Goal: Task Accomplishment & Management: Manage account settings

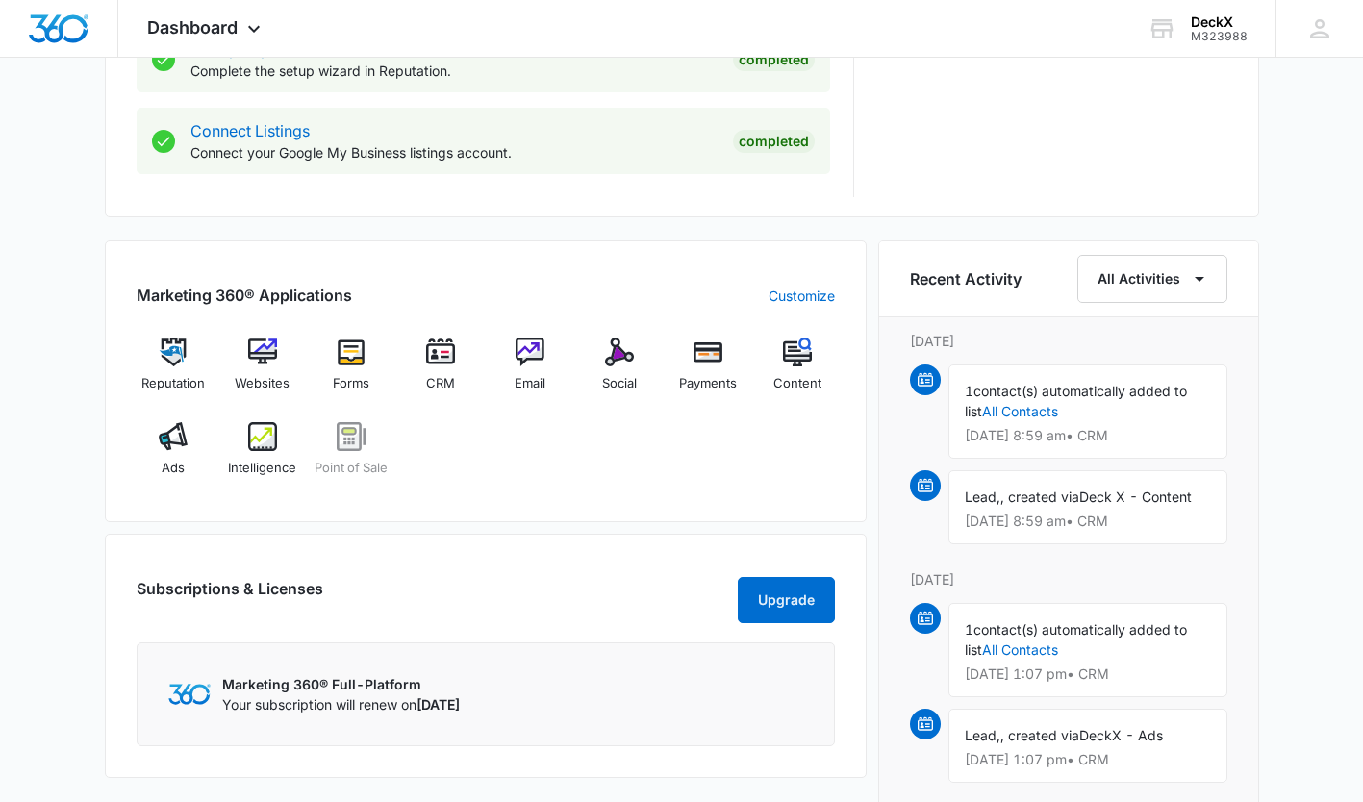
scroll to position [1002, 0]
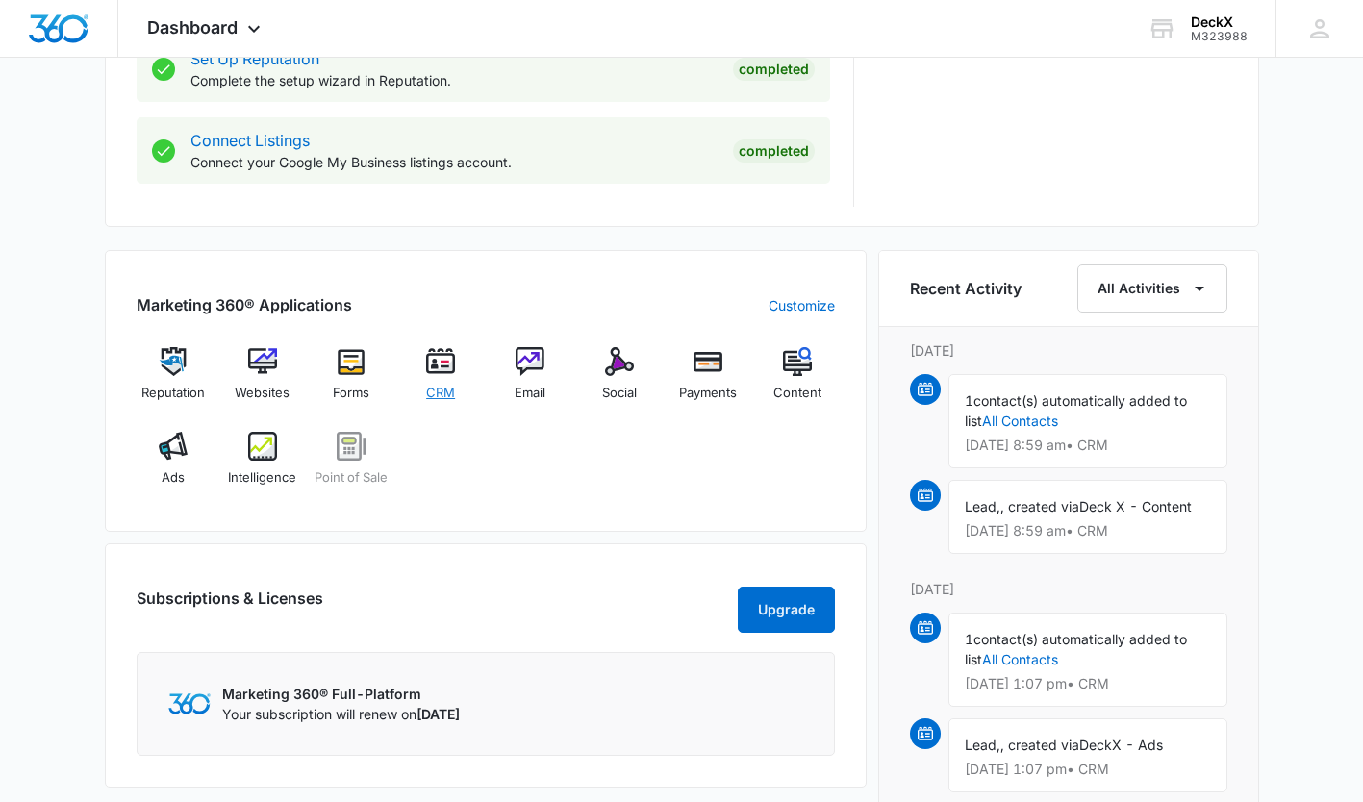
click at [440, 375] on img at bounding box center [440, 361] width 29 height 29
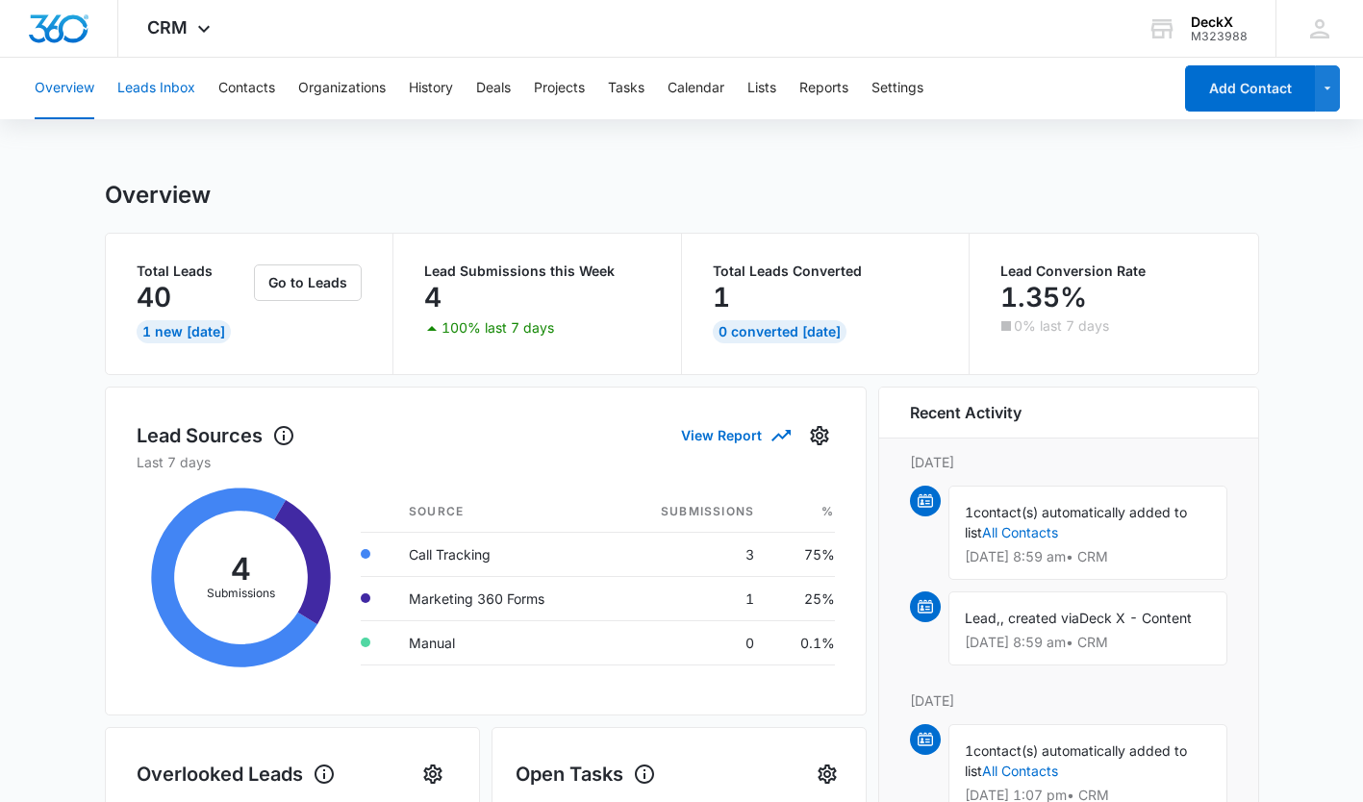
click at [158, 88] on button "Leads Inbox" at bounding box center [156, 89] width 78 height 62
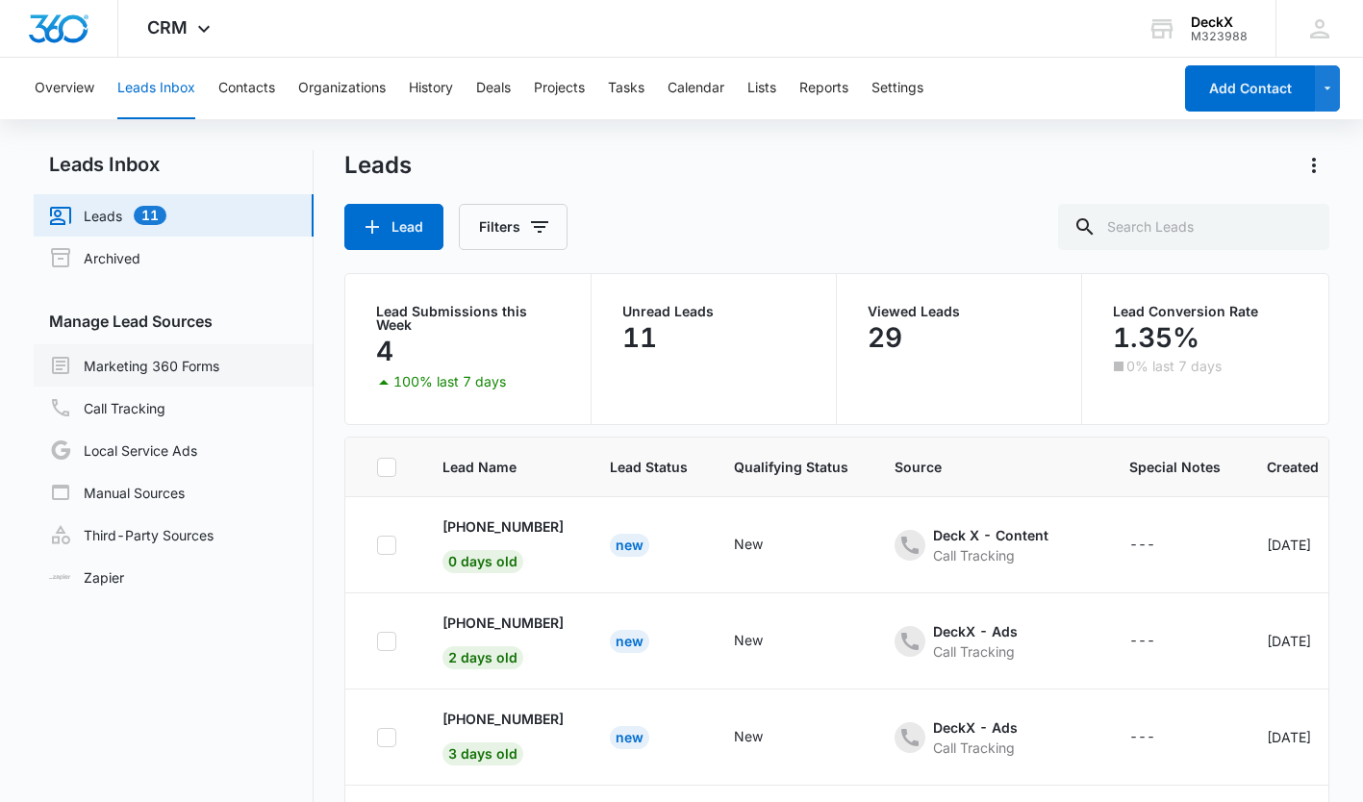
click at [190, 373] on link "Marketing 360 Forms" at bounding box center [134, 365] width 170 height 23
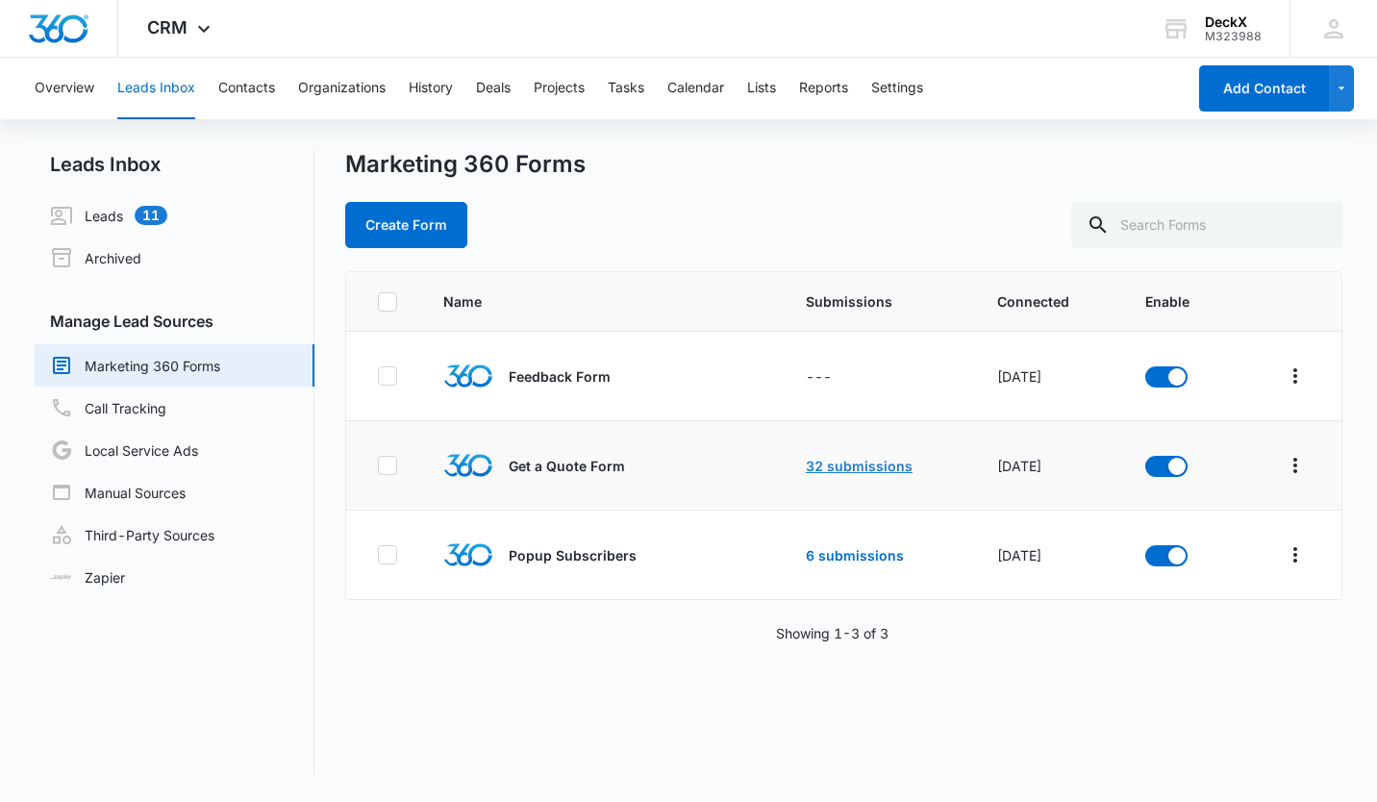
click at [820, 465] on link "32 submissions" at bounding box center [859, 466] width 107 height 16
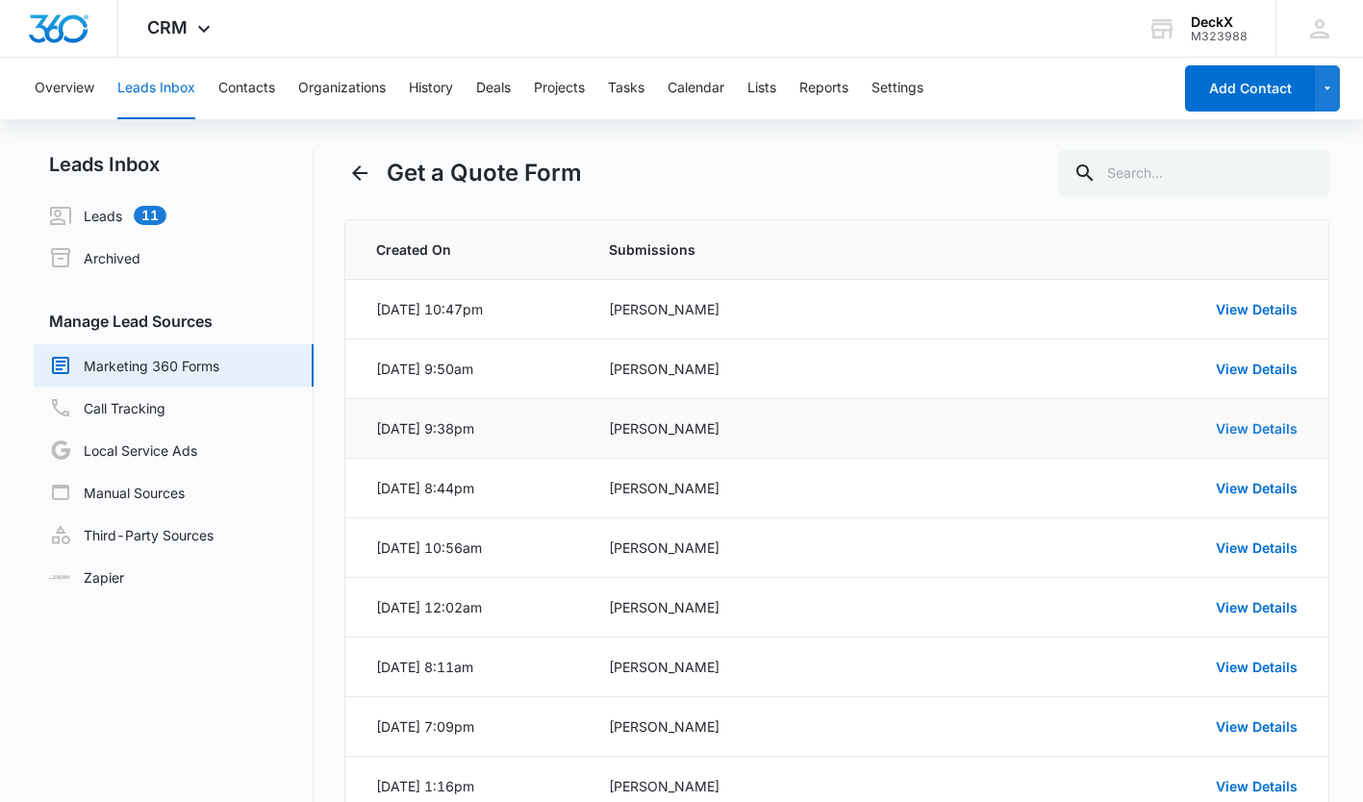
click at [1259, 423] on link "View Details" at bounding box center [1257, 428] width 82 height 16
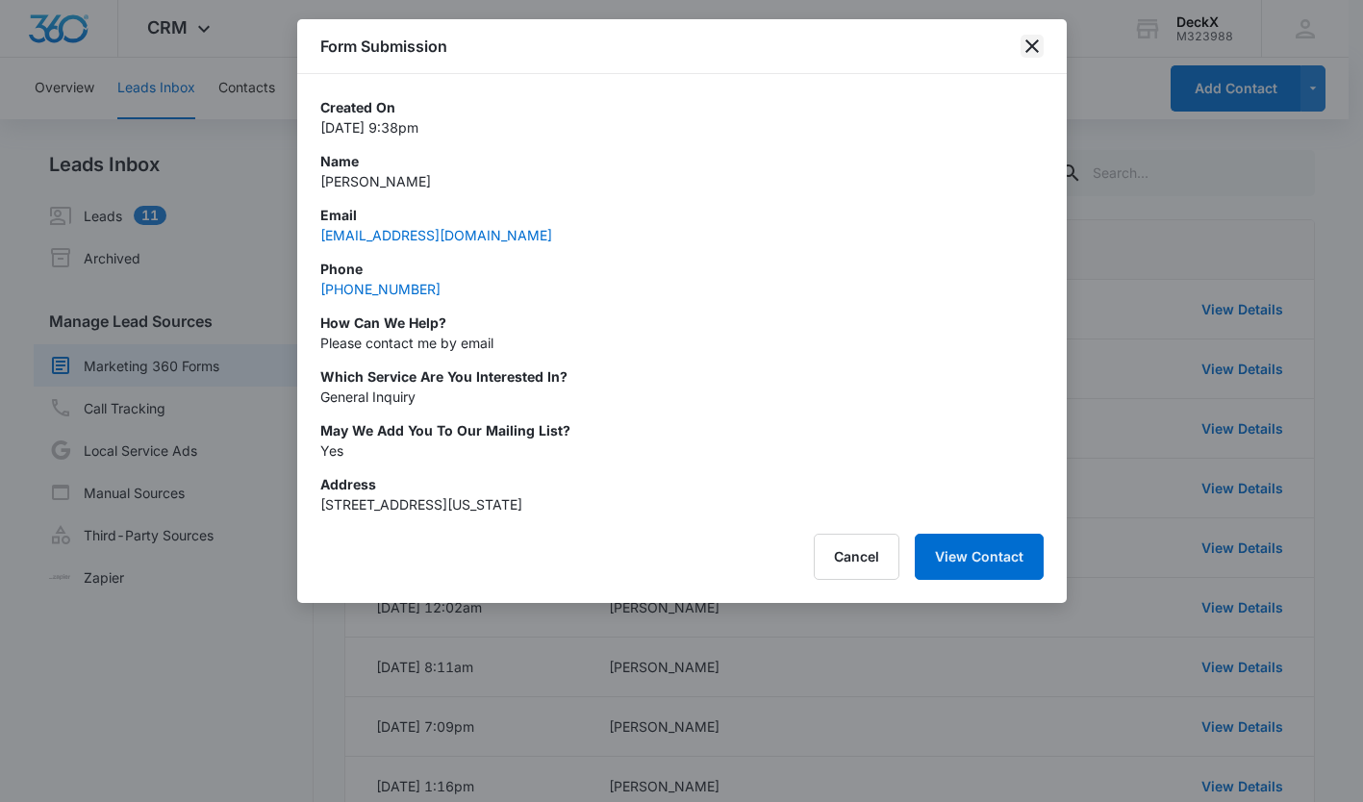
click at [1026, 44] on icon "close" at bounding box center [1031, 46] width 23 height 23
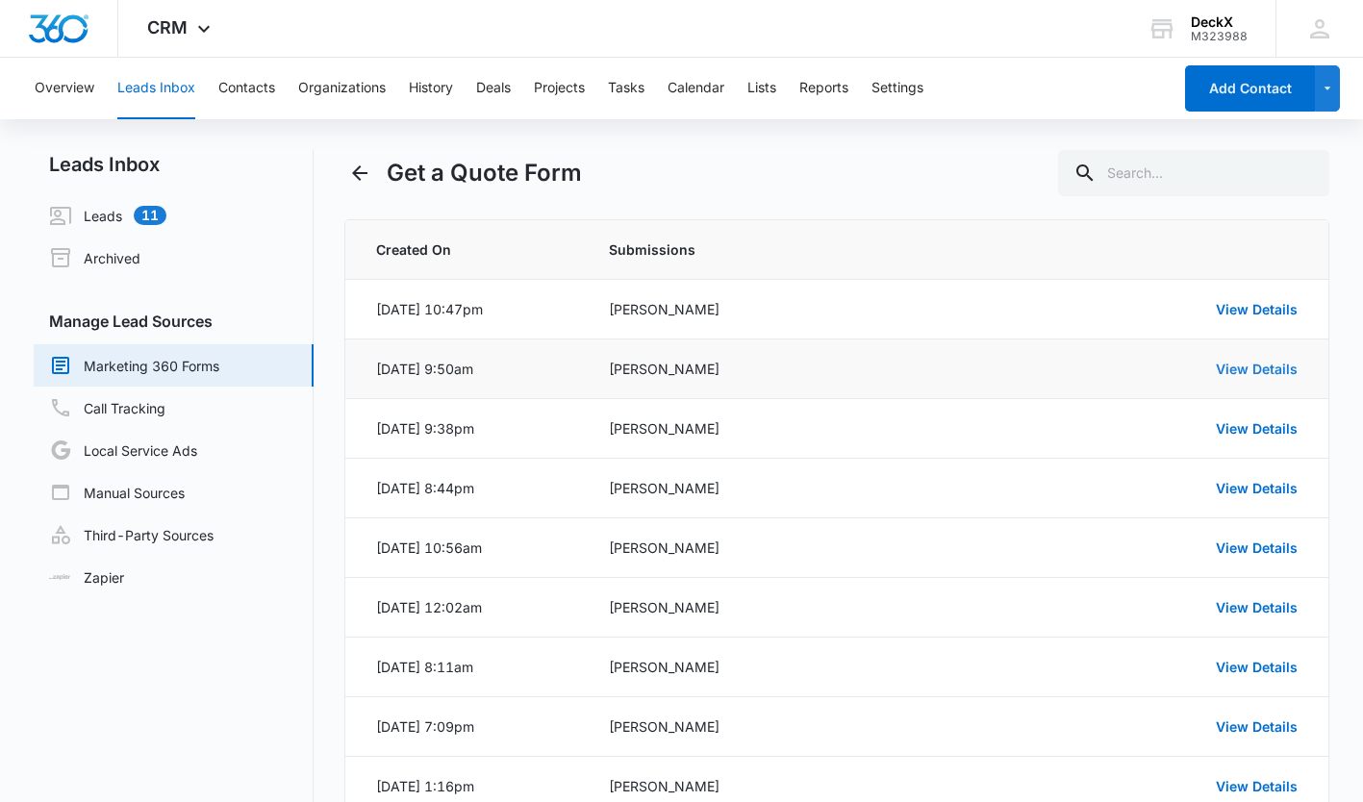
click at [1257, 369] on link "View Details" at bounding box center [1257, 369] width 82 height 16
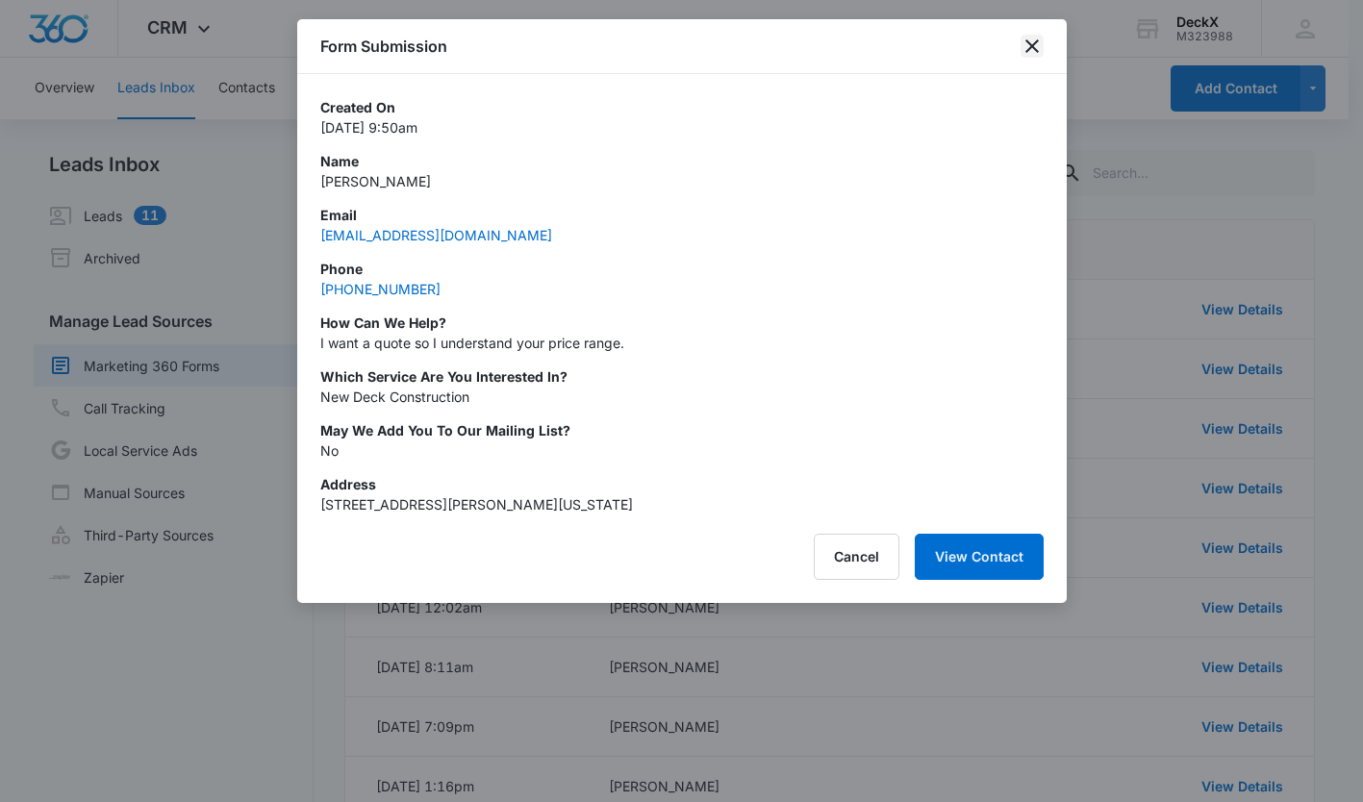
click at [1033, 42] on icon "close" at bounding box center [1031, 46] width 23 height 23
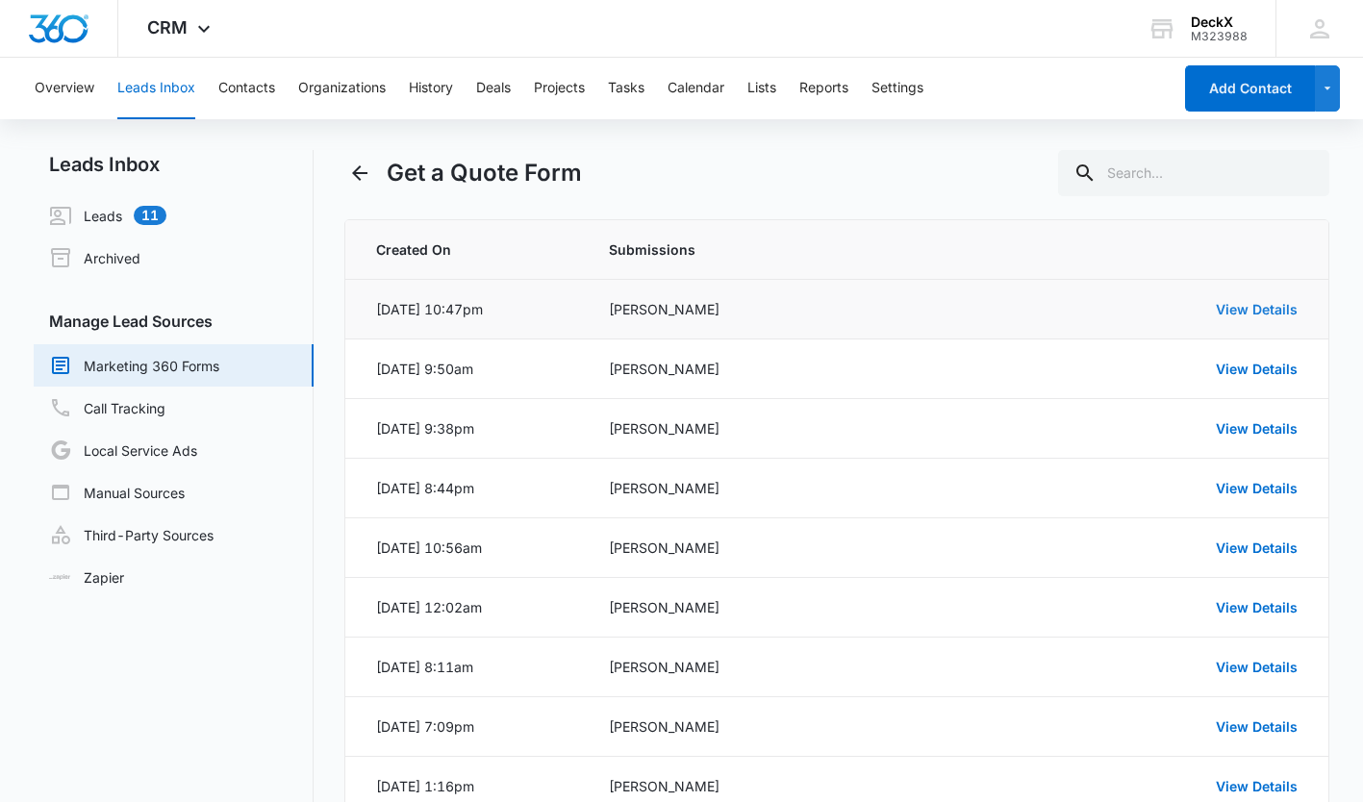
click at [1245, 306] on link "View Details" at bounding box center [1257, 309] width 82 height 16
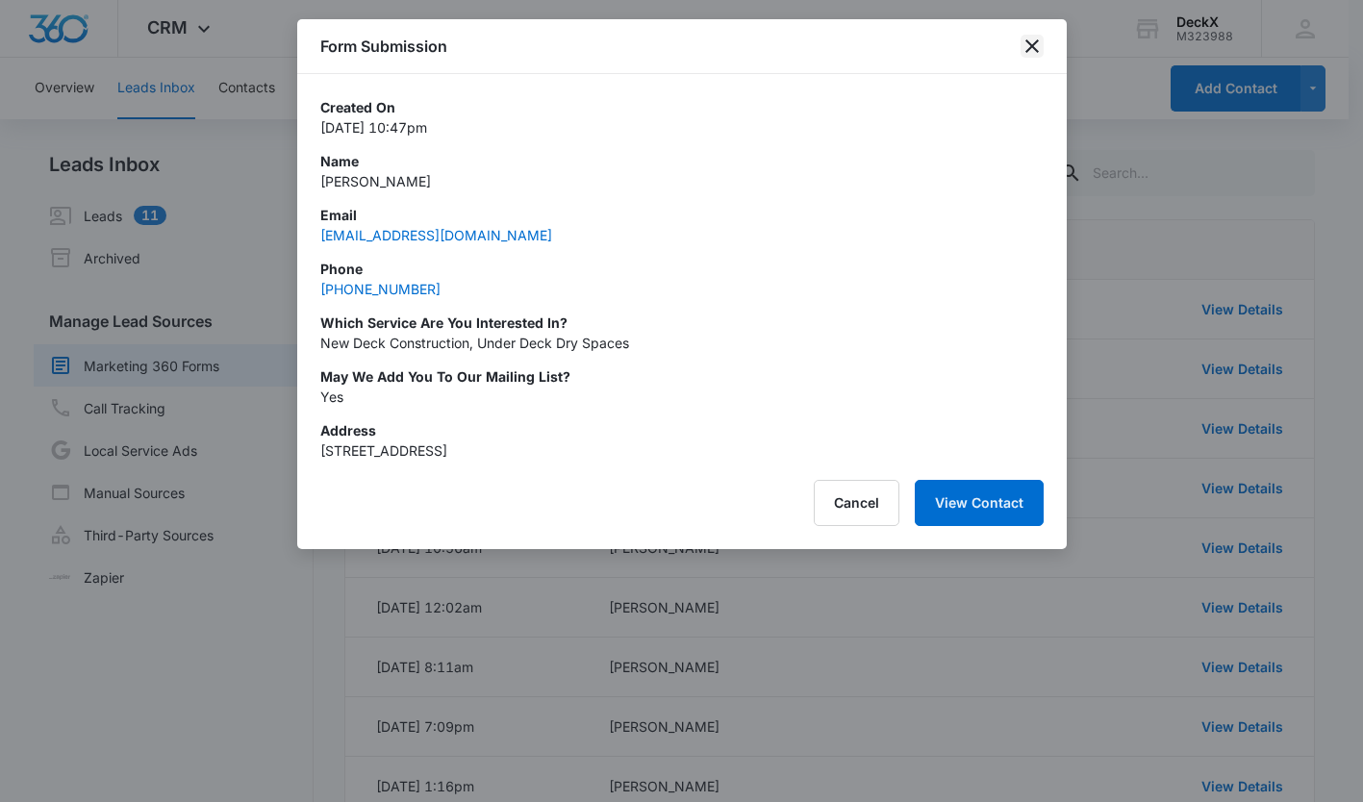
click at [1033, 50] on icon "close" at bounding box center [1031, 46] width 23 height 23
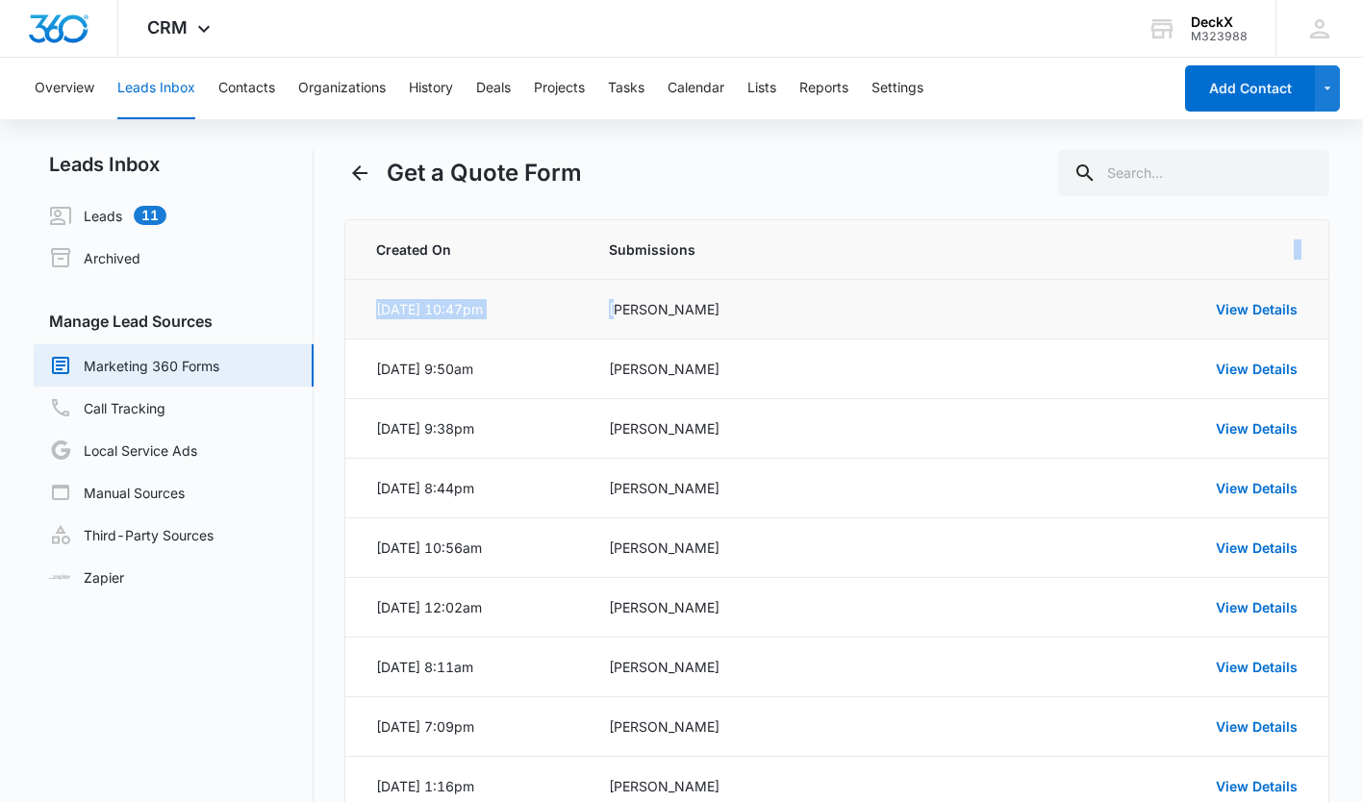
drag, startPoint x: 692, startPoint y: 277, endPoint x: 557, endPoint y: 318, distance: 141.8
click at [557, 318] on table "Created On Submissions [DATE] 10:47pm [PERSON_NAME] View Details [DATE] 9:50am …" at bounding box center [836, 547] width 982 height 655
click at [165, 418] on link "Call Tracking" at bounding box center [107, 407] width 116 height 23
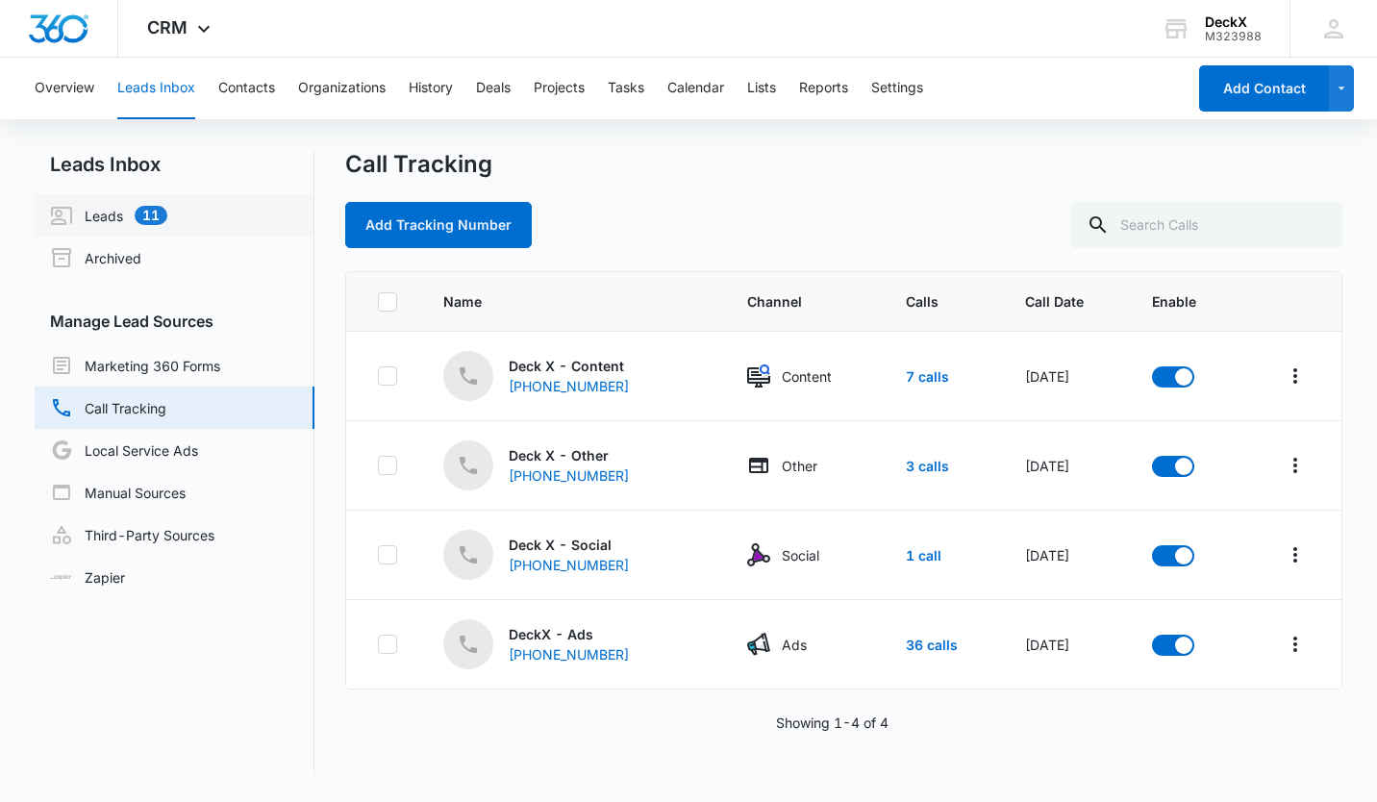
click at [94, 207] on link "Leads 11" at bounding box center [108, 215] width 117 height 23
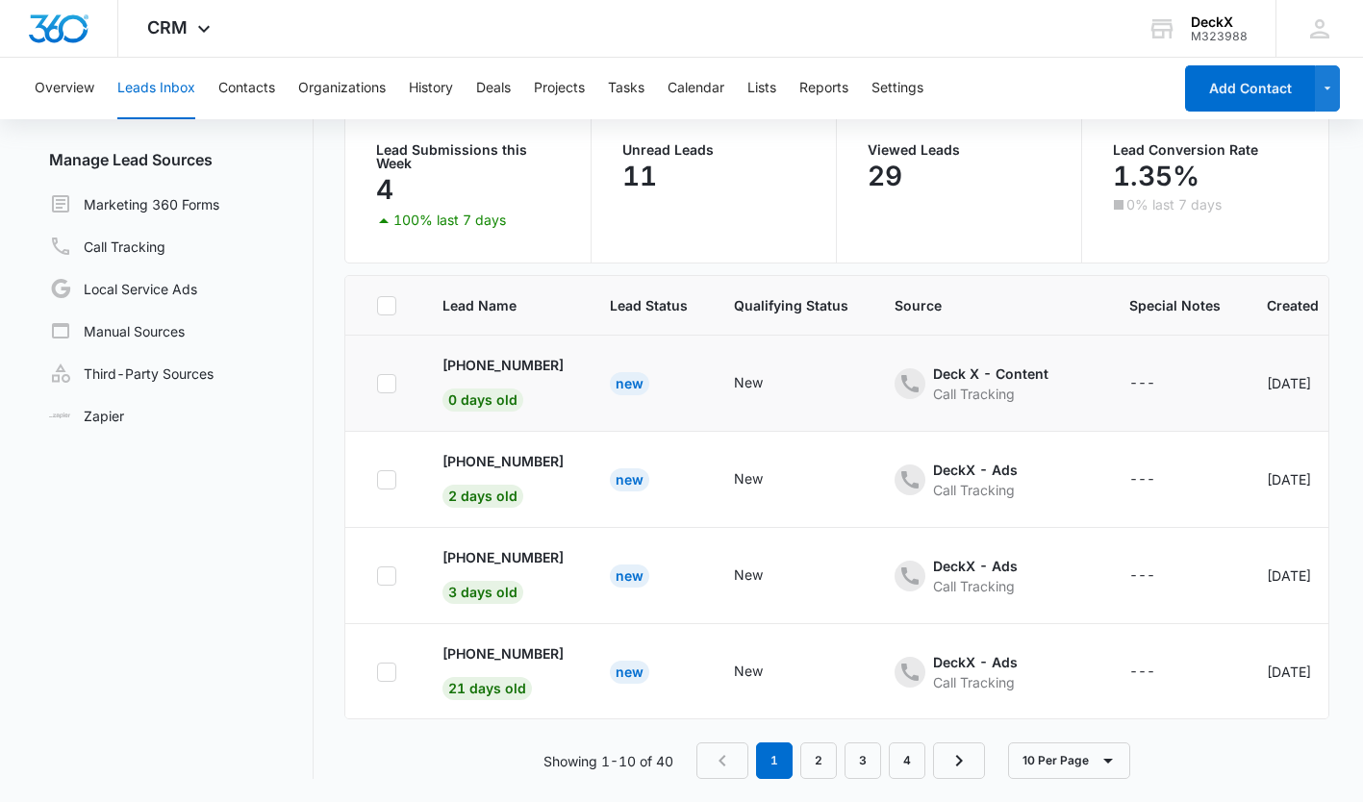
click at [641, 376] on div "New" at bounding box center [629, 383] width 39 height 23
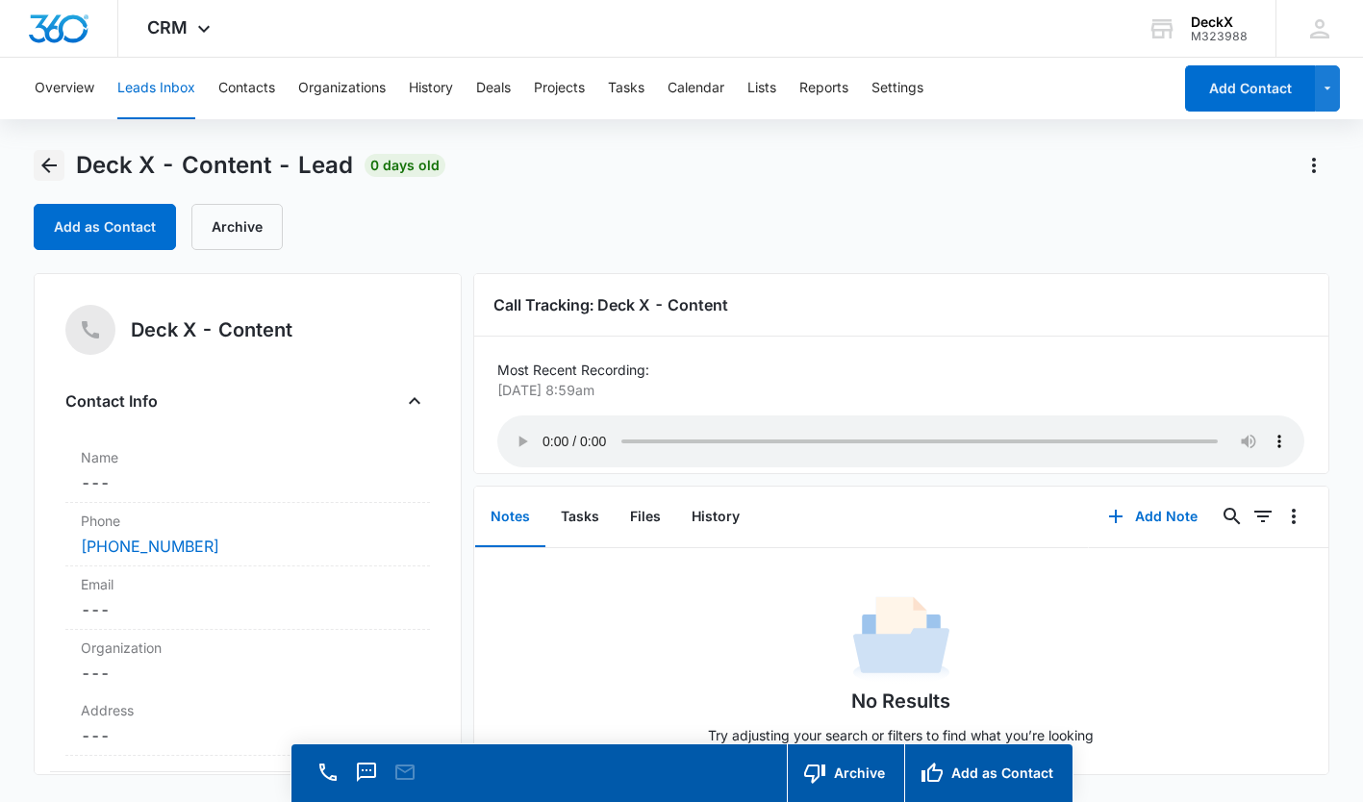
click at [47, 159] on icon "Back" at bounding box center [49, 165] width 23 height 23
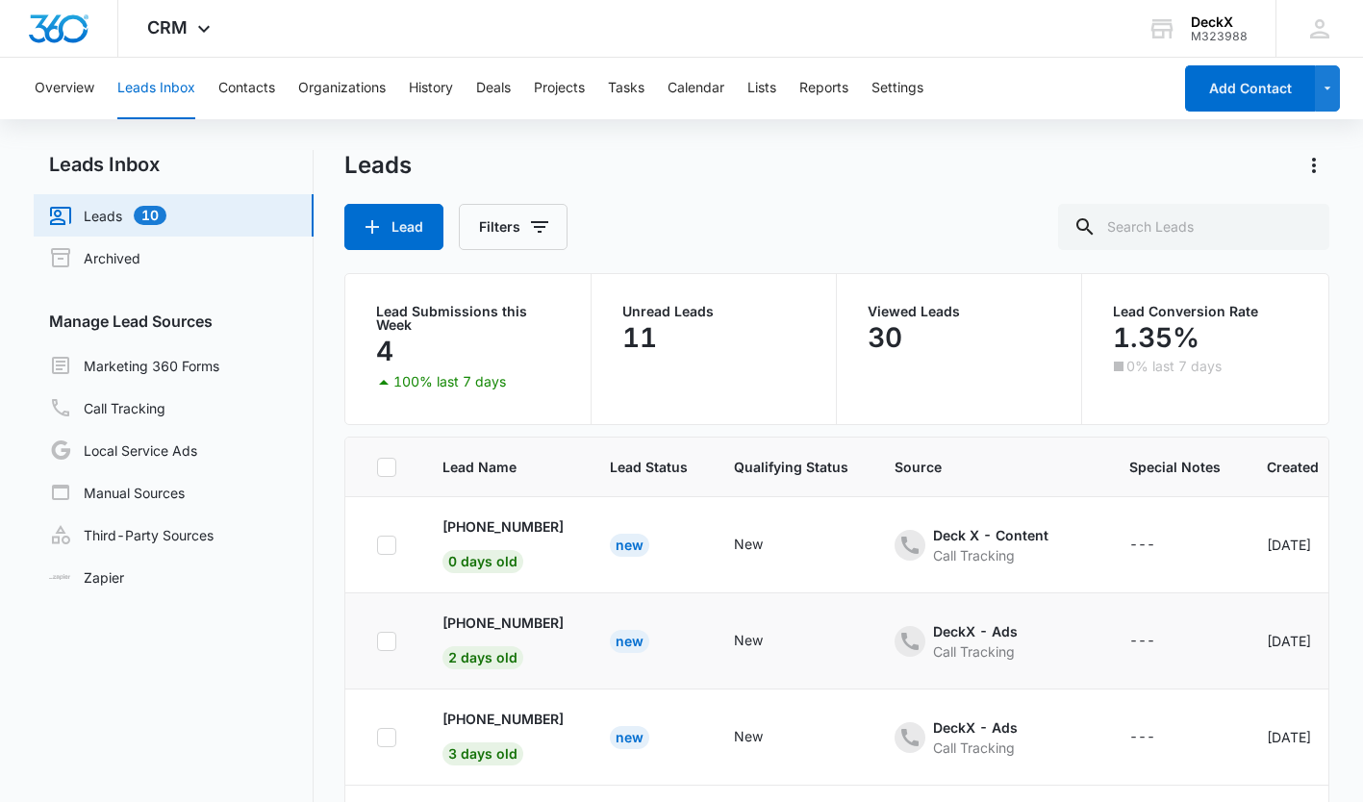
click at [641, 644] on div "New" at bounding box center [629, 641] width 39 height 23
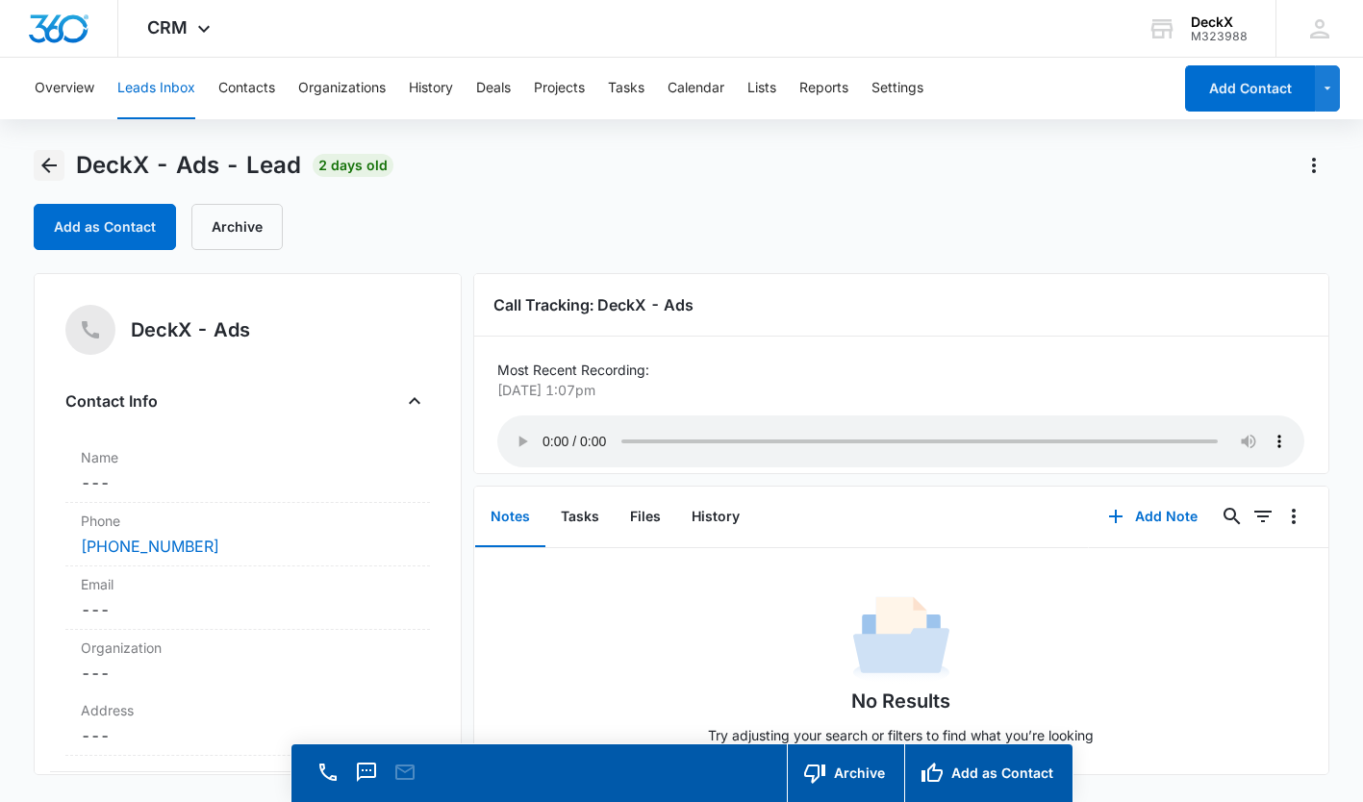
click at [51, 171] on icon "Back" at bounding box center [49, 165] width 23 height 23
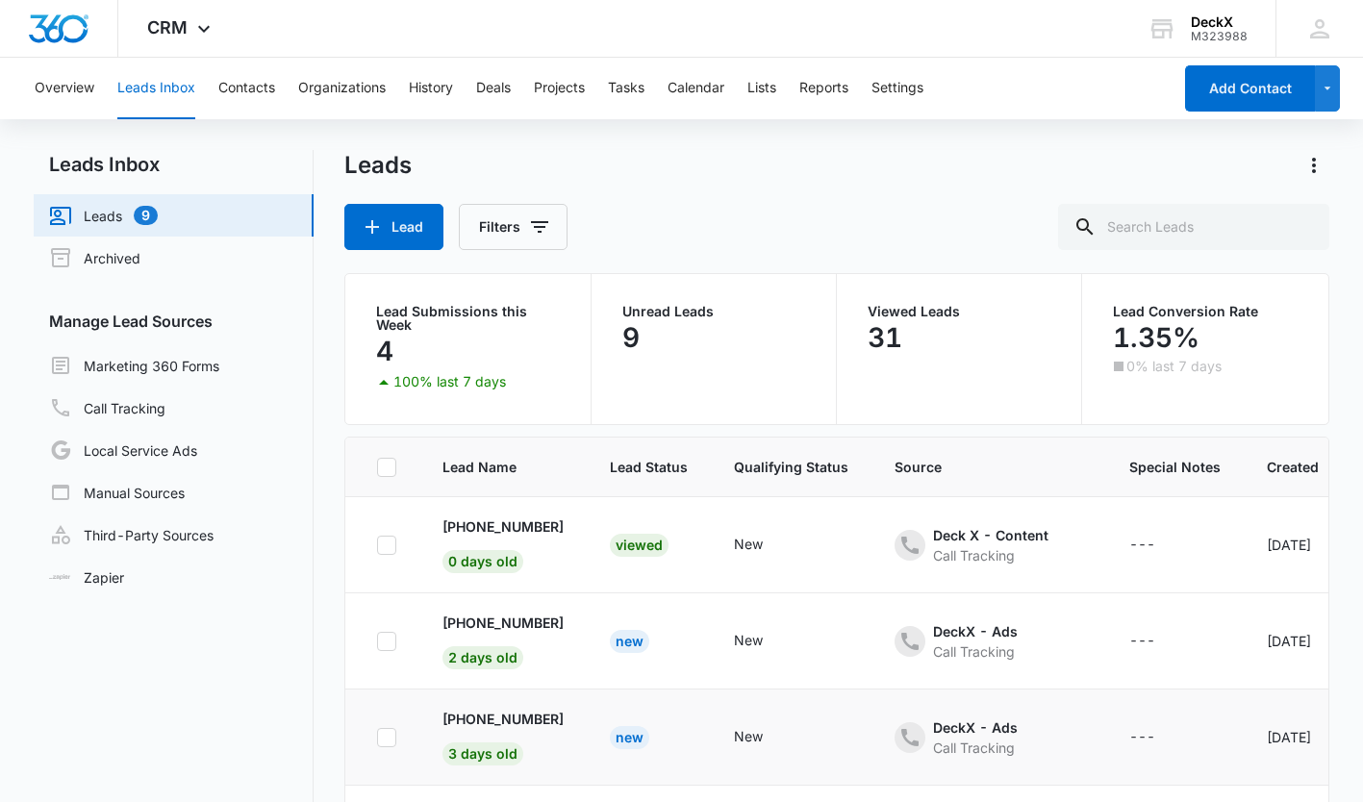
click at [635, 739] on div "New" at bounding box center [629, 737] width 39 height 23
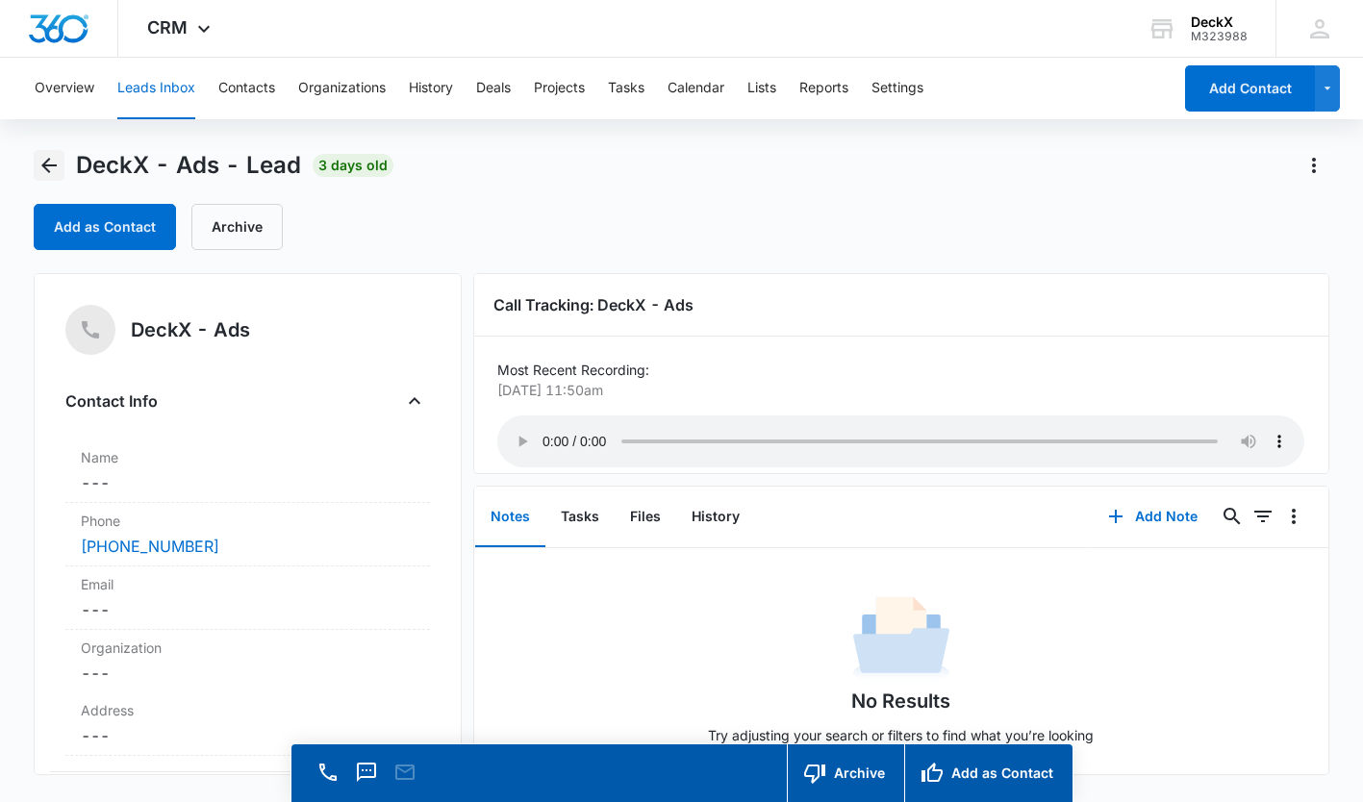
click at [45, 170] on icon "Back" at bounding box center [49, 165] width 23 height 23
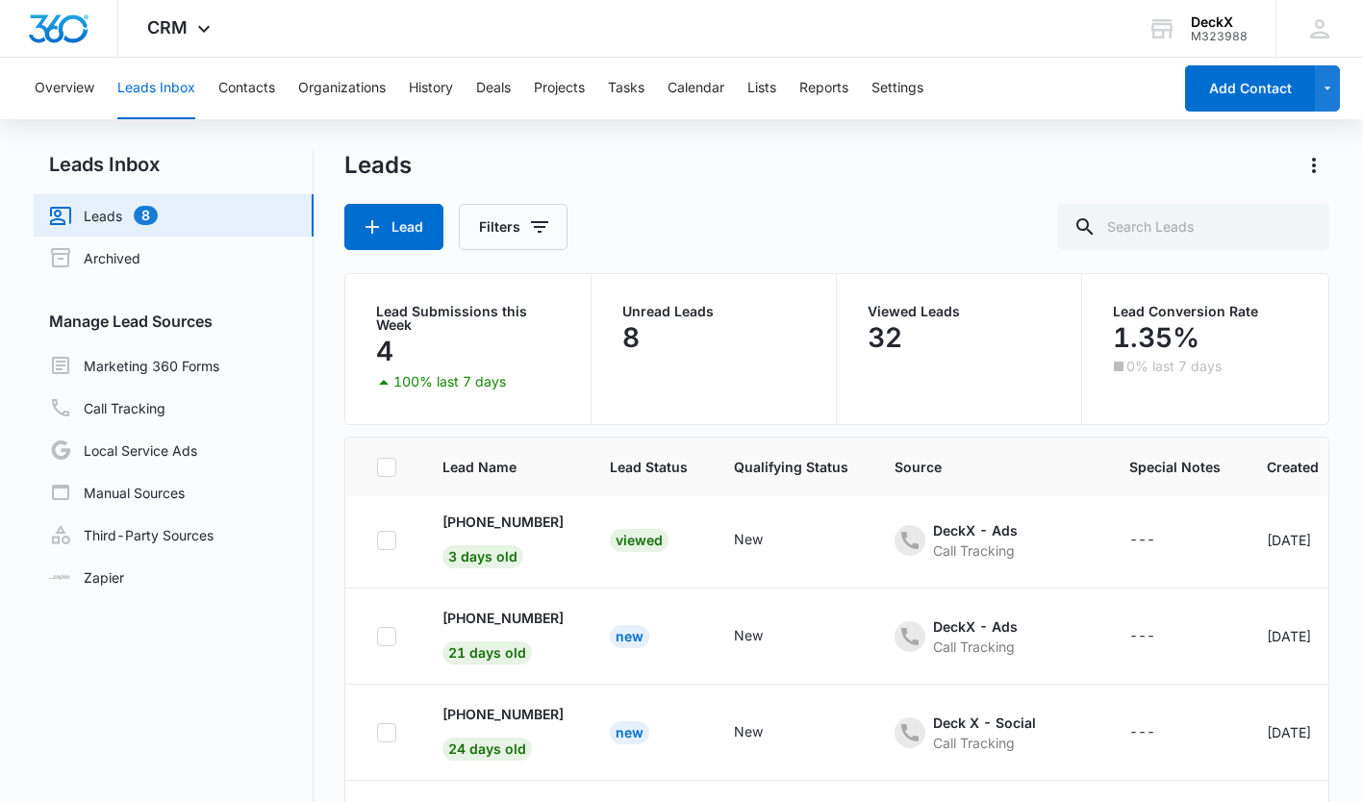
scroll to position [200, 0]
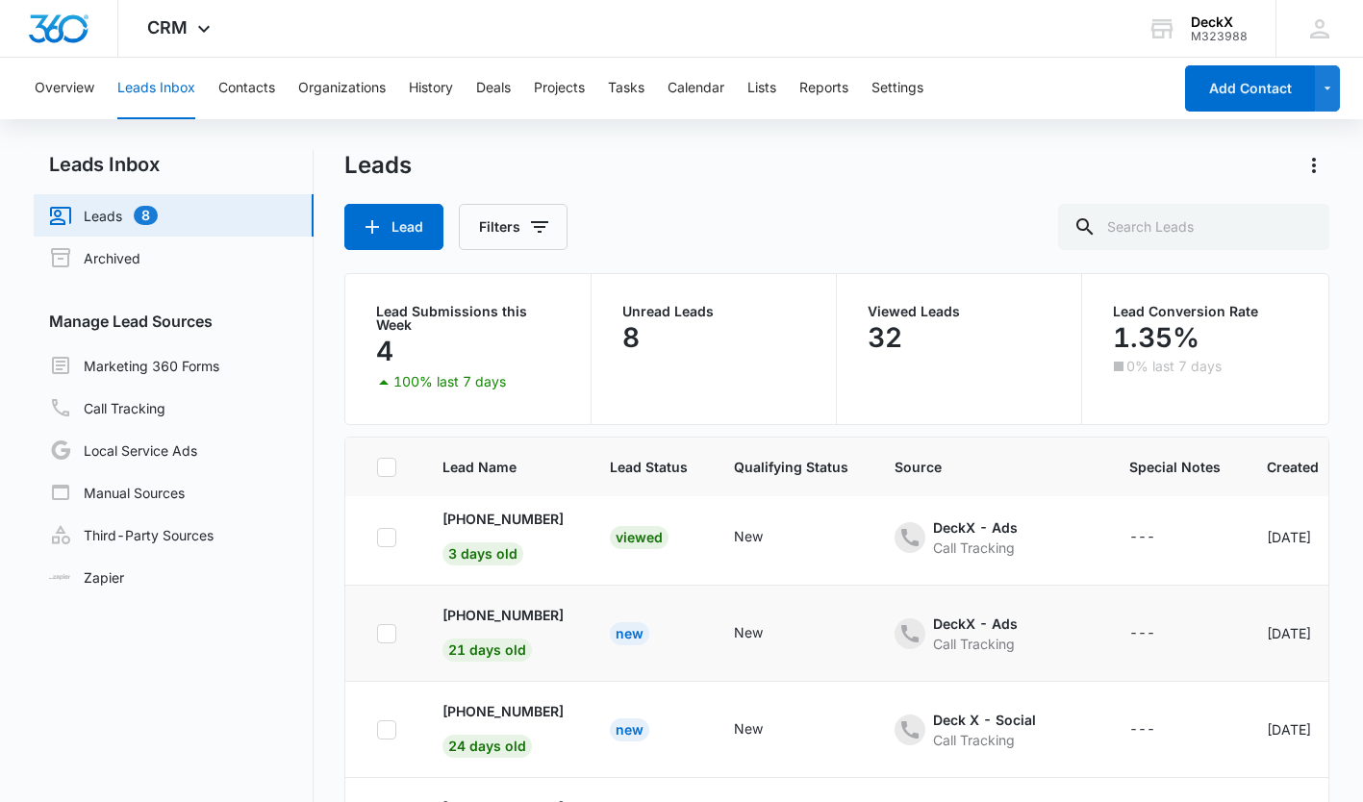
click at [635, 635] on div "New" at bounding box center [629, 633] width 39 height 23
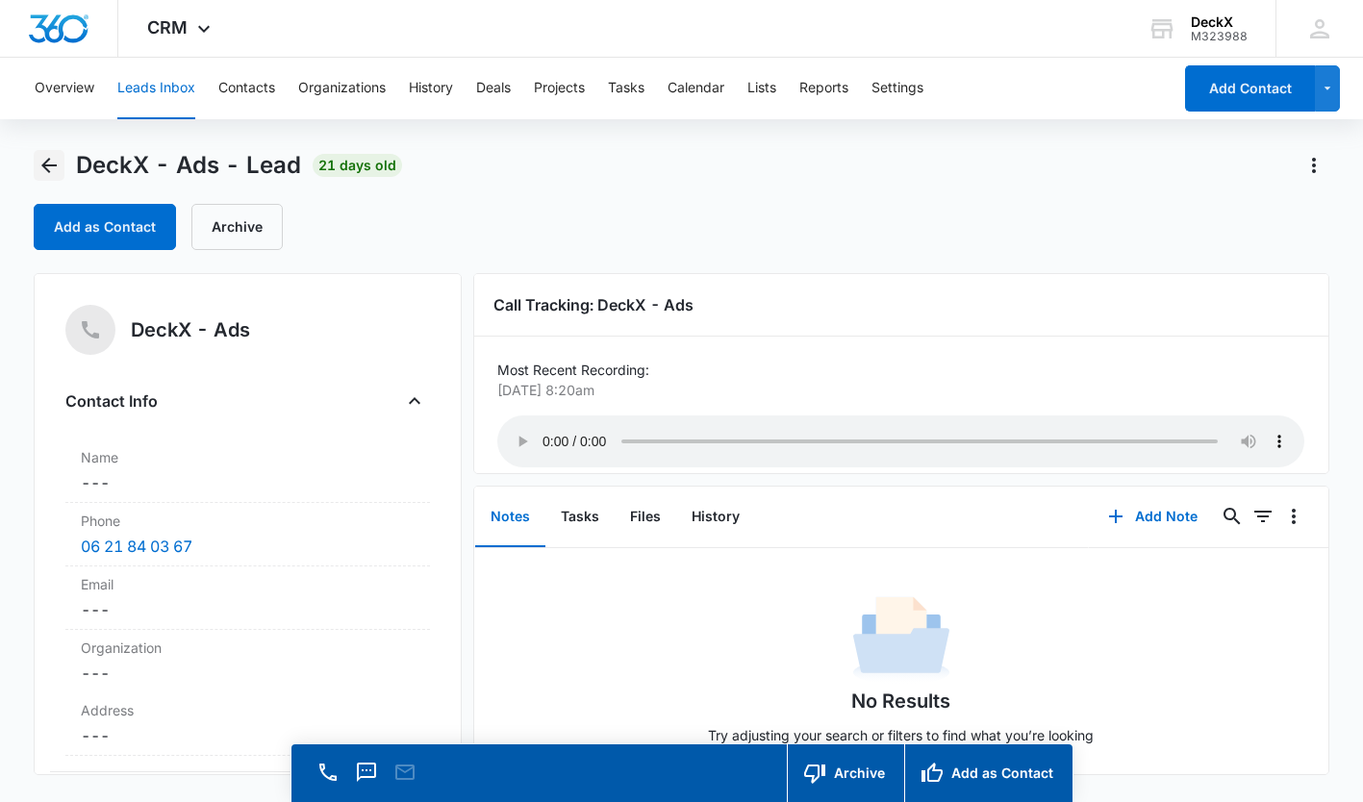
click at [52, 156] on icon "Back" at bounding box center [49, 165] width 23 height 23
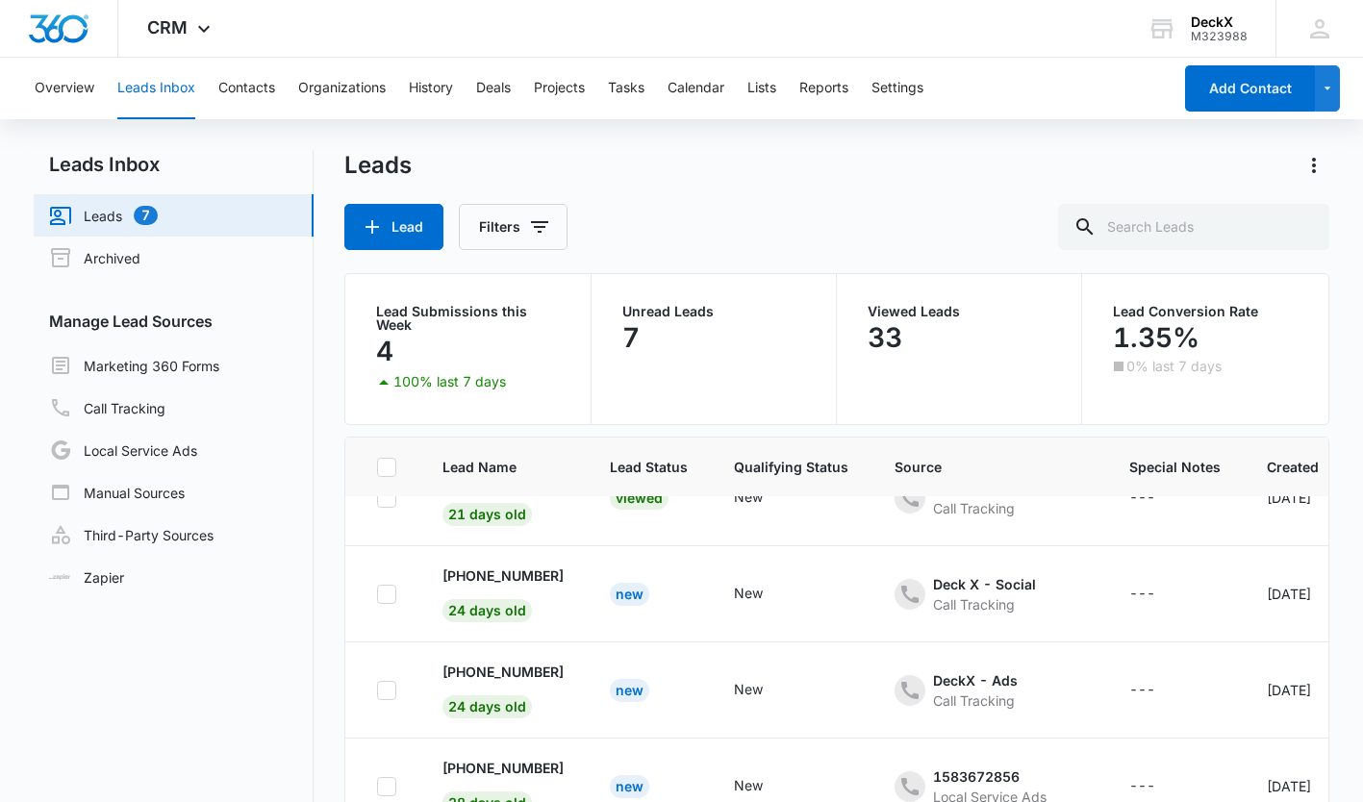
scroll to position [337, 0]
click at [641, 585] on div "New" at bounding box center [629, 593] width 39 height 23
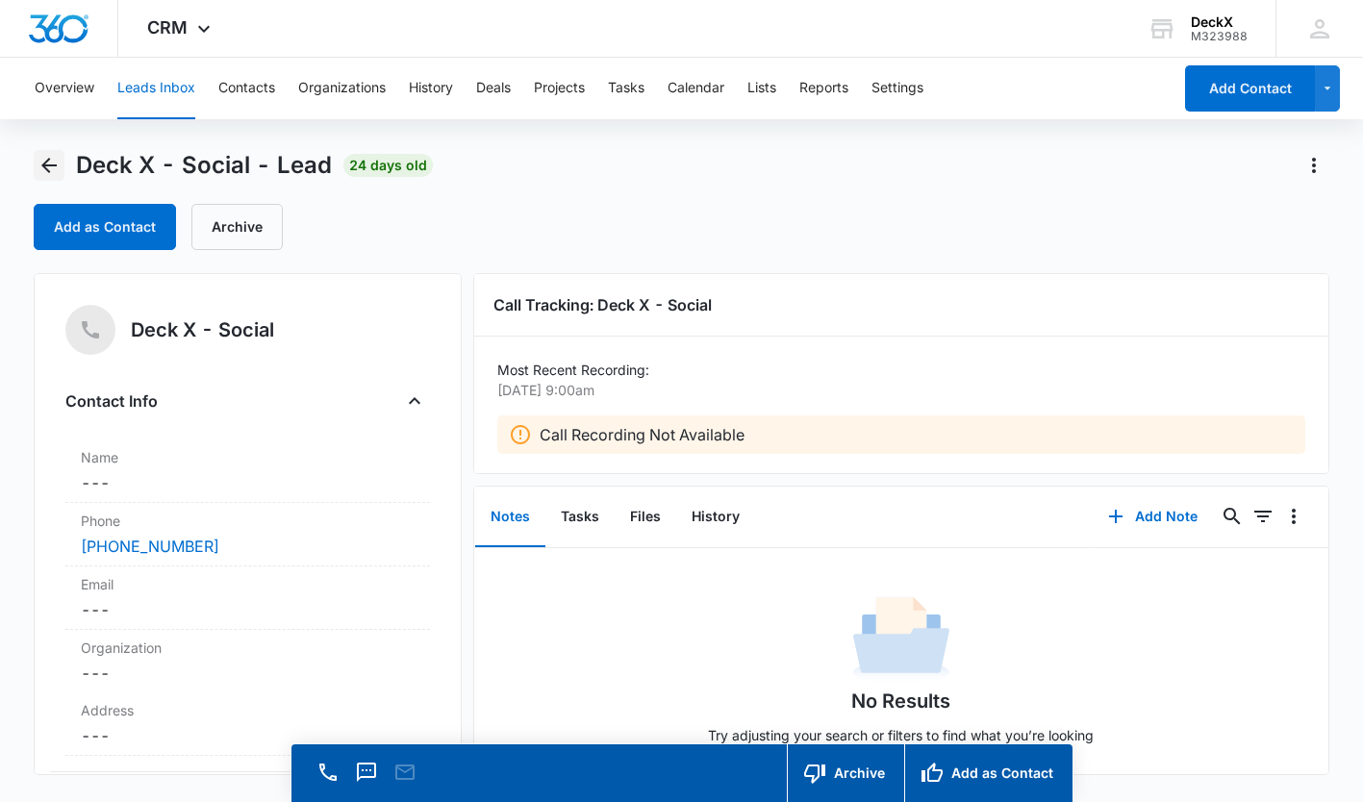
click at [42, 160] on icon "Back" at bounding box center [49, 165] width 23 height 23
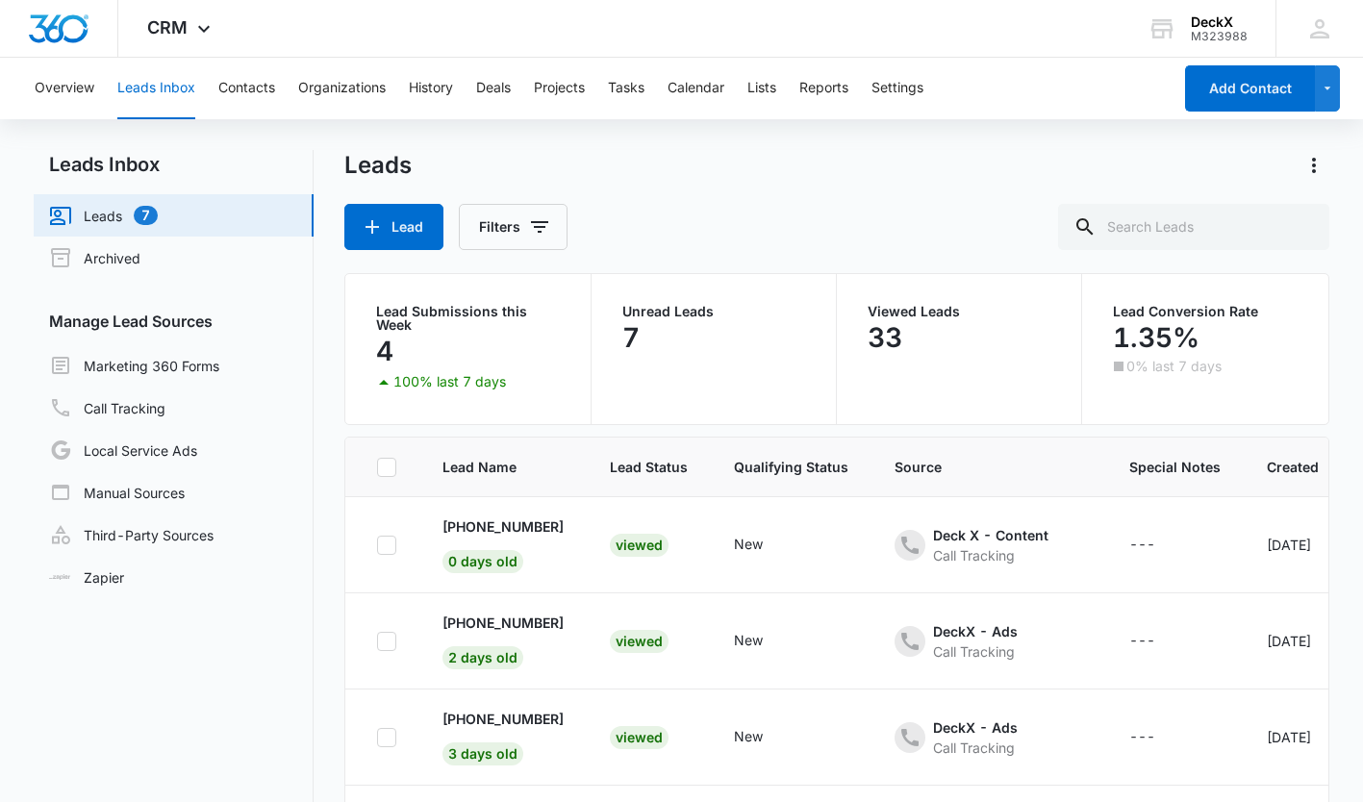
scroll to position [337, 0]
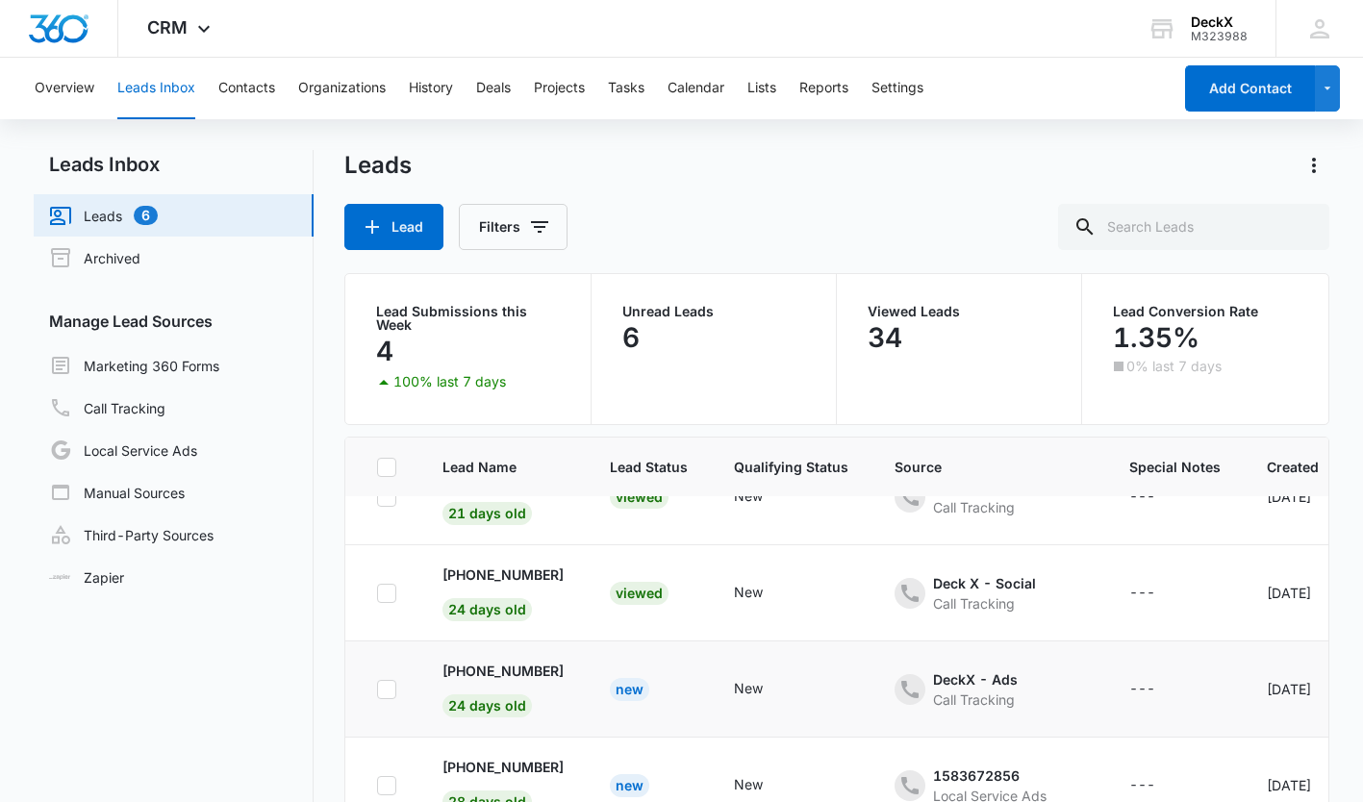
click at [632, 688] on div "New" at bounding box center [629, 689] width 39 height 23
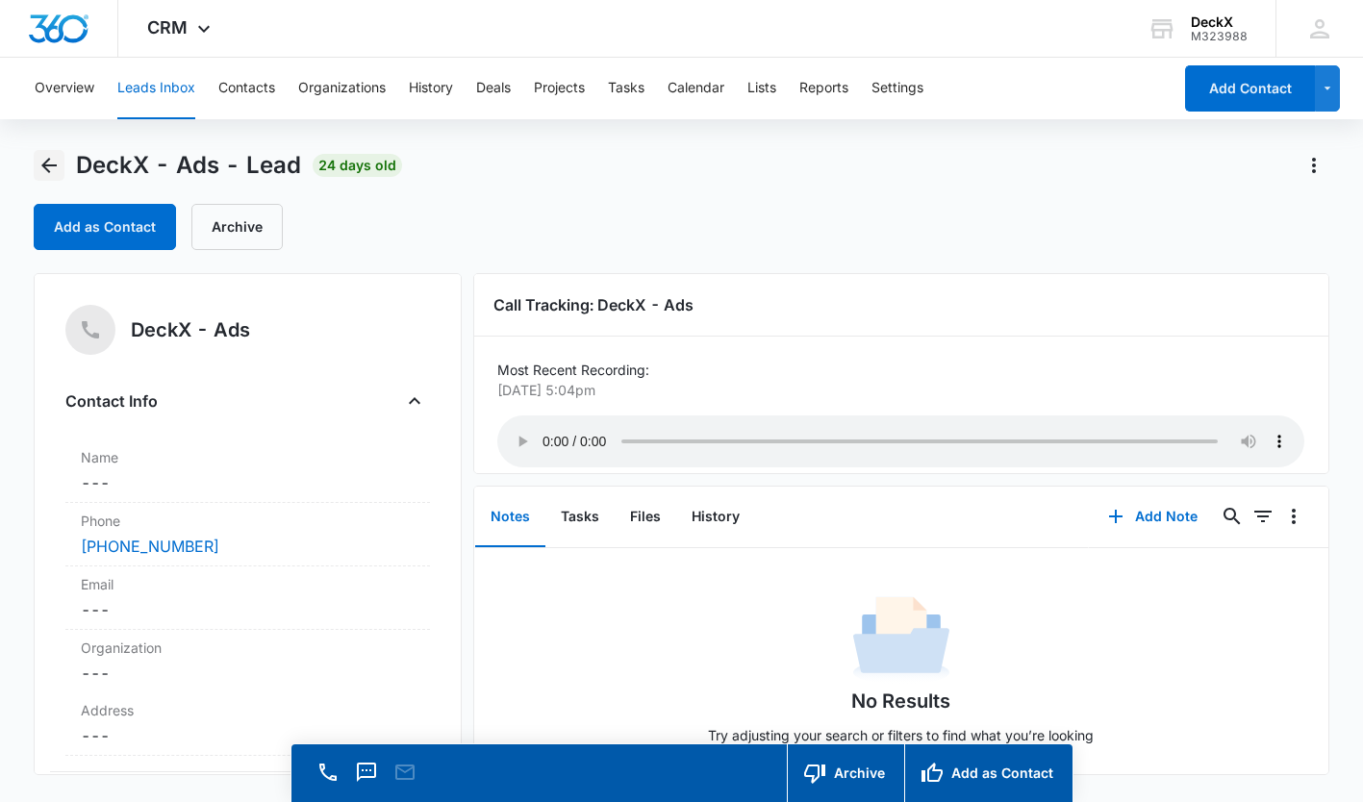
click at [56, 166] on icon "Back" at bounding box center [49, 165] width 23 height 23
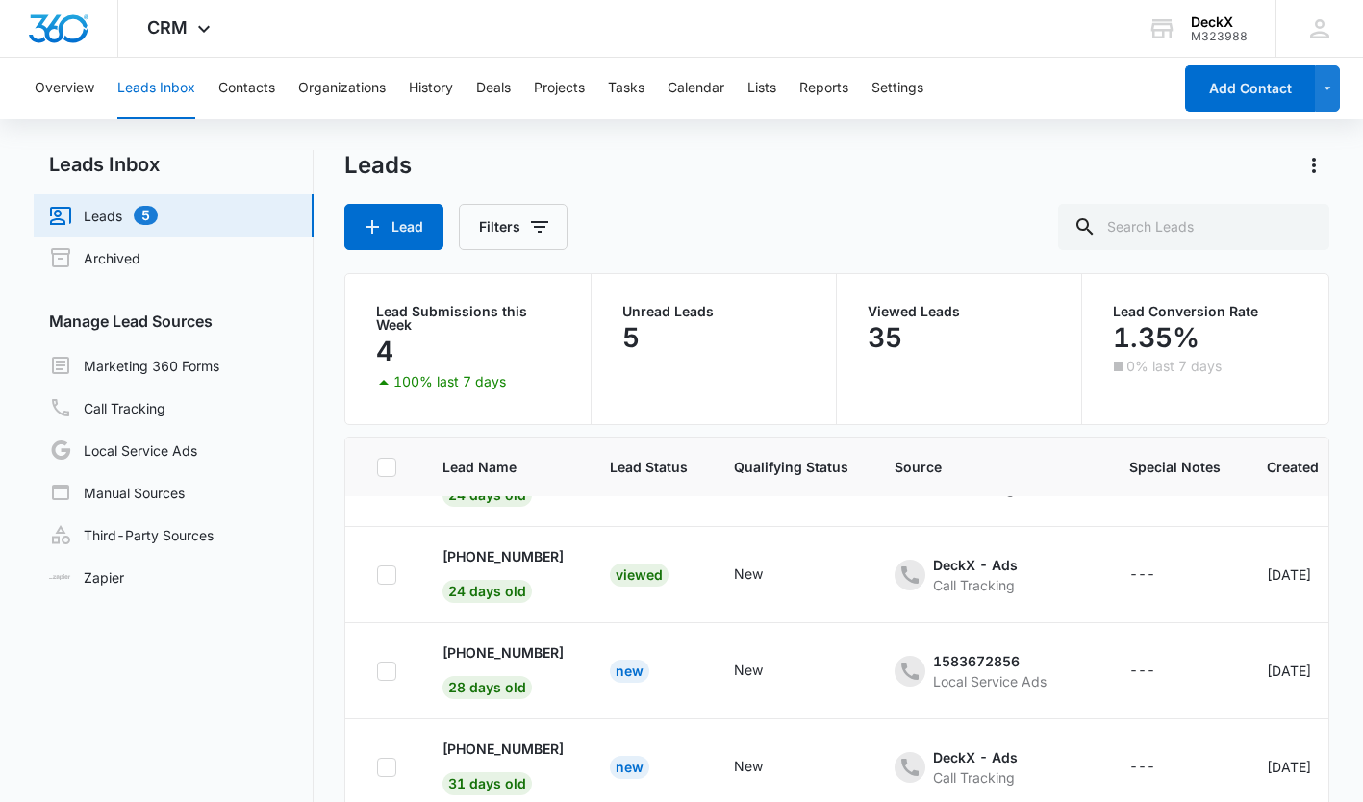
scroll to position [465, 0]
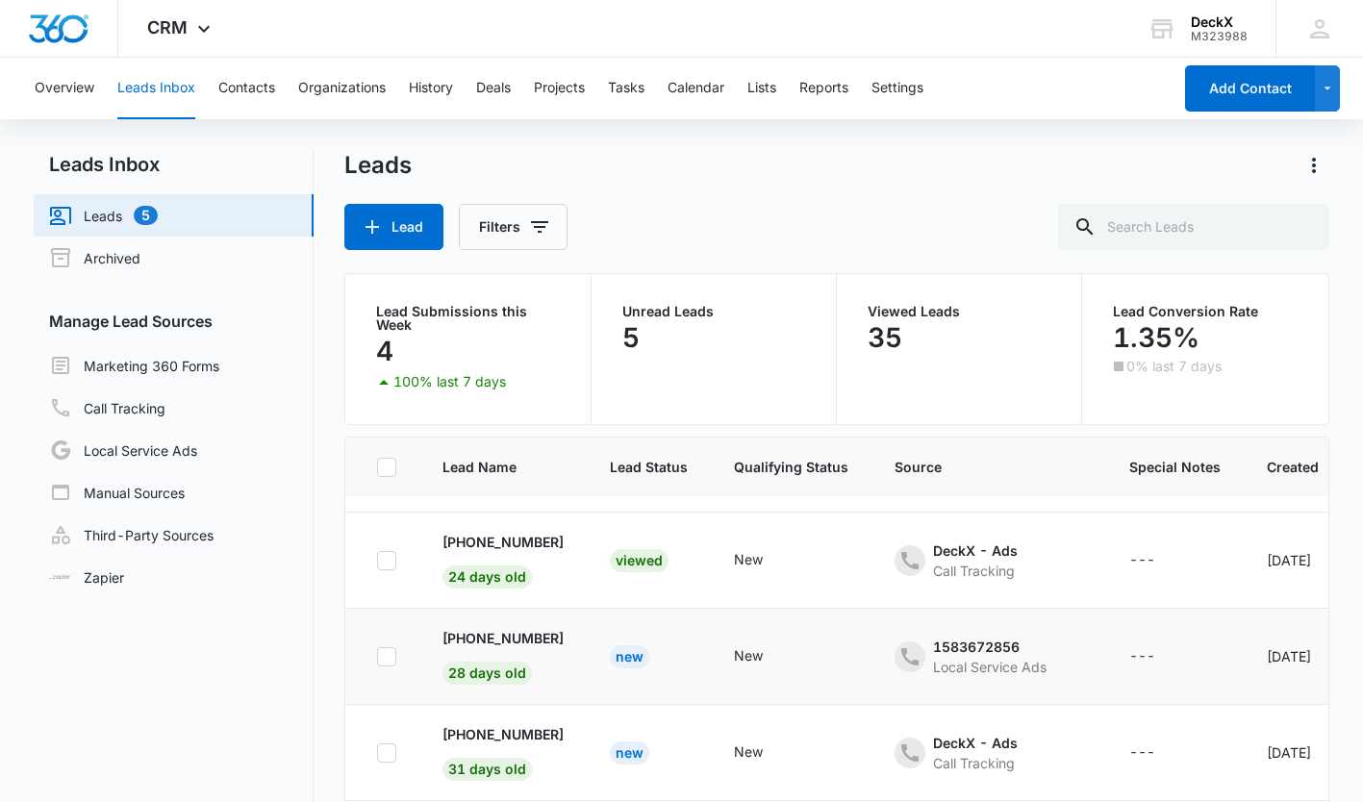
click at [636, 658] on div "New" at bounding box center [629, 656] width 39 height 23
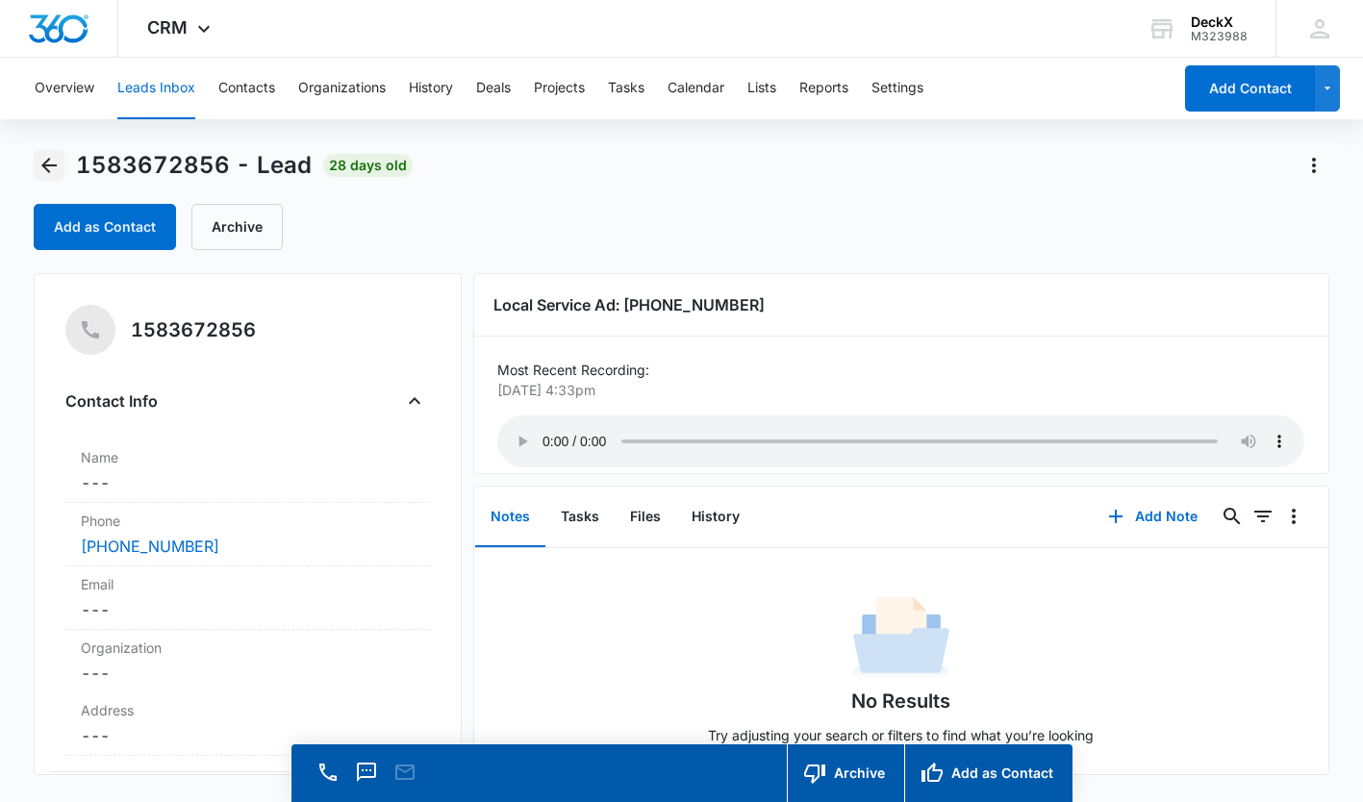
click at [45, 165] on icon "Back" at bounding box center [48, 165] width 15 height 15
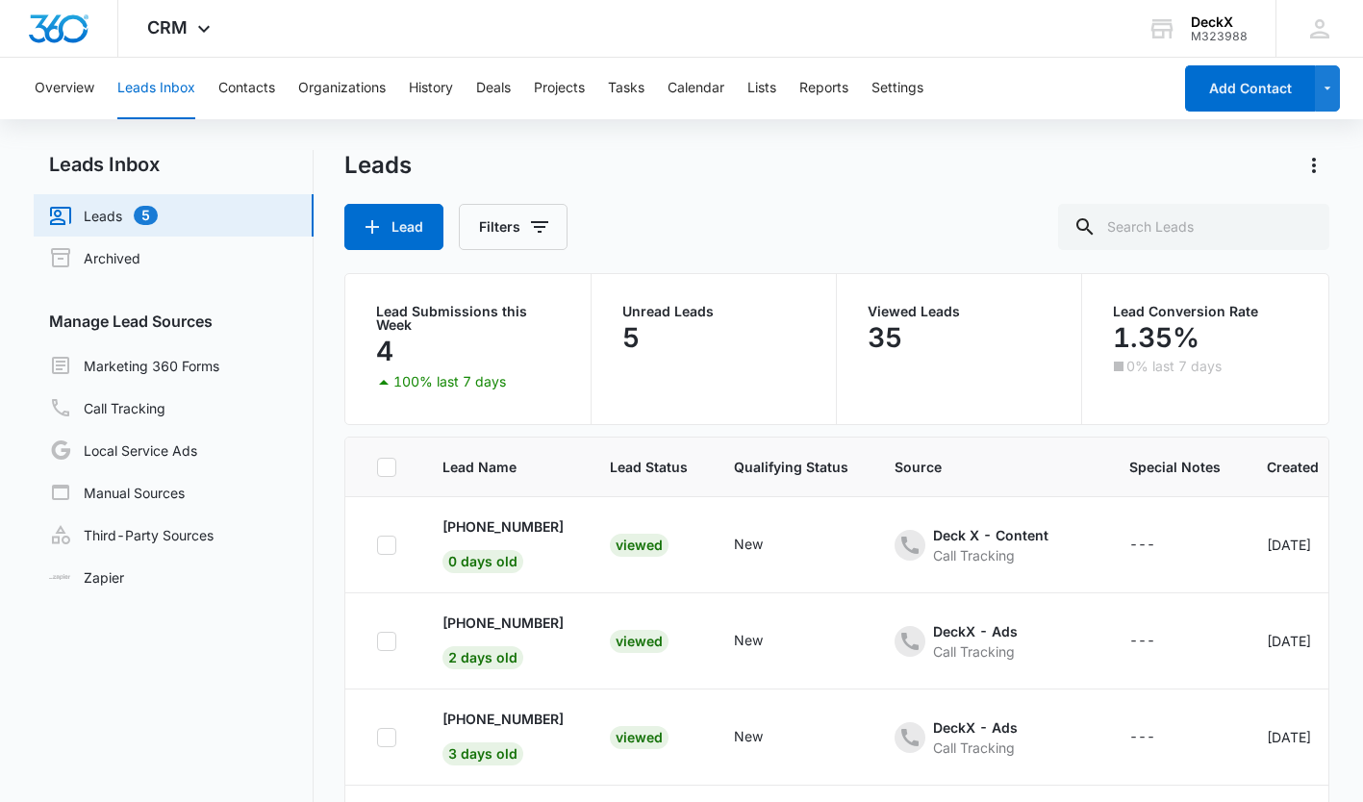
scroll to position [465, 0]
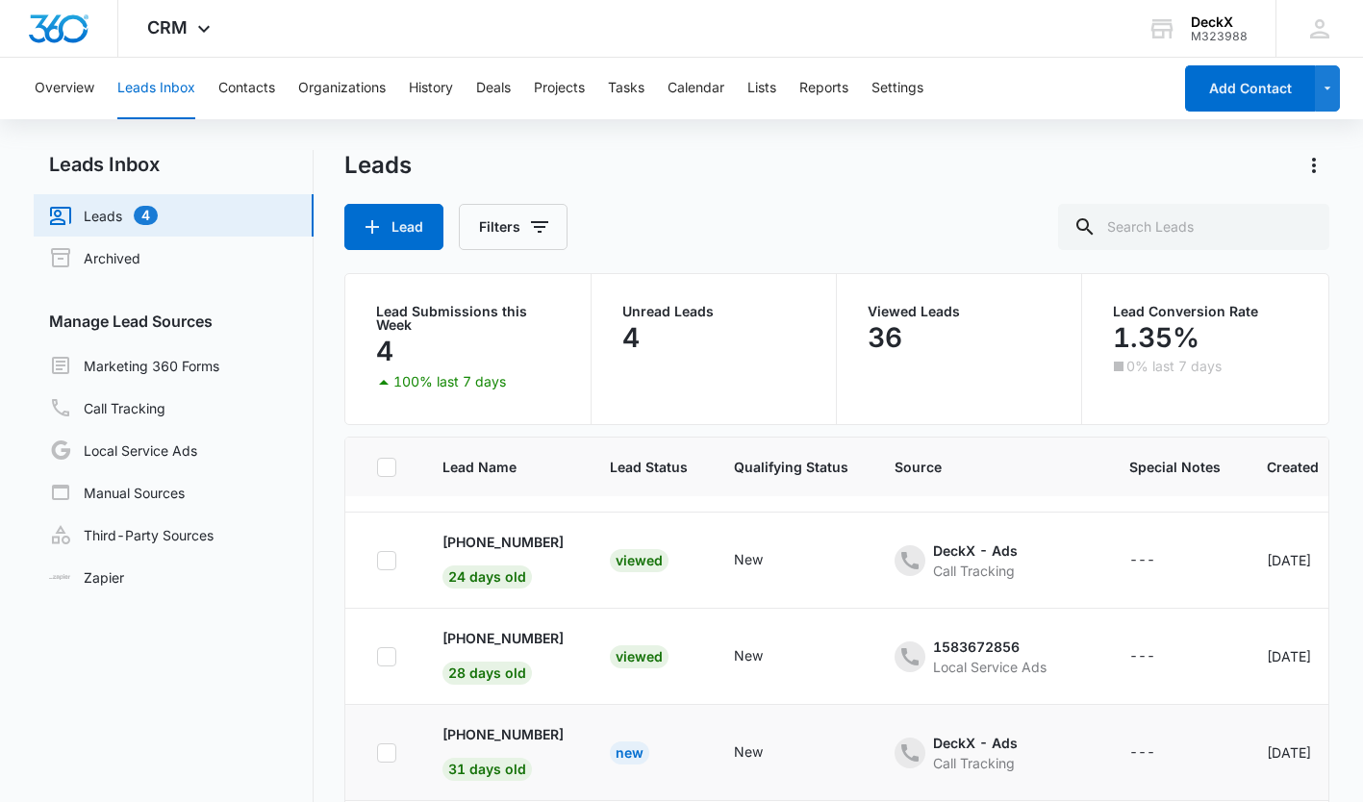
click at [631, 758] on div "New" at bounding box center [629, 752] width 39 height 23
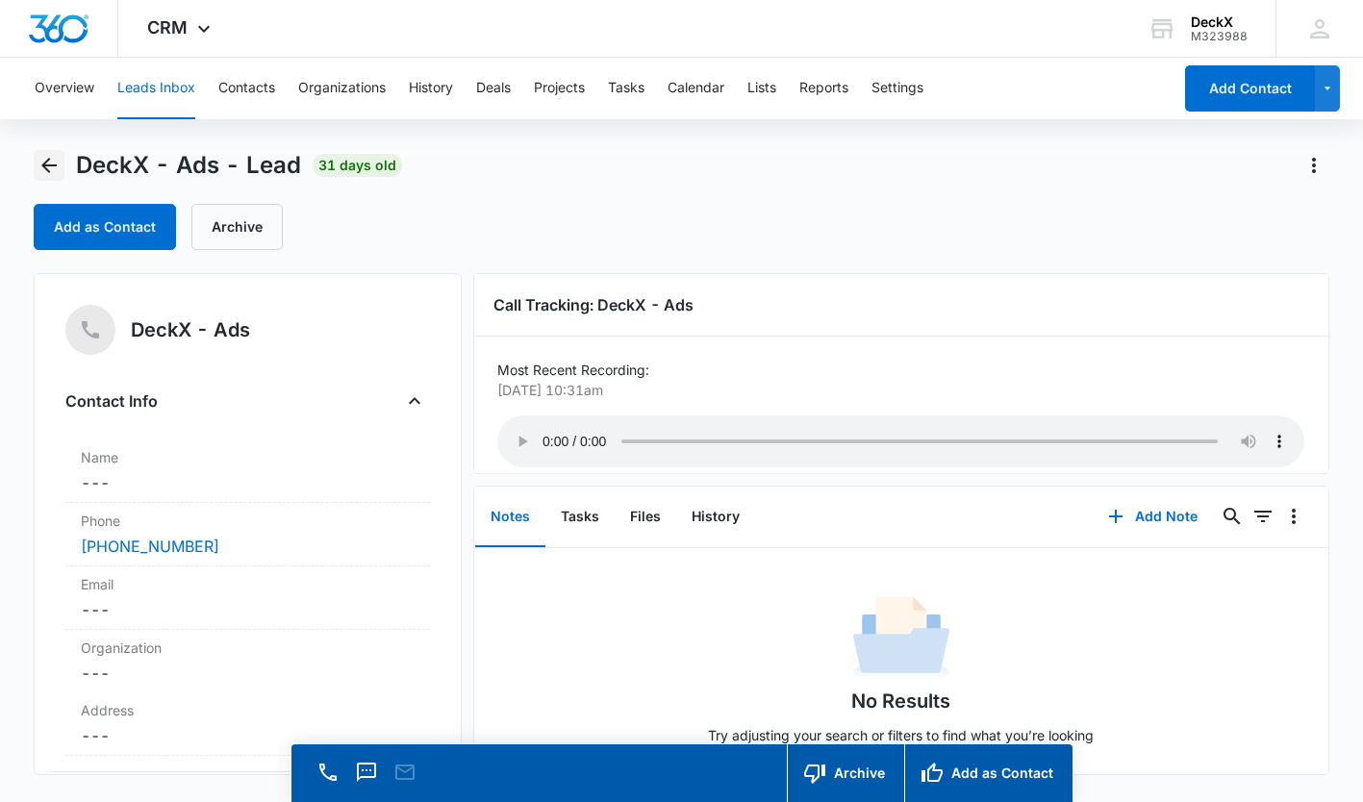
click at [40, 162] on icon "Back" at bounding box center [49, 165] width 23 height 23
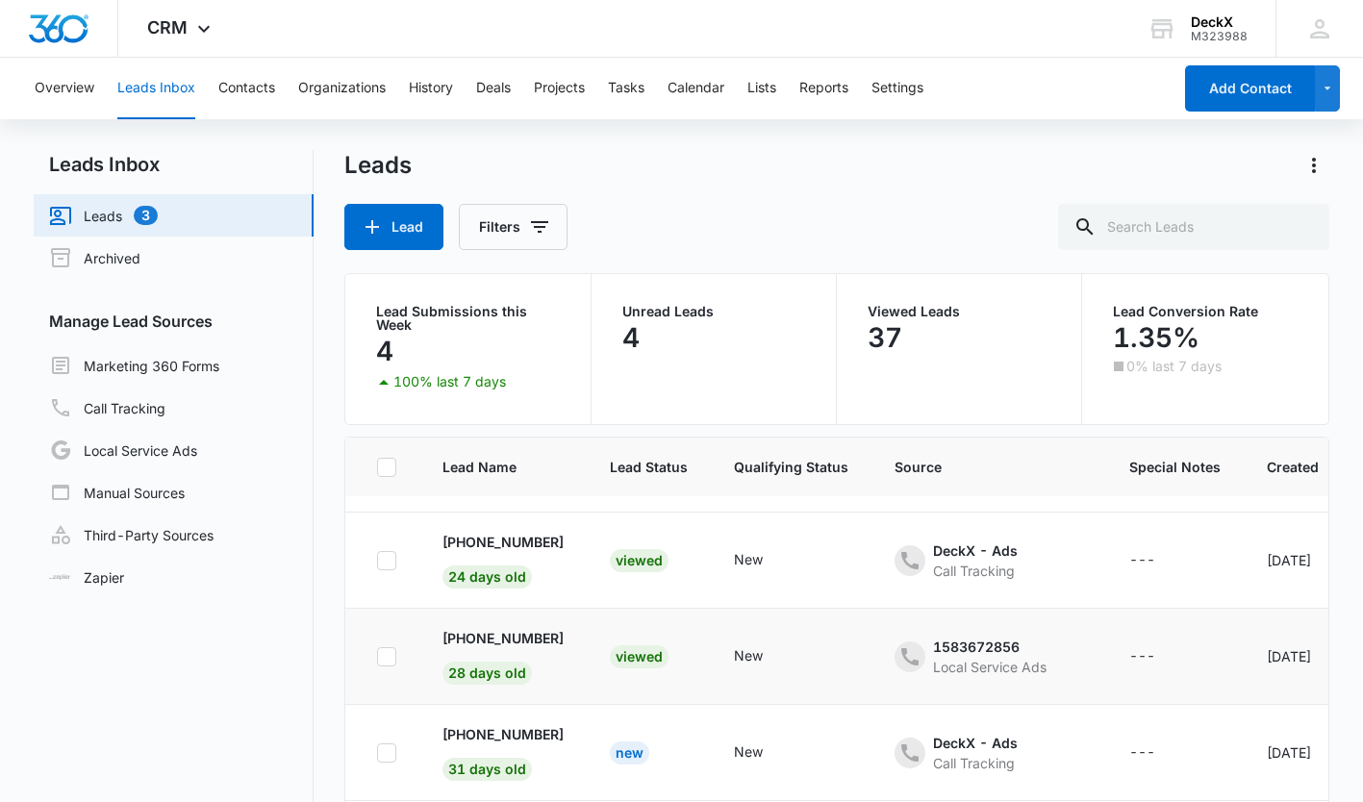
scroll to position [592, 0]
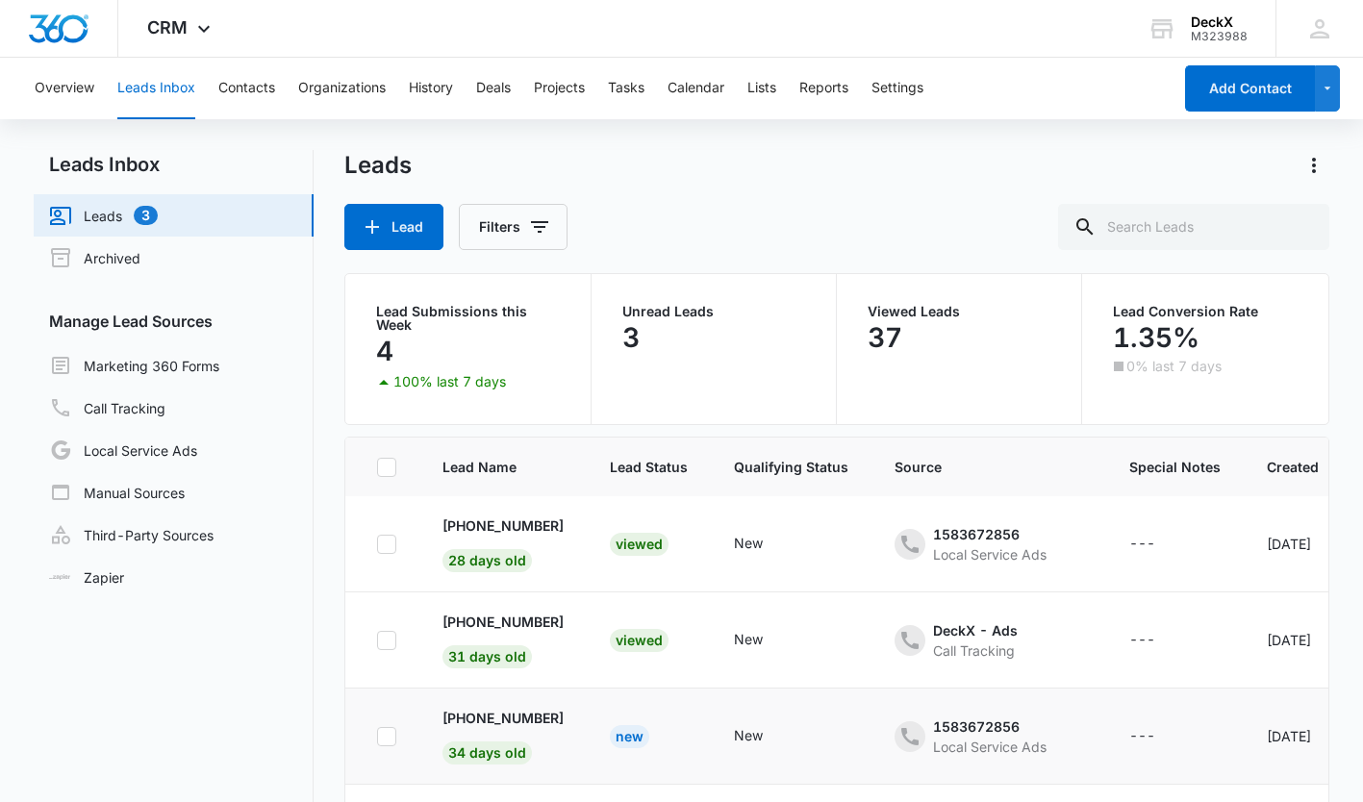
click at [638, 725] on div "New" at bounding box center [629, 736] width 39 height 23
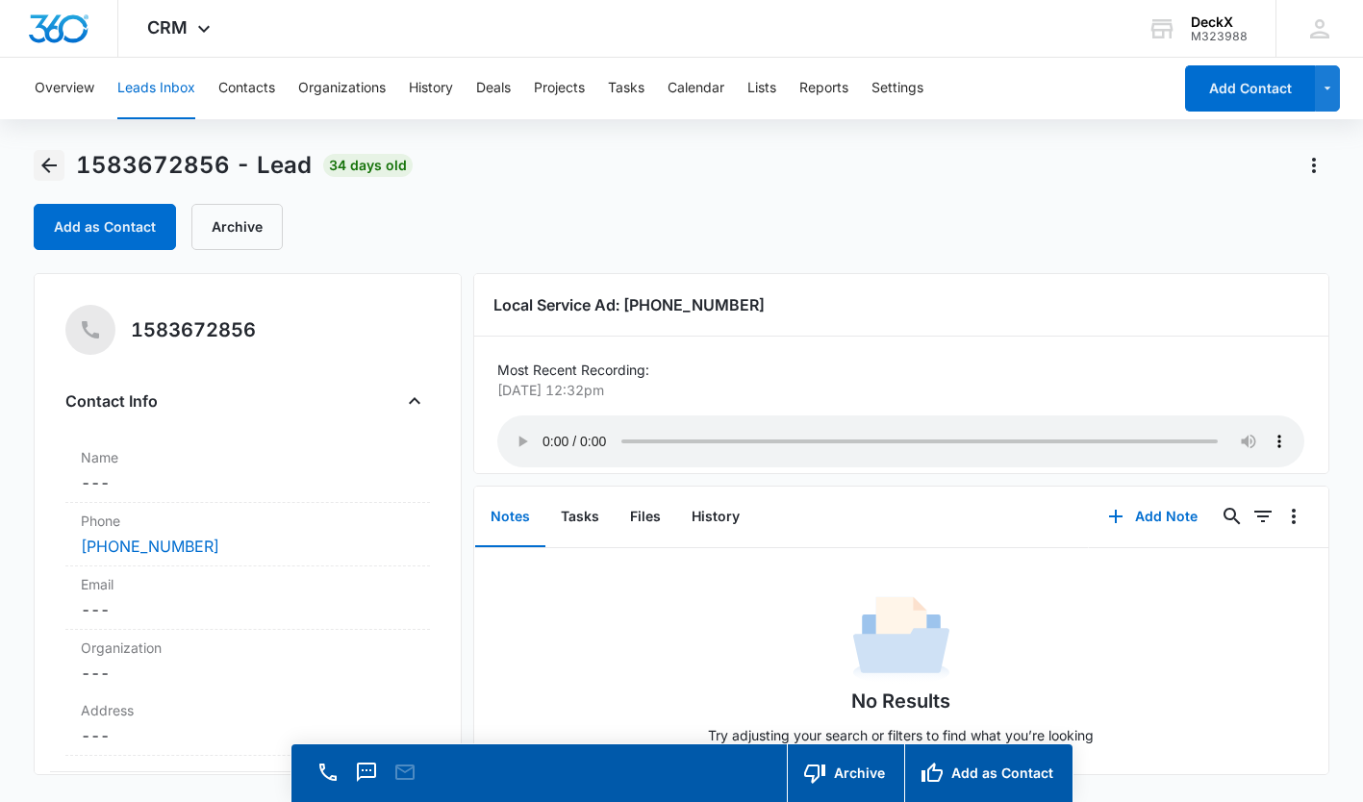
click at [44, 161] on icon "Back" at bounding box center [49, 165] width 23 height 23
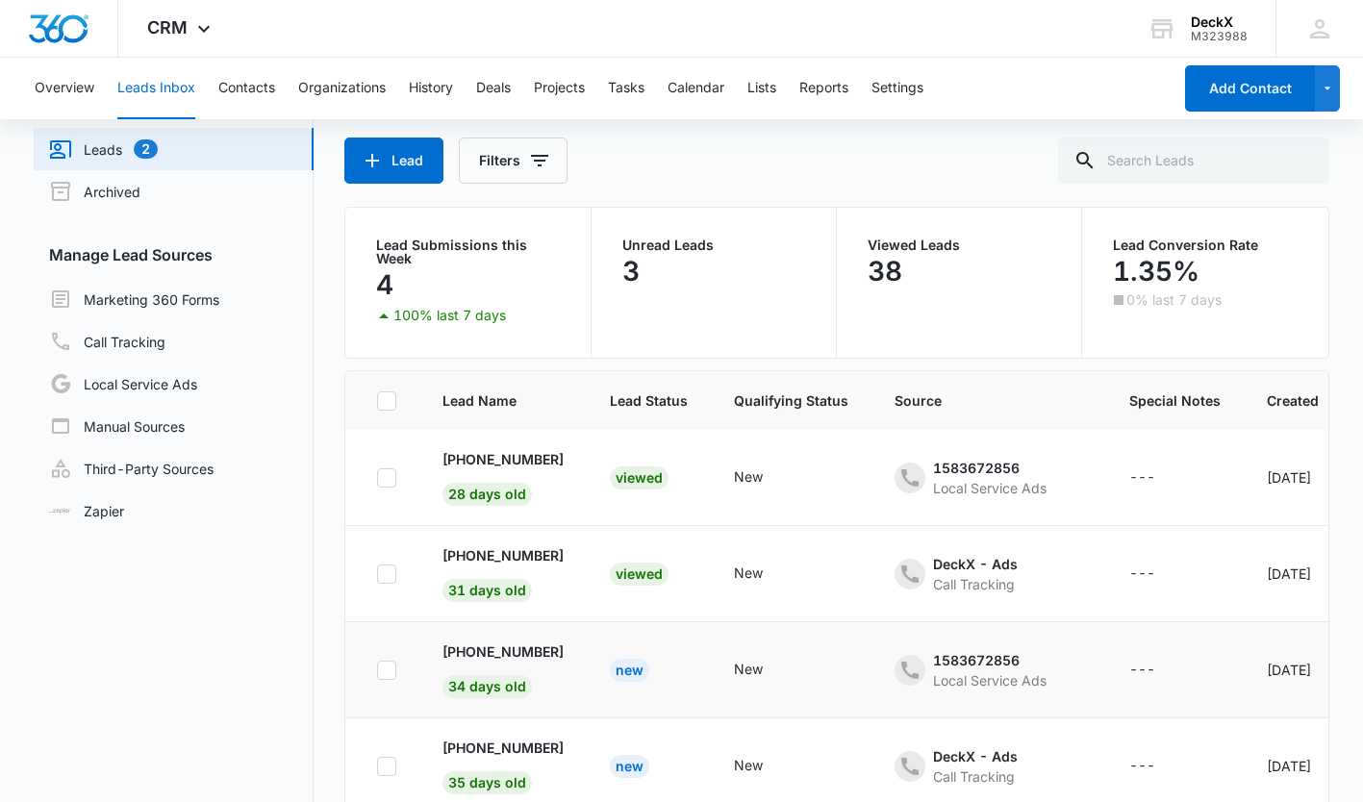
scroll to position [162, 0]
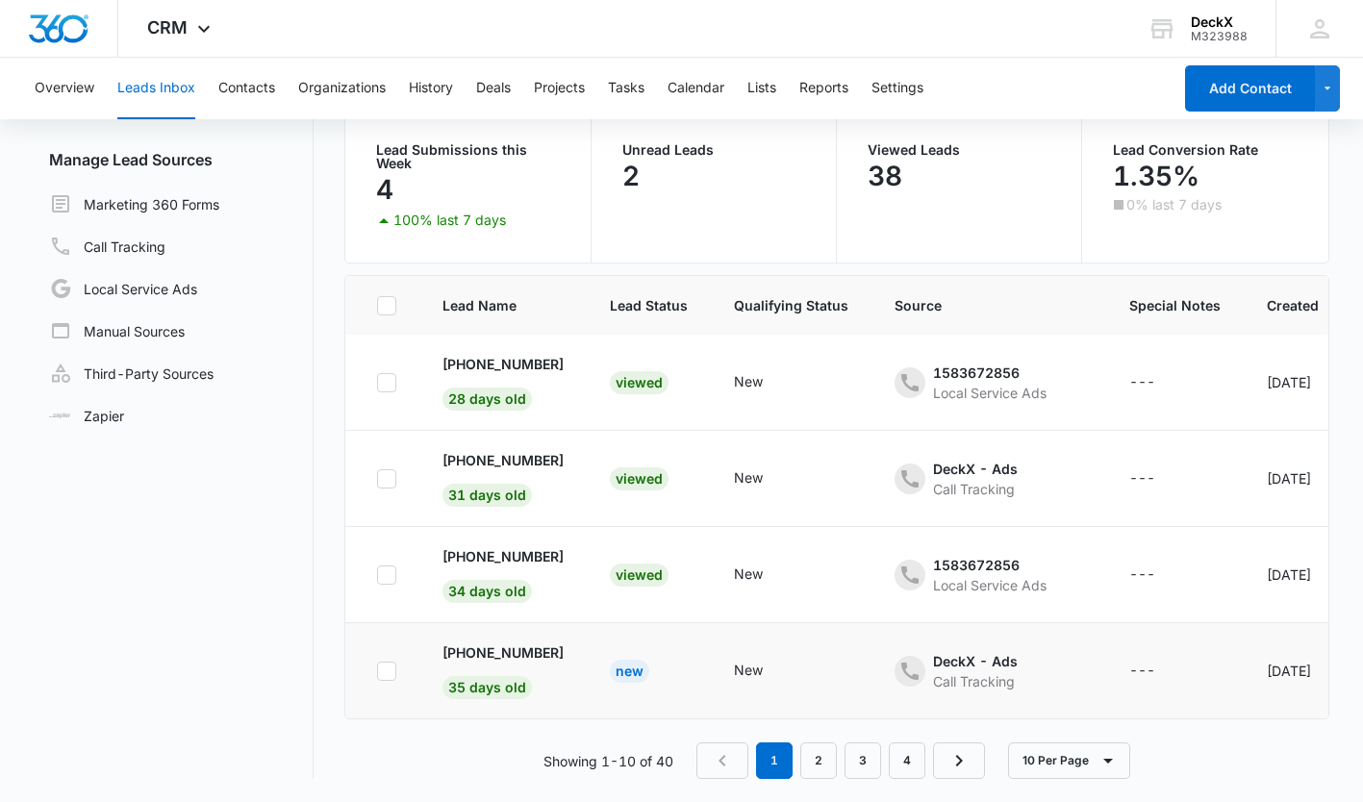
click at [628, 660] on div "New" at bounding box center [629, 671] width 39 height 23
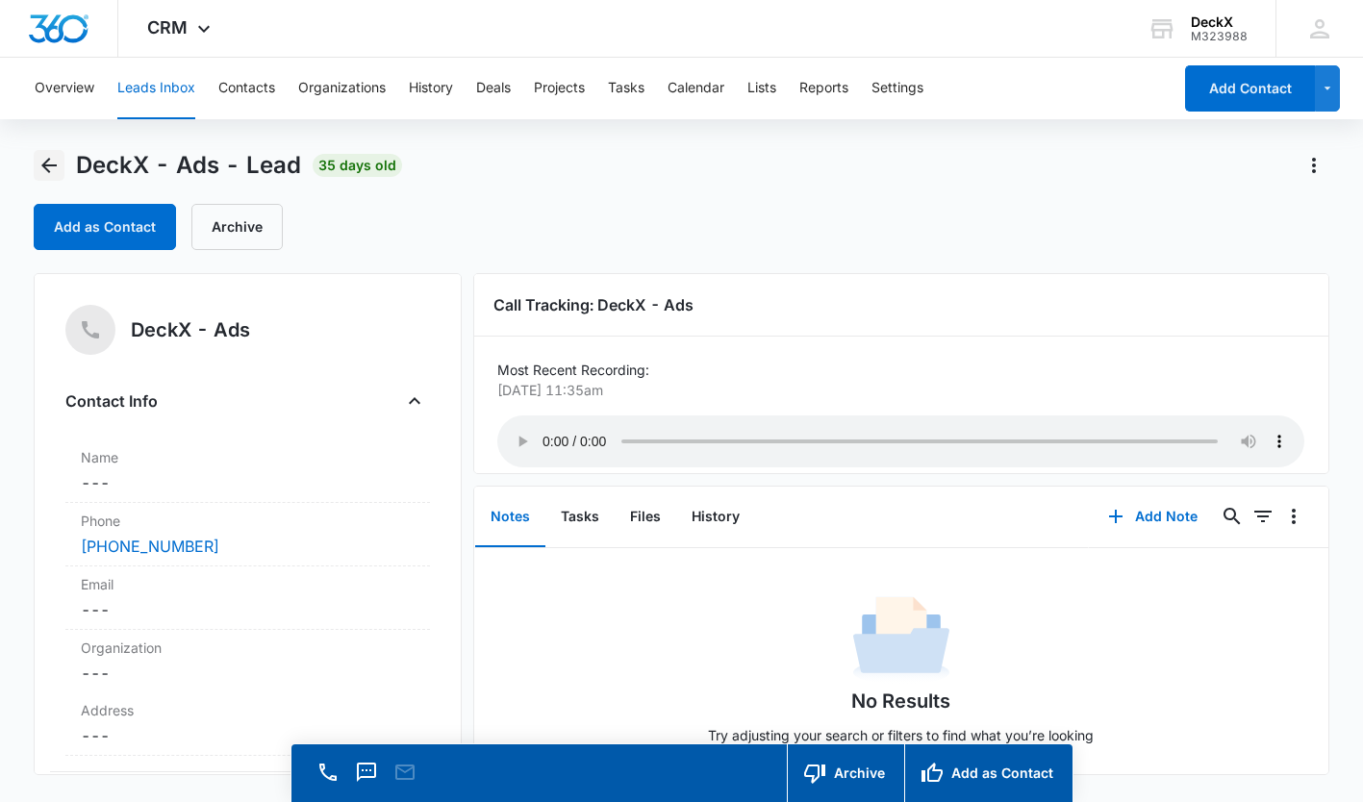
click at [40, 163] on icon "Back" at bounding box center [49, 165] width 23 height 23
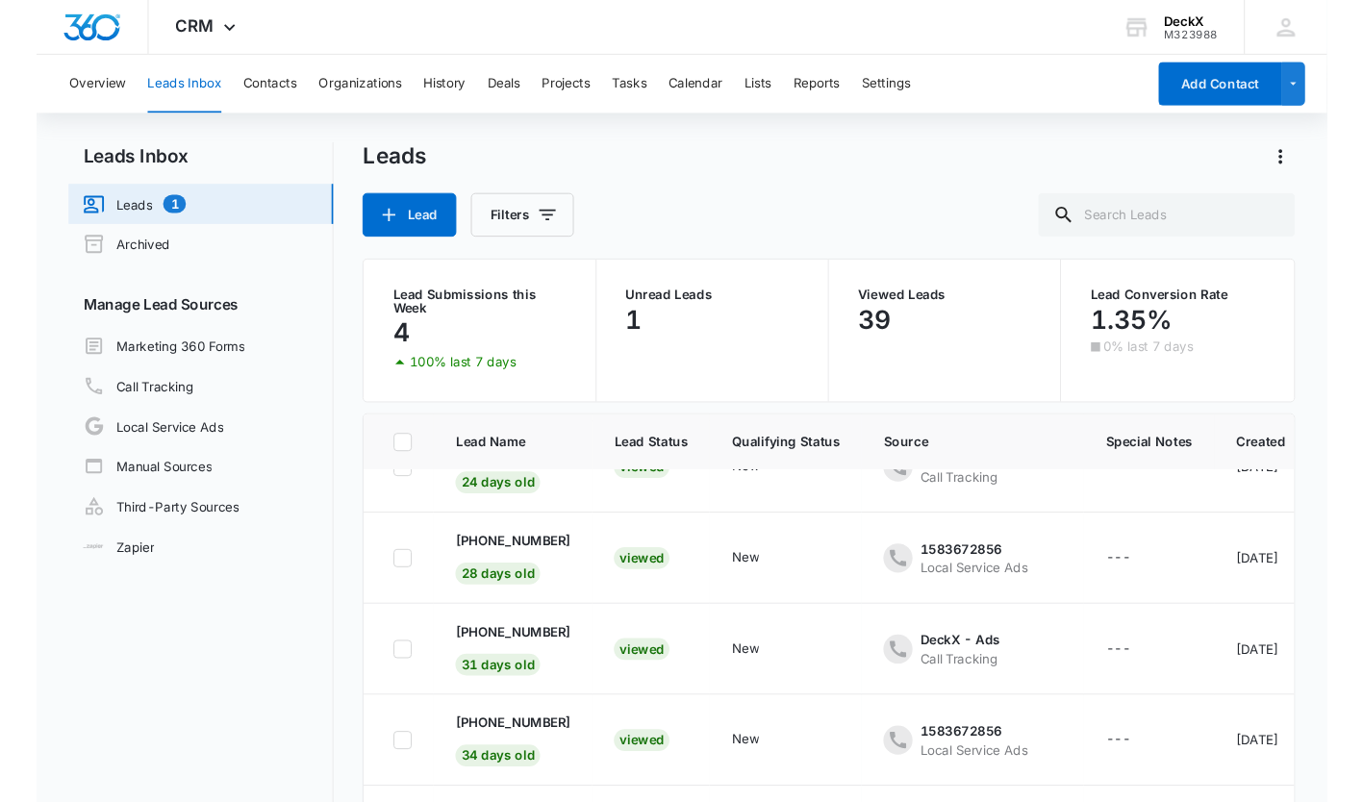
scroll to position [592, 0]
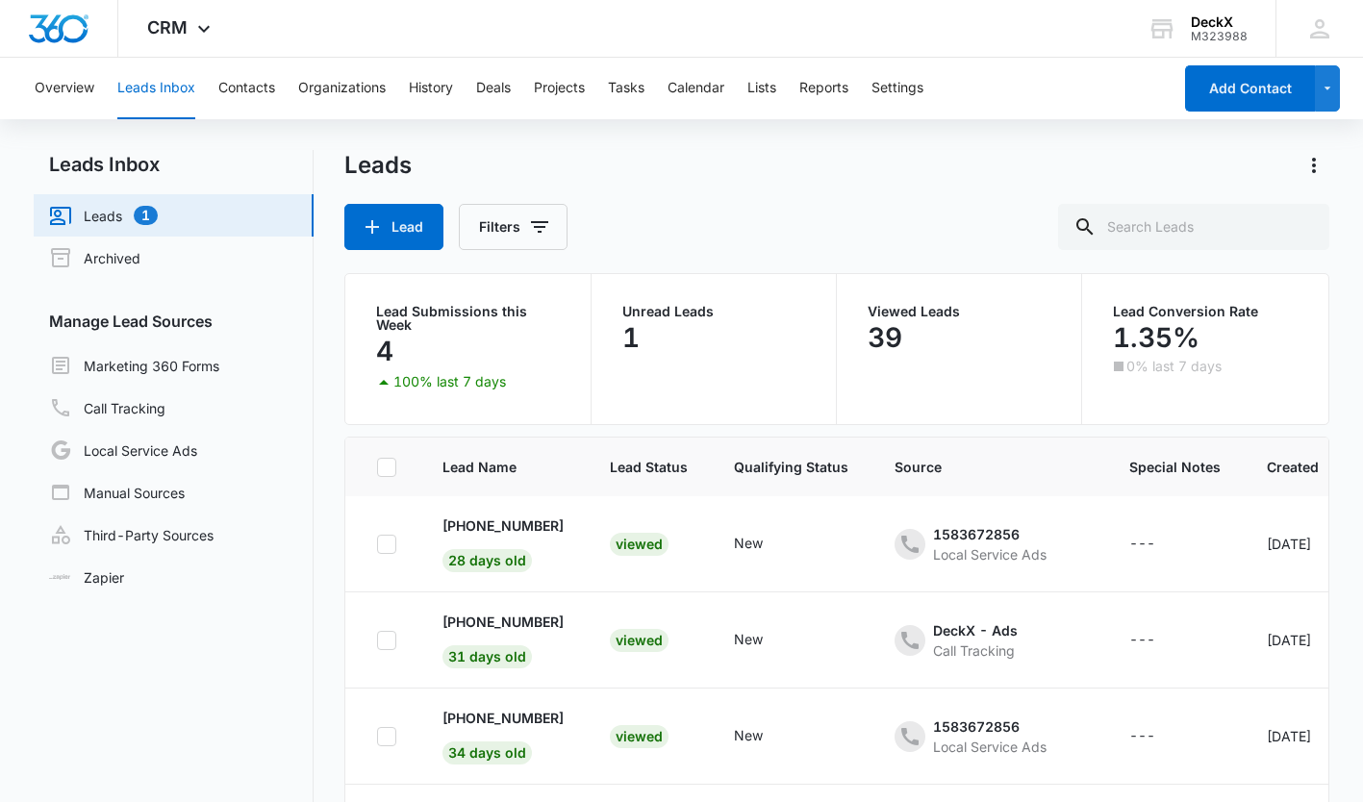
click at [169, 364] on link "Marketing 360 Forms" at bounding box center [134, 365] width 170 height 23
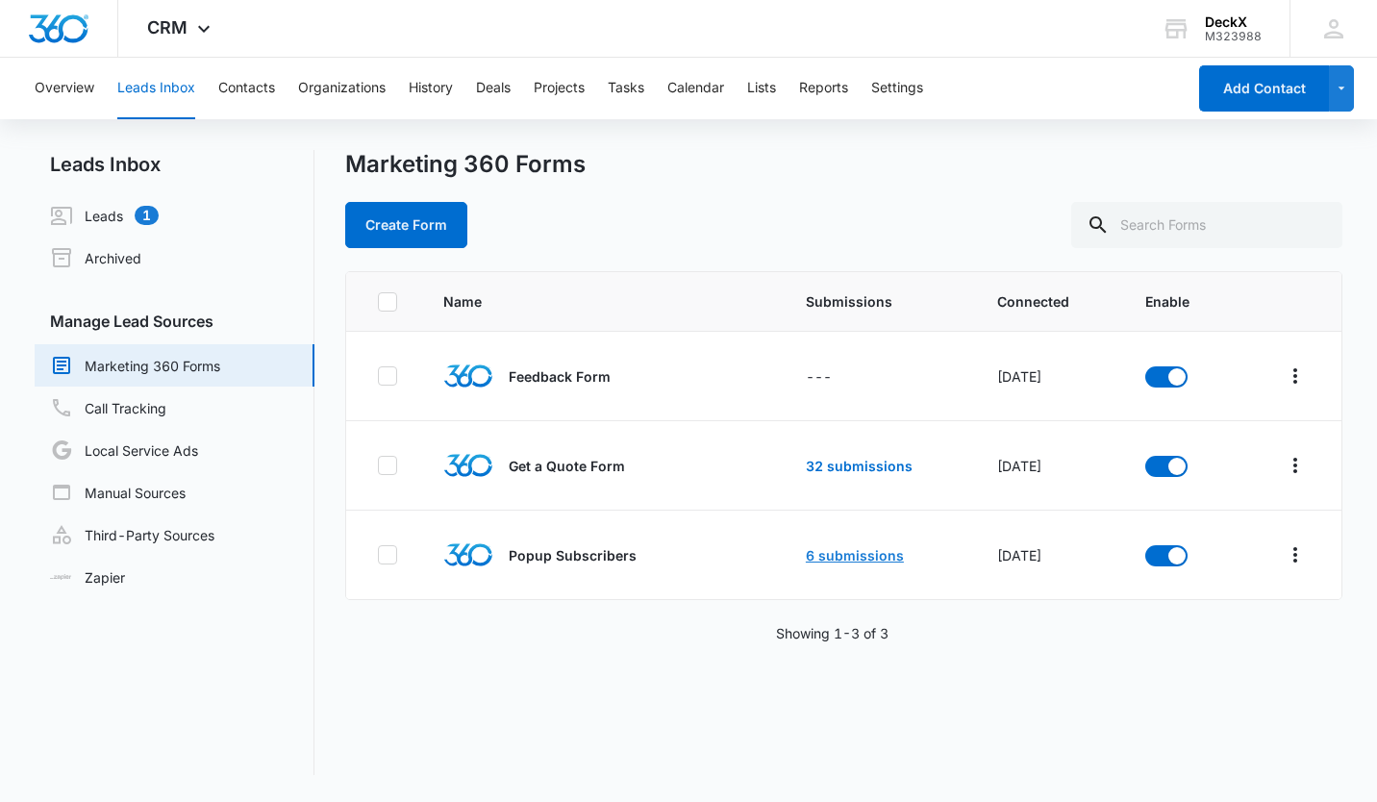
click at [834, 558] on link "6 submissions" at bounding box center [855, 555] width 98 height 16
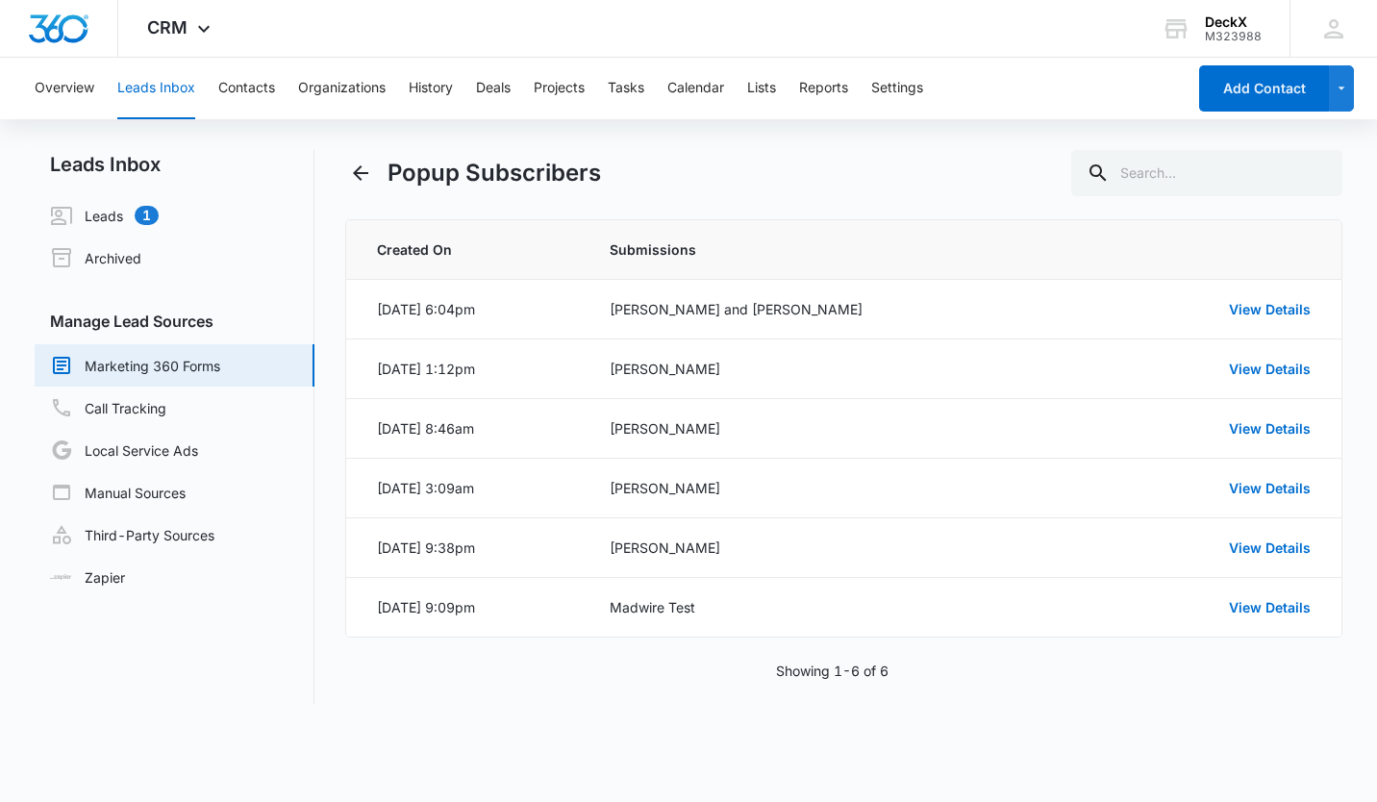
click at [1272, 308] on link "View Details" at bounding box center [1270, 309] width 82 height 16
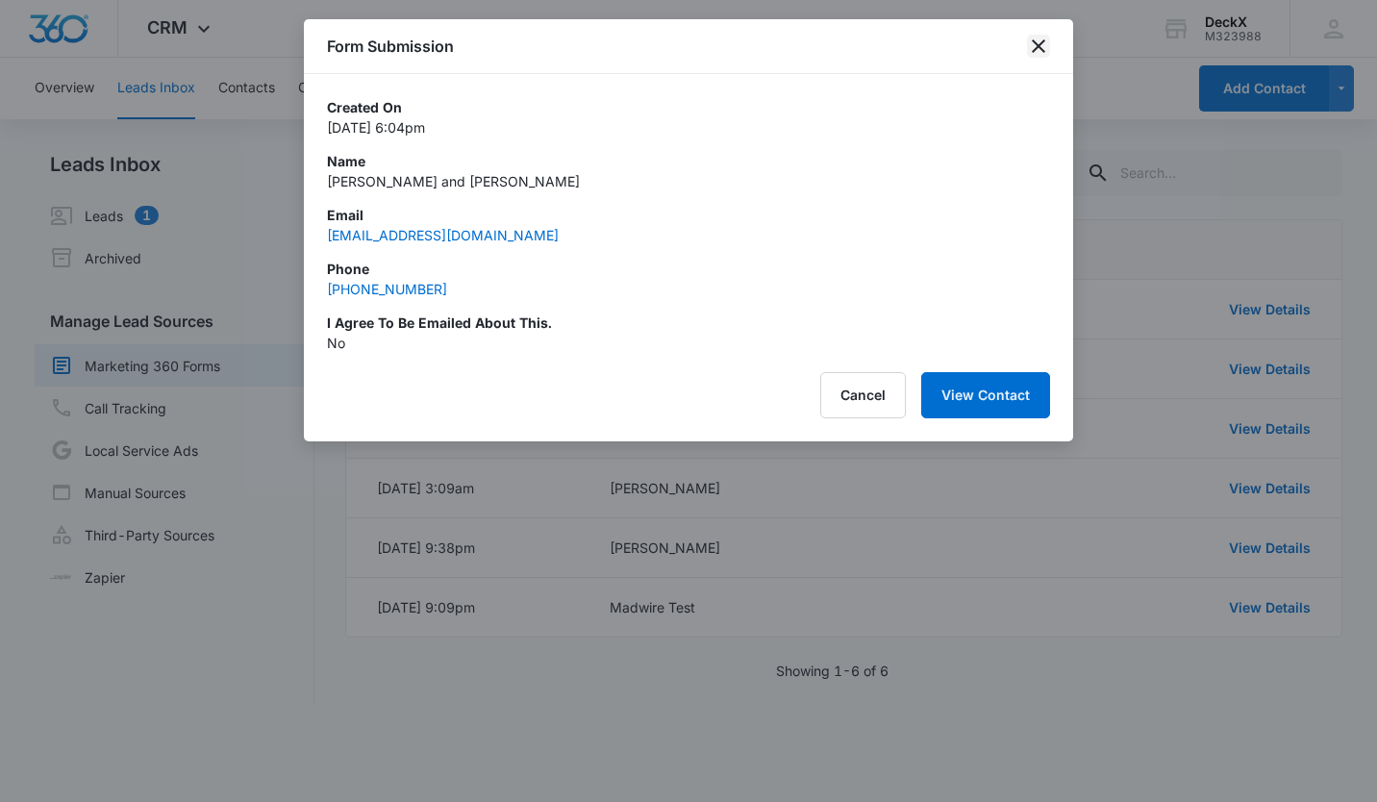
click at [1040, 48] on icon "close" at bounding box center [1038, 45] width 13 height 13
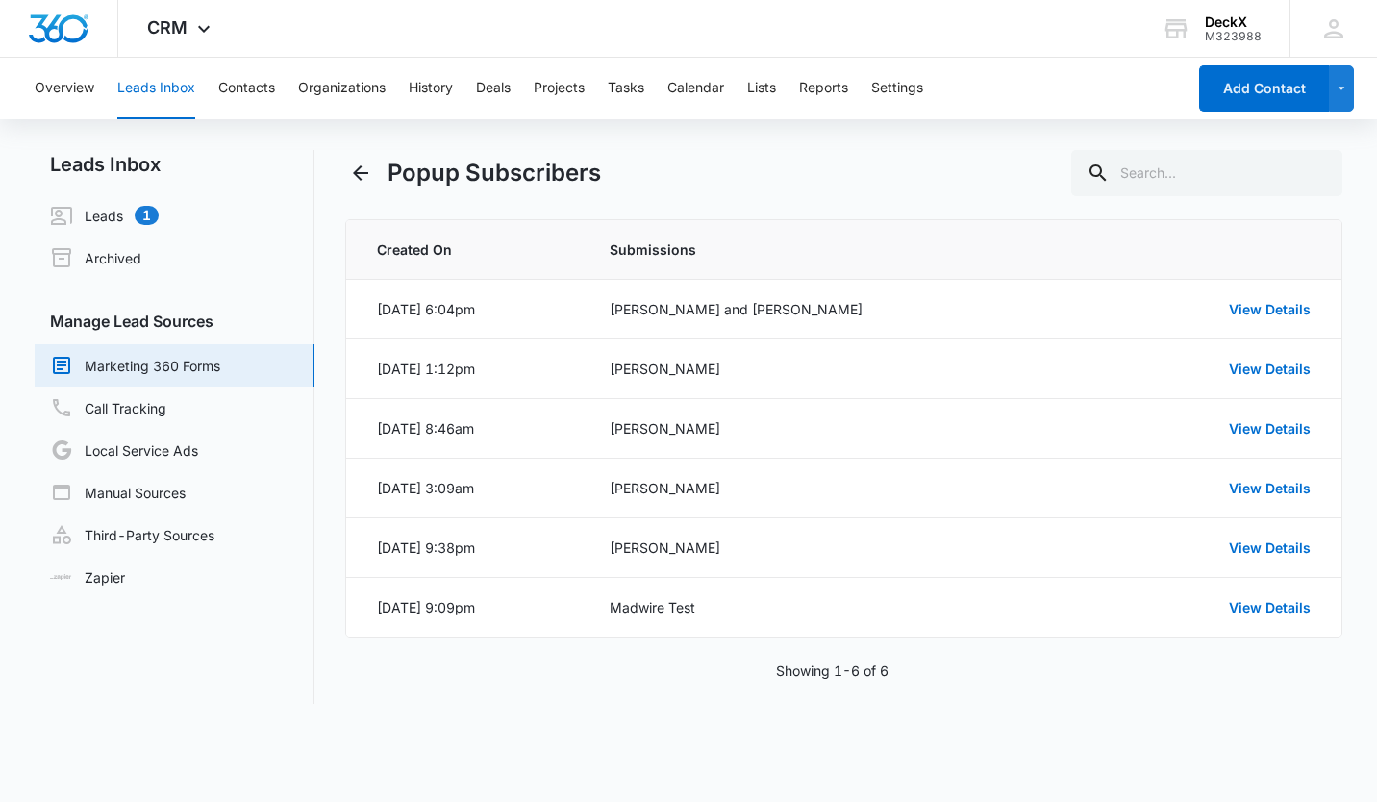
click at [220, 354] on link "Marketing 360 Forms" at bounding box center [135, 365] width 170 height 23
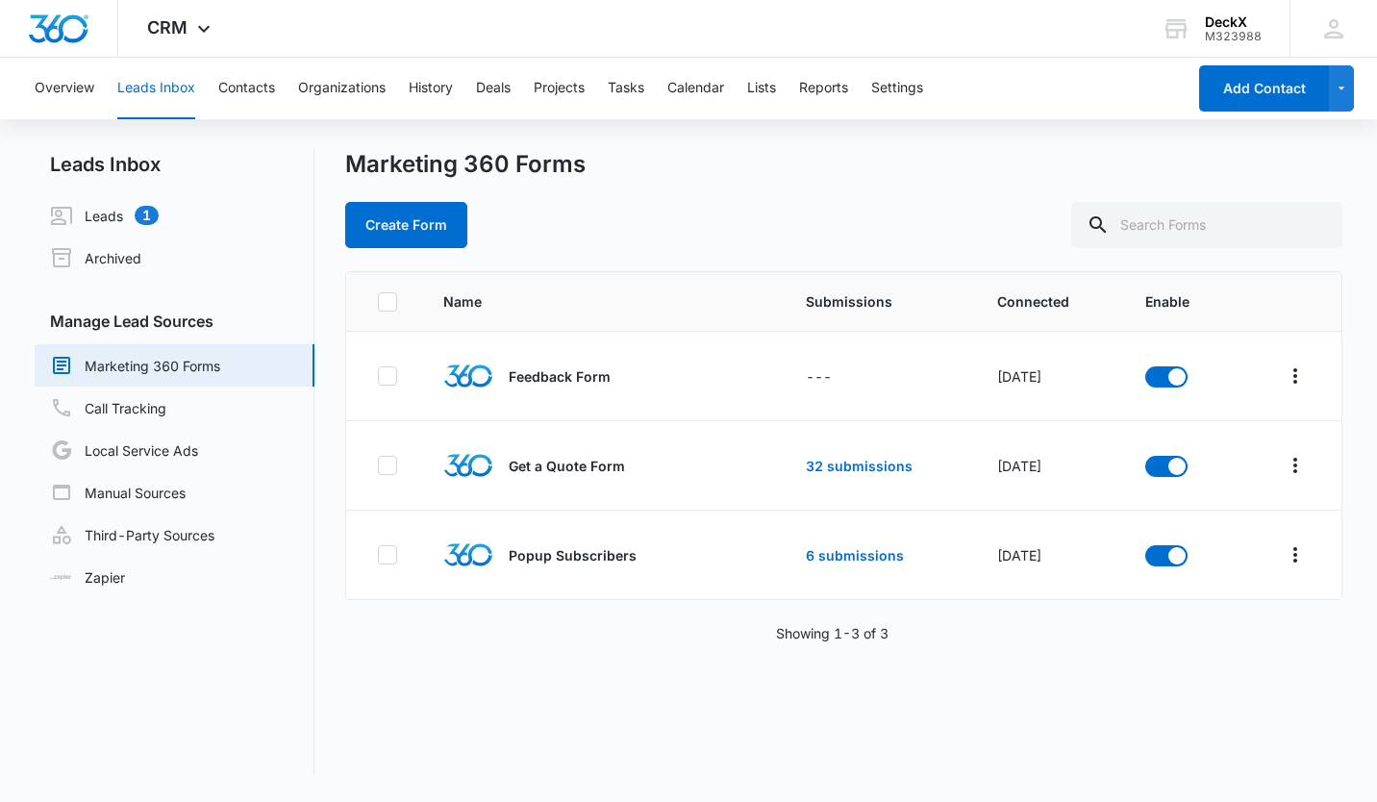
click at [484, 630] on div "Showing 1-3 of 3" at bounding box center [843, 633] width 997 height 20
click at [829, 552] on link "6 submissions" at bounding box center [855, 555] width 98 height 16
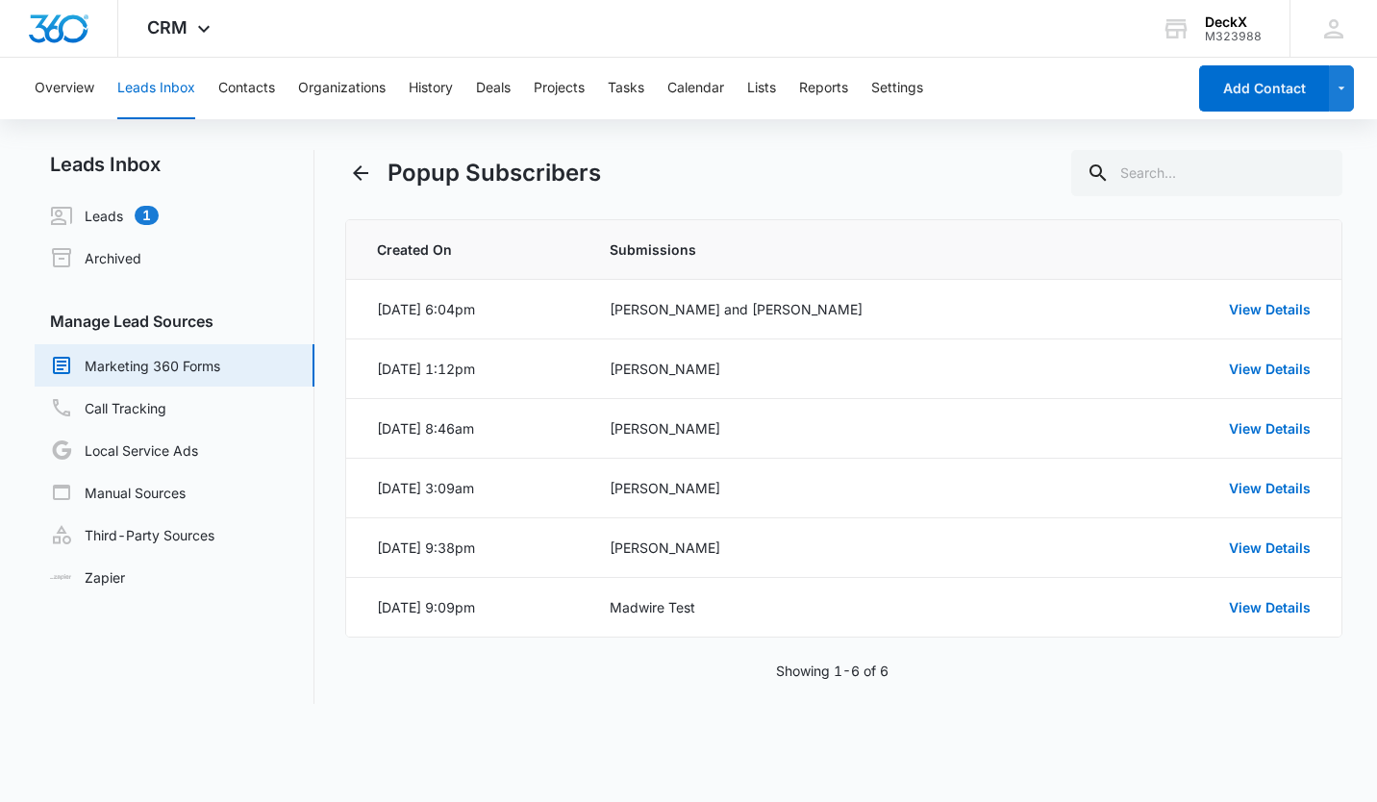
click at [813, 212] on div "Popup Subscribers Created On Submissions [DATE] 6:04pm [PERSON_NAME] and [PERSO…" at bounding box center [843, 427] width 997 height 554
click at [1302, 310] on link "View Details" at bounding box center [1270, 309] width 82 height 16
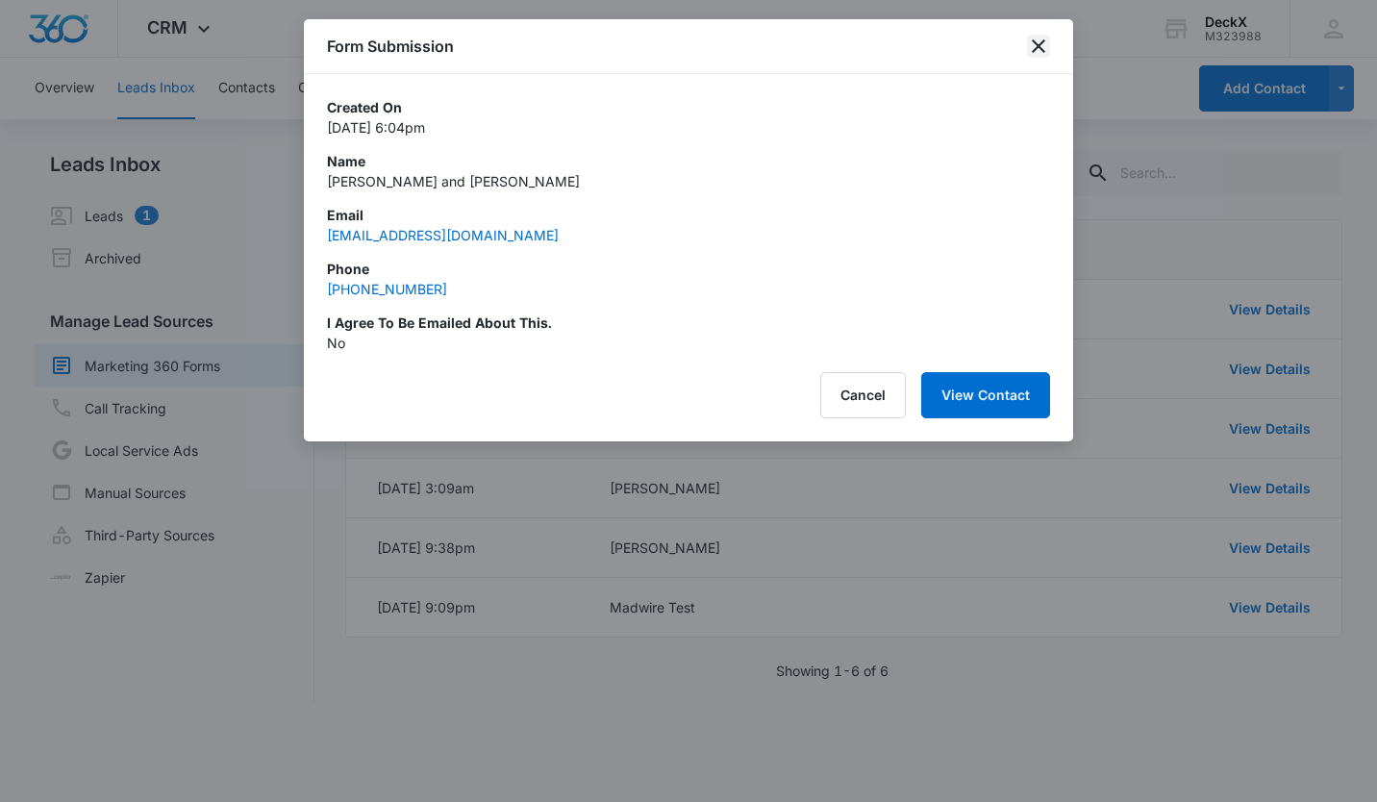
click at [1039, 48] on icon "close" at bounding box center [1038, 46] width 23 height 23
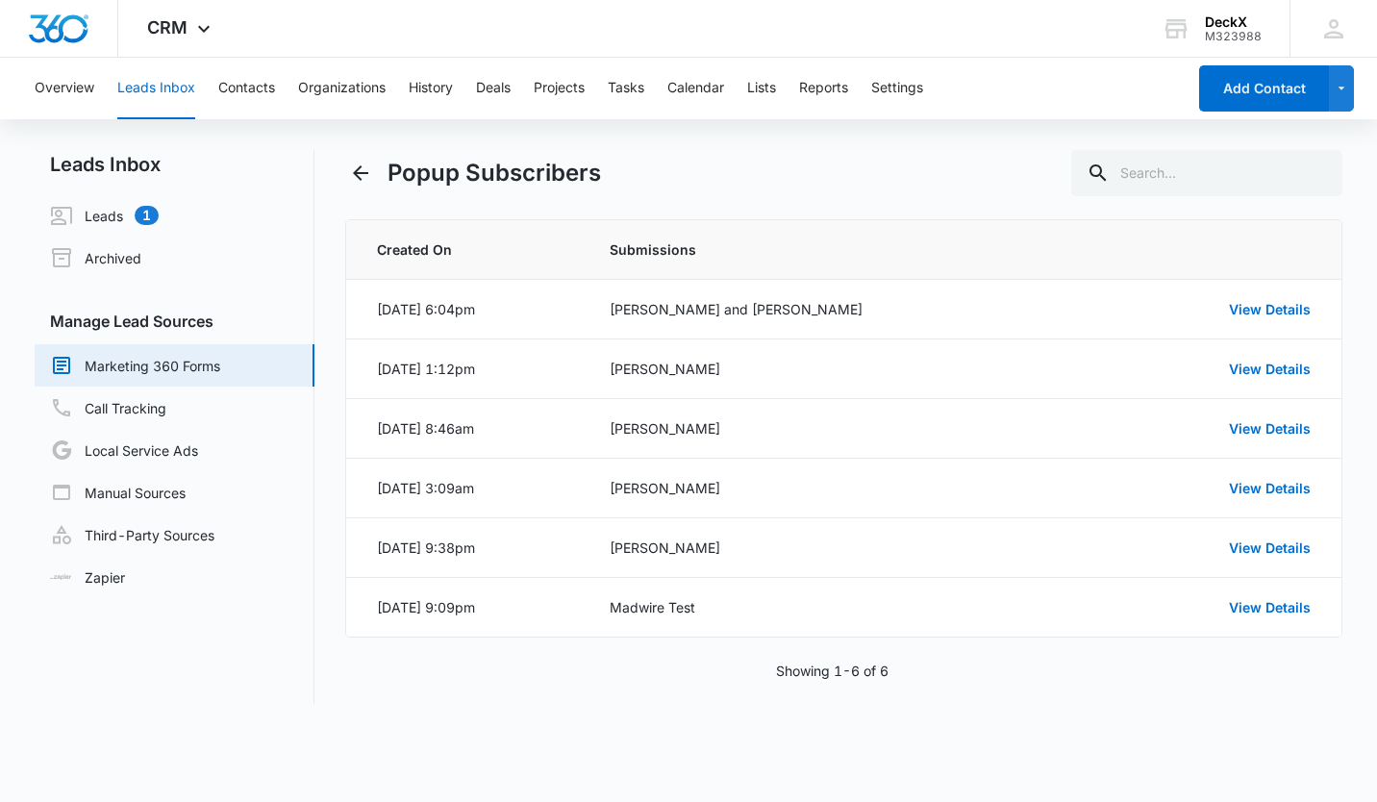
click at [185, 359] on link "Marketing 360 Forms" at bounding box center [135, 365] width 170 height 23
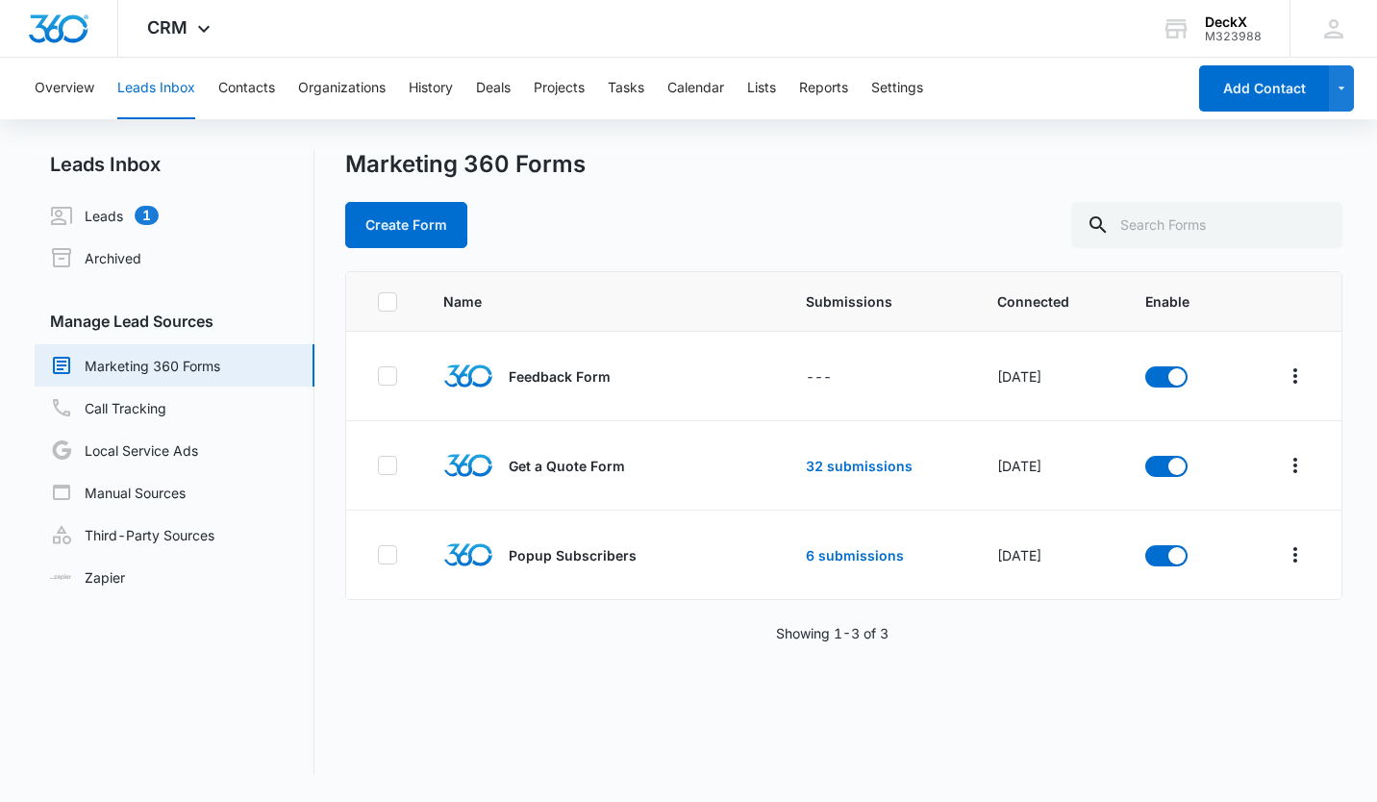
click at [119, 212] on link "Leads 1" at bounding box center [104, 215] width 109 height 23
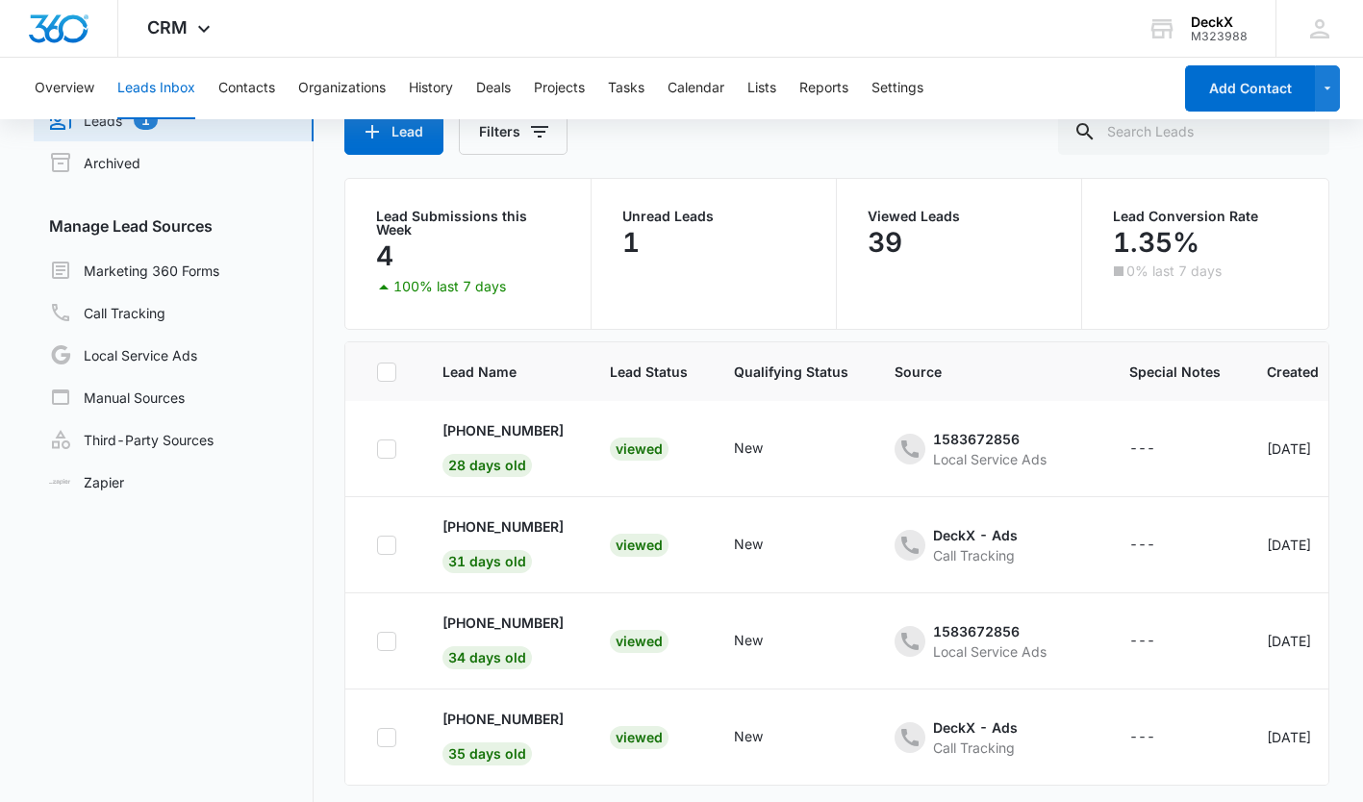
scroll to position [162, 0]
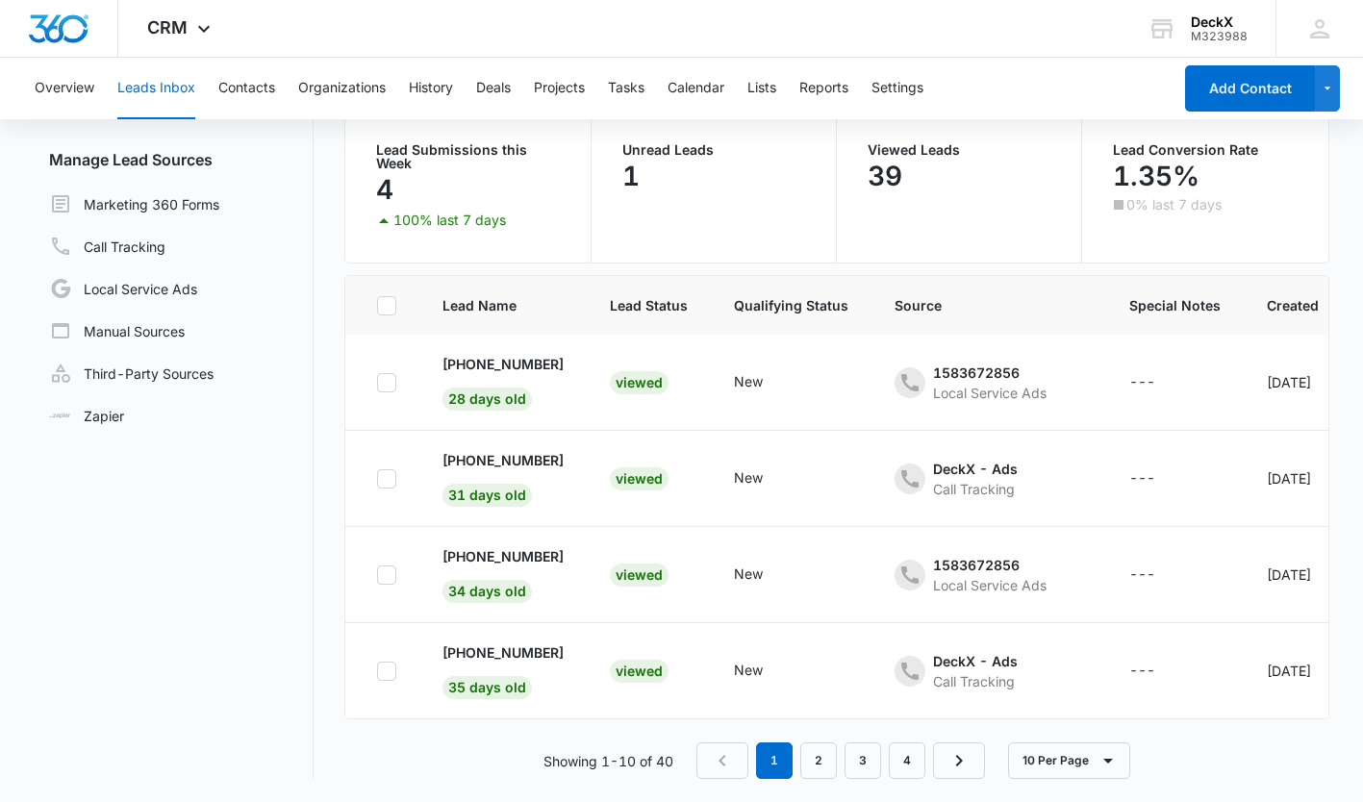
click at [653, 564] on div "Viewed" at bounding box center [639, 575] width 59 height 23
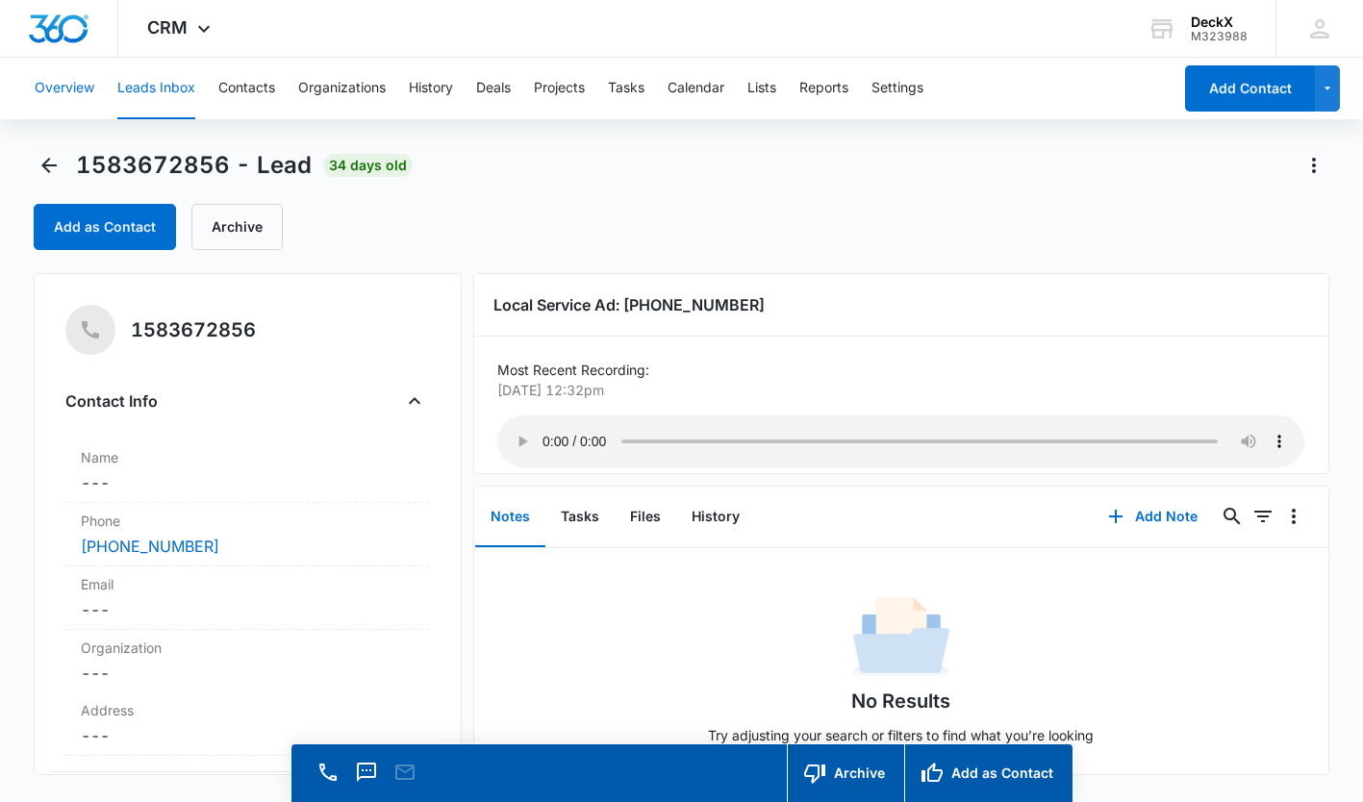
click at [82, 92] on button "Overview" at bounding box center [65, 89] width 60 height 62
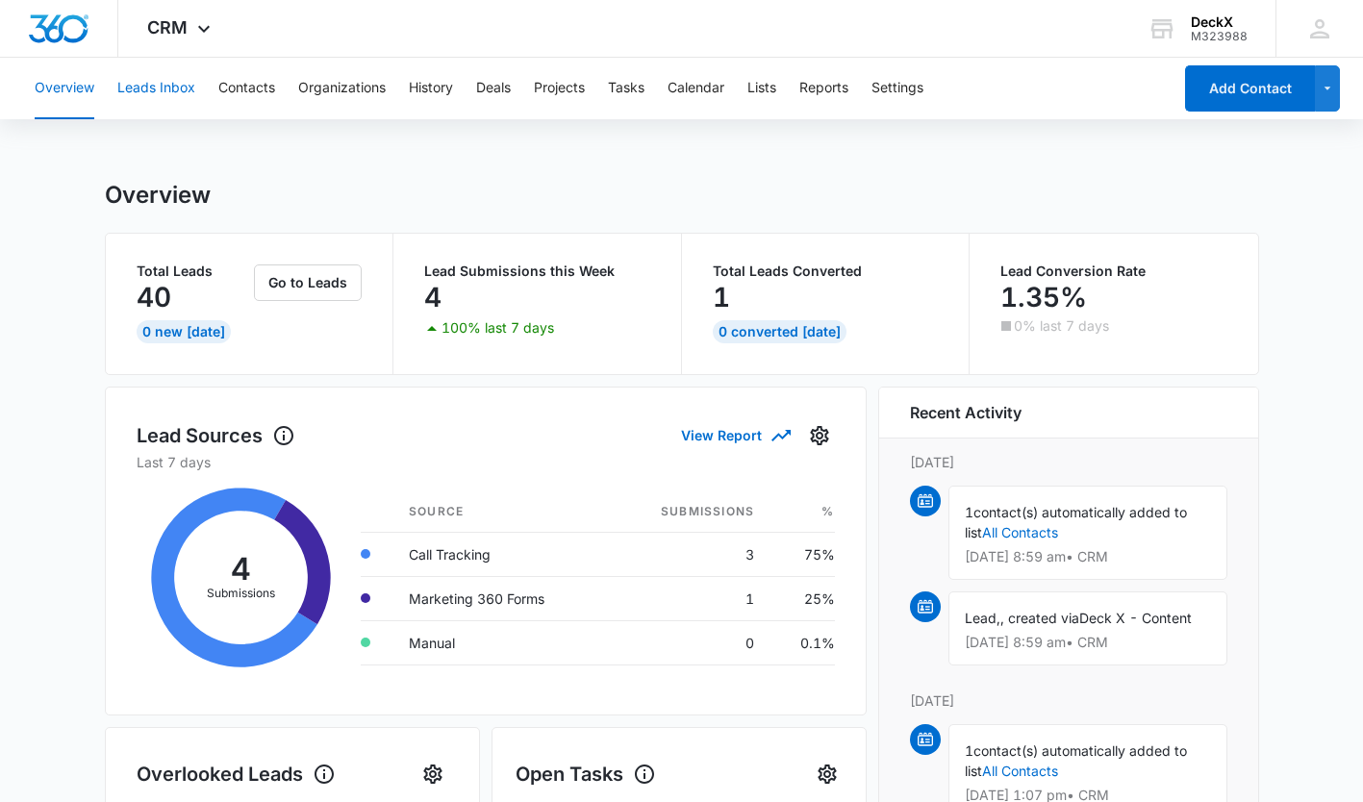
click at [139, 89] on button "Leads Inbox" at bounding box center [156, 89] width 78 height 62
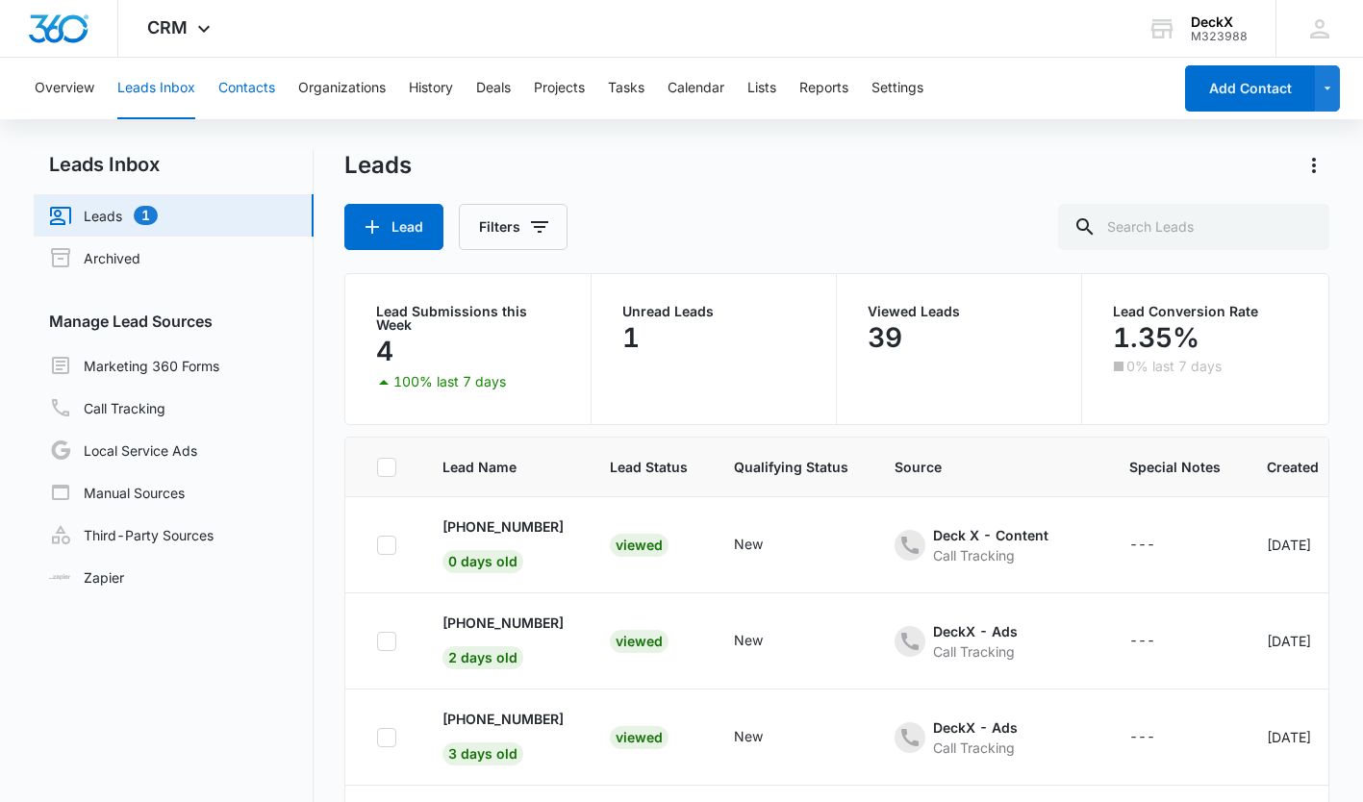
click at [236, 85] on button "Contacts" at bounding box center [246, 89] width 57 height 62
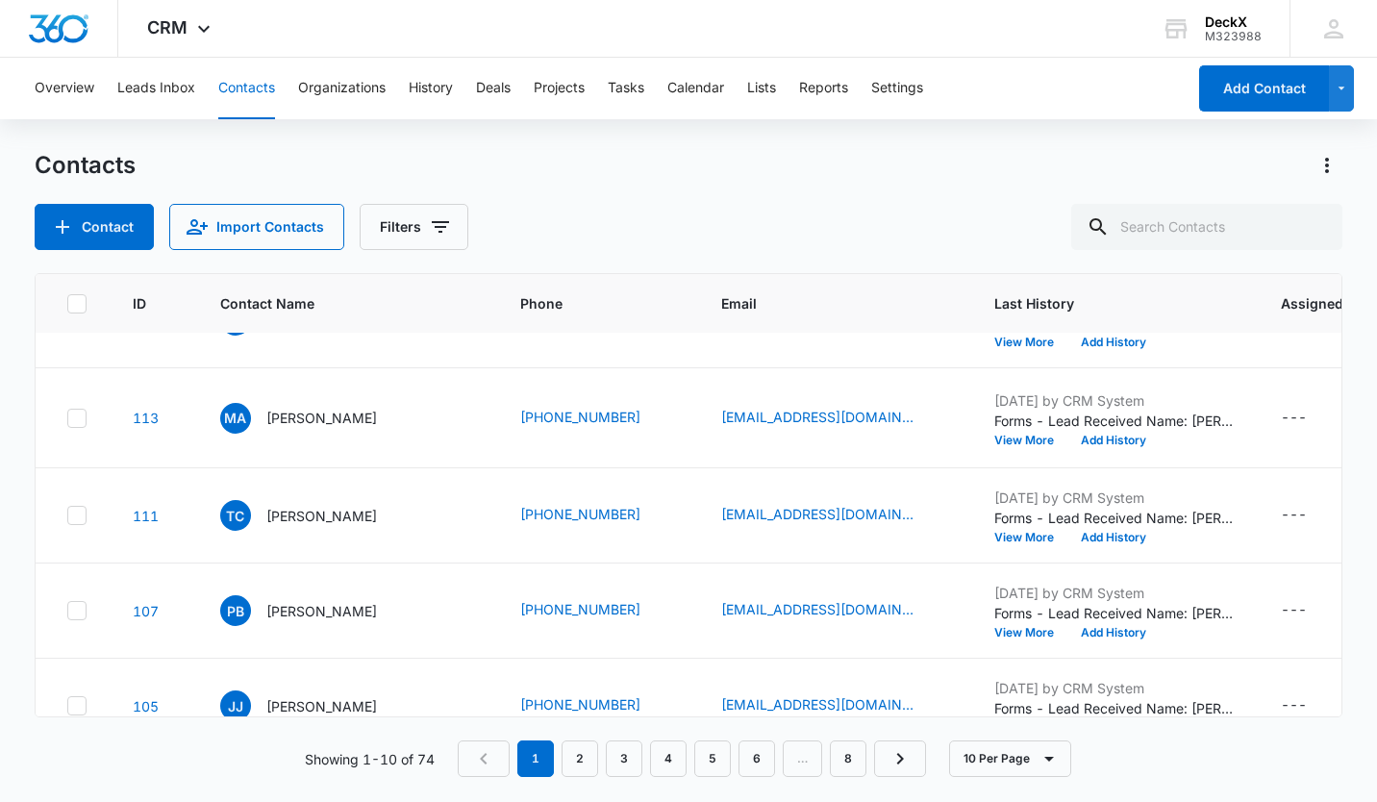
scroll to position [158, 0]
click at [326, 426] on p "[PERSON_NAME]" at bounding box center [321, 416] width 111 height 20
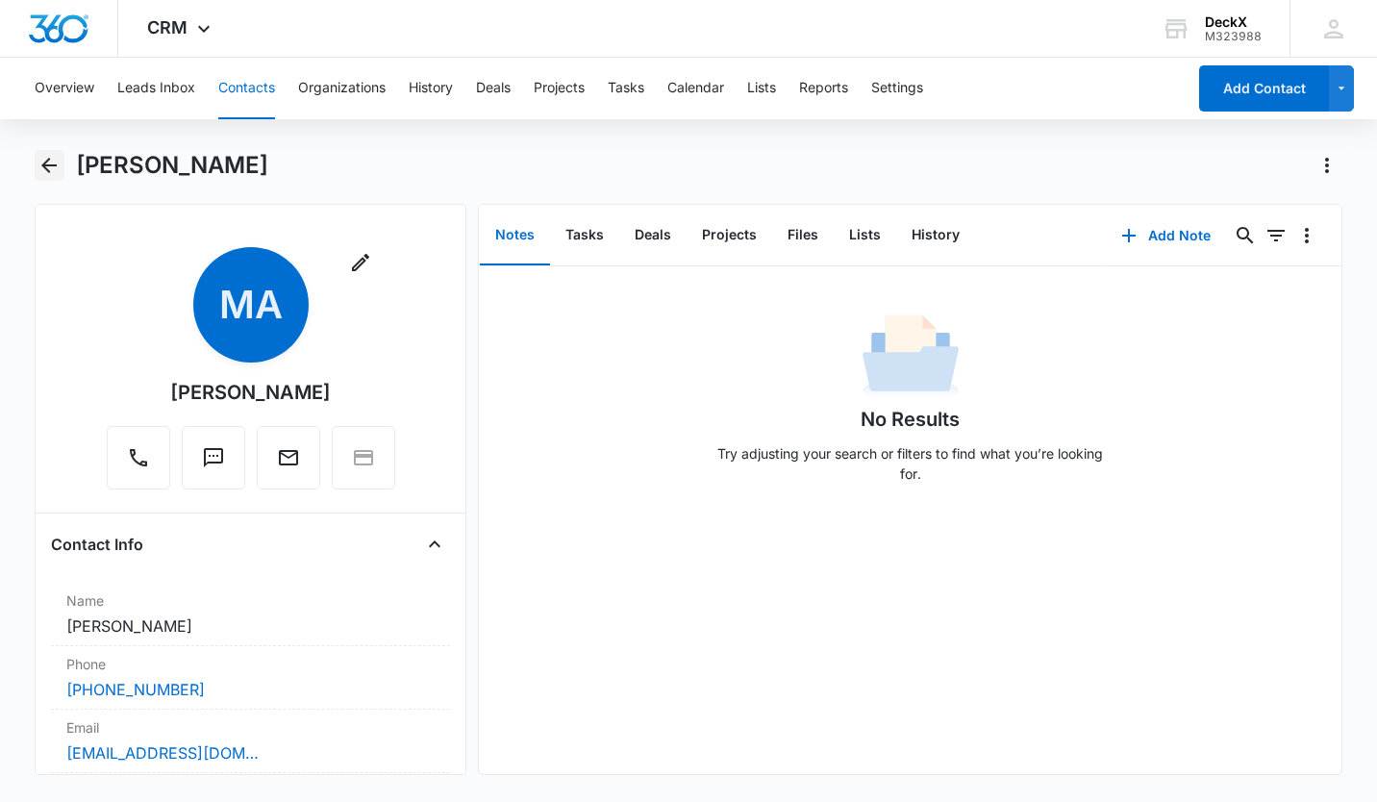
click at [44, 167] on icon "Back" at bounding box center [48, 165] width 15 height 15
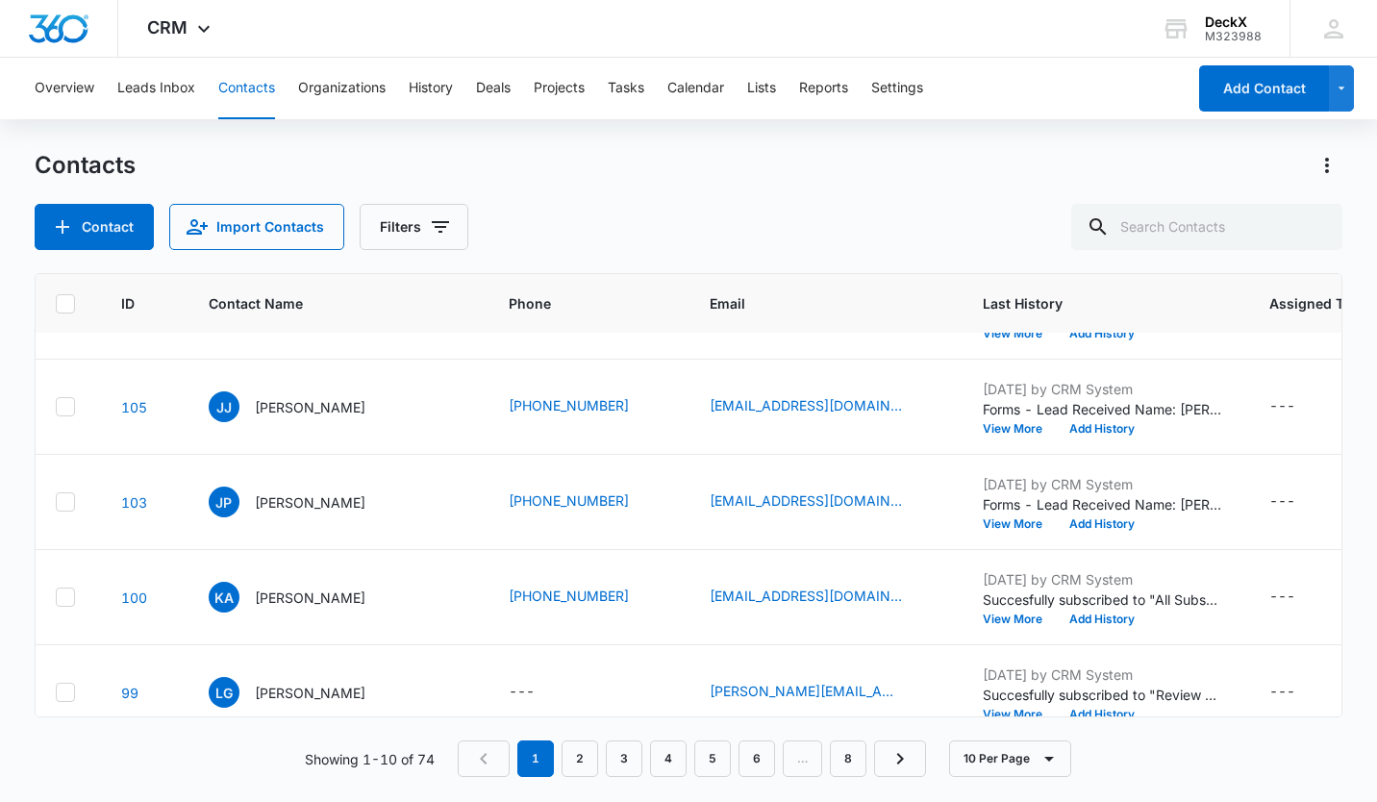
scroll to position [456, 12]
click at [330, 321] on p "[PERSON_NAME]" at bounding box center [310, 311] width 111 height 20
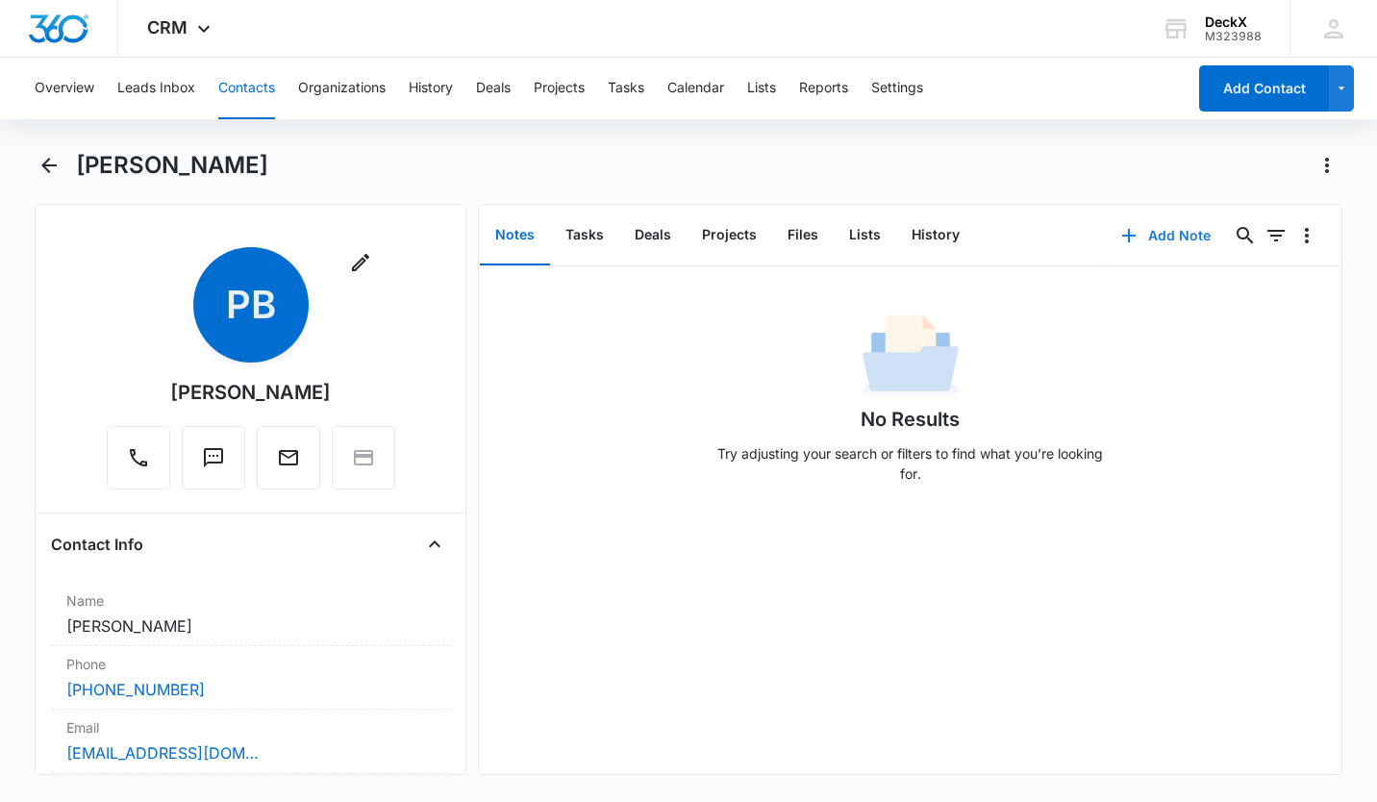
click at [1156, 235] on button "Add Note" at bounding box center [1166, 236] width 128 height 46
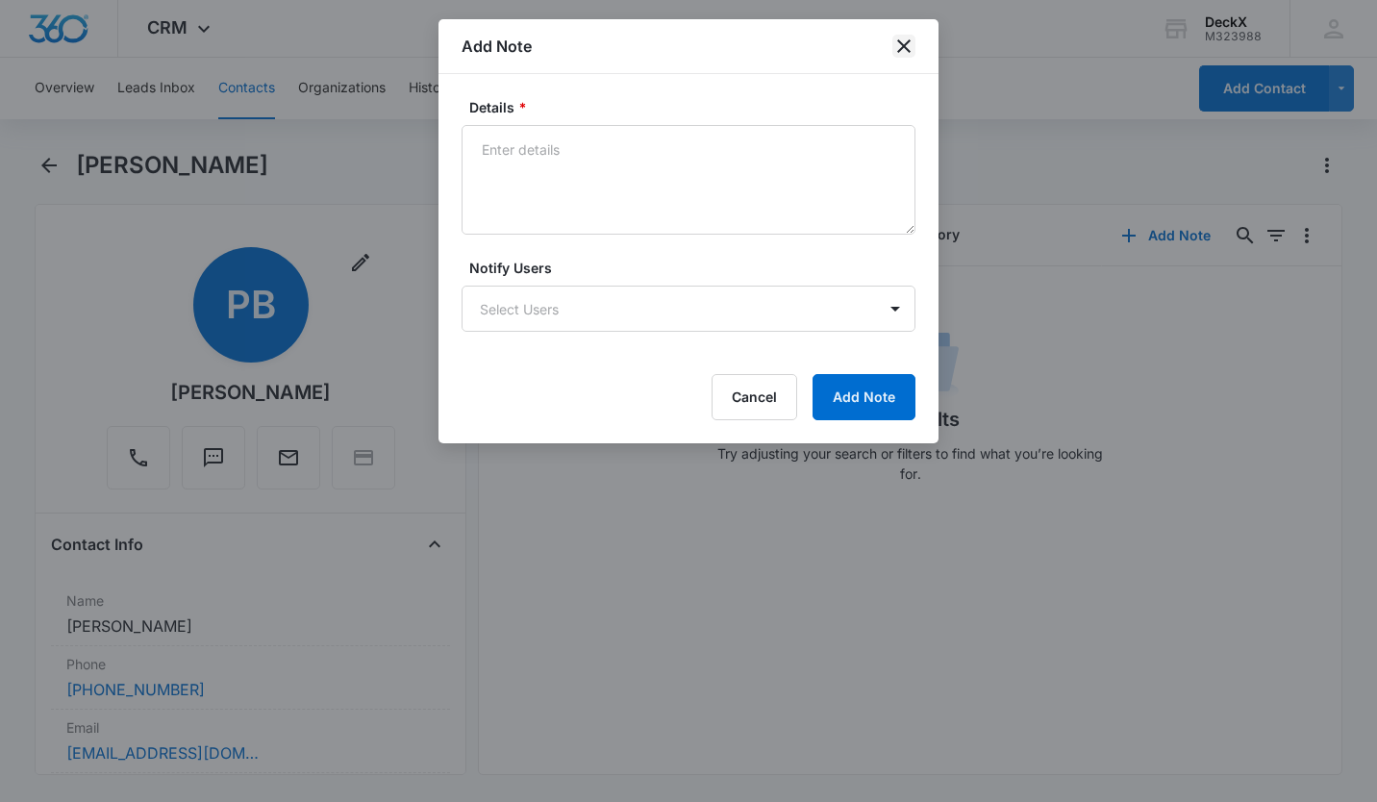
click at [900, 45] on icon "close" at bounding box center [903, 46] width 23 height 23
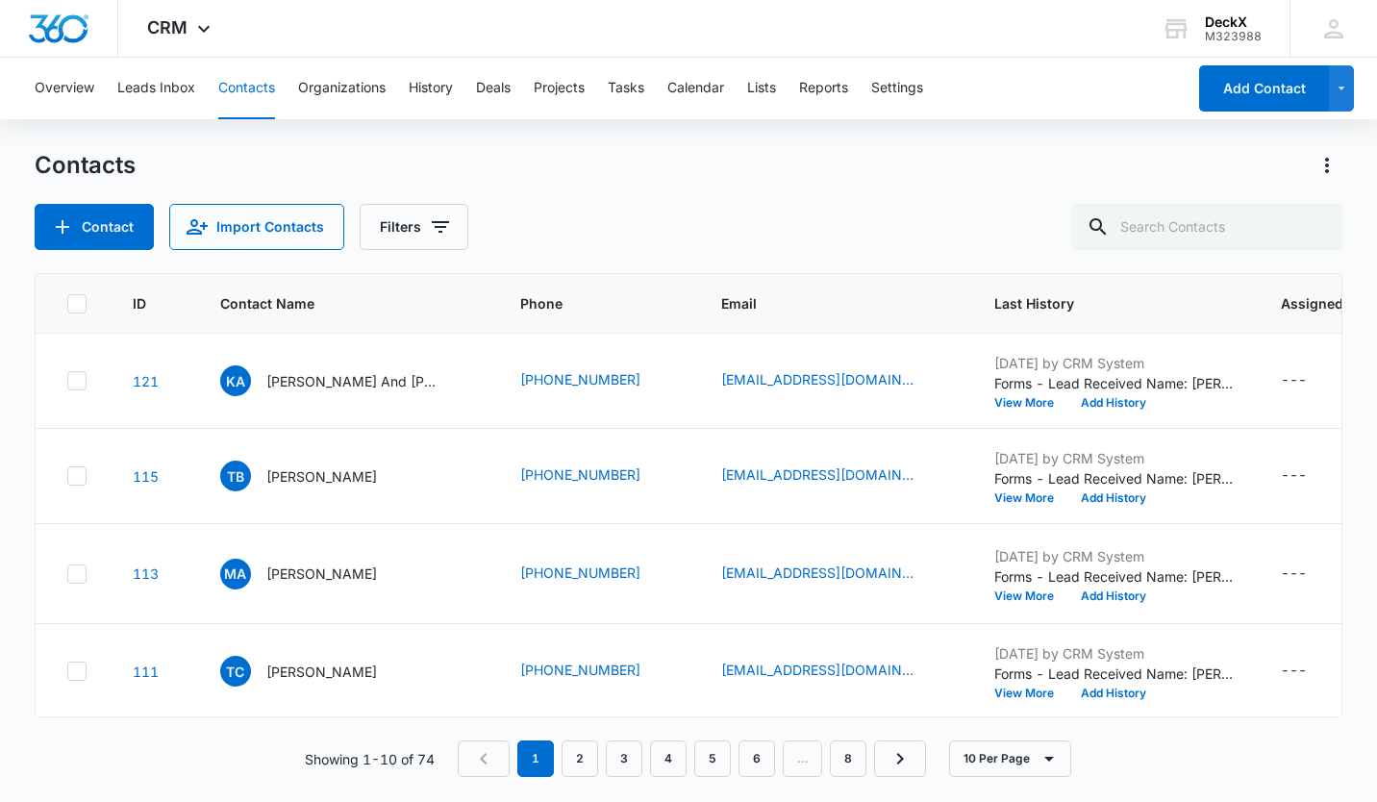
scroll to position [456, 0]
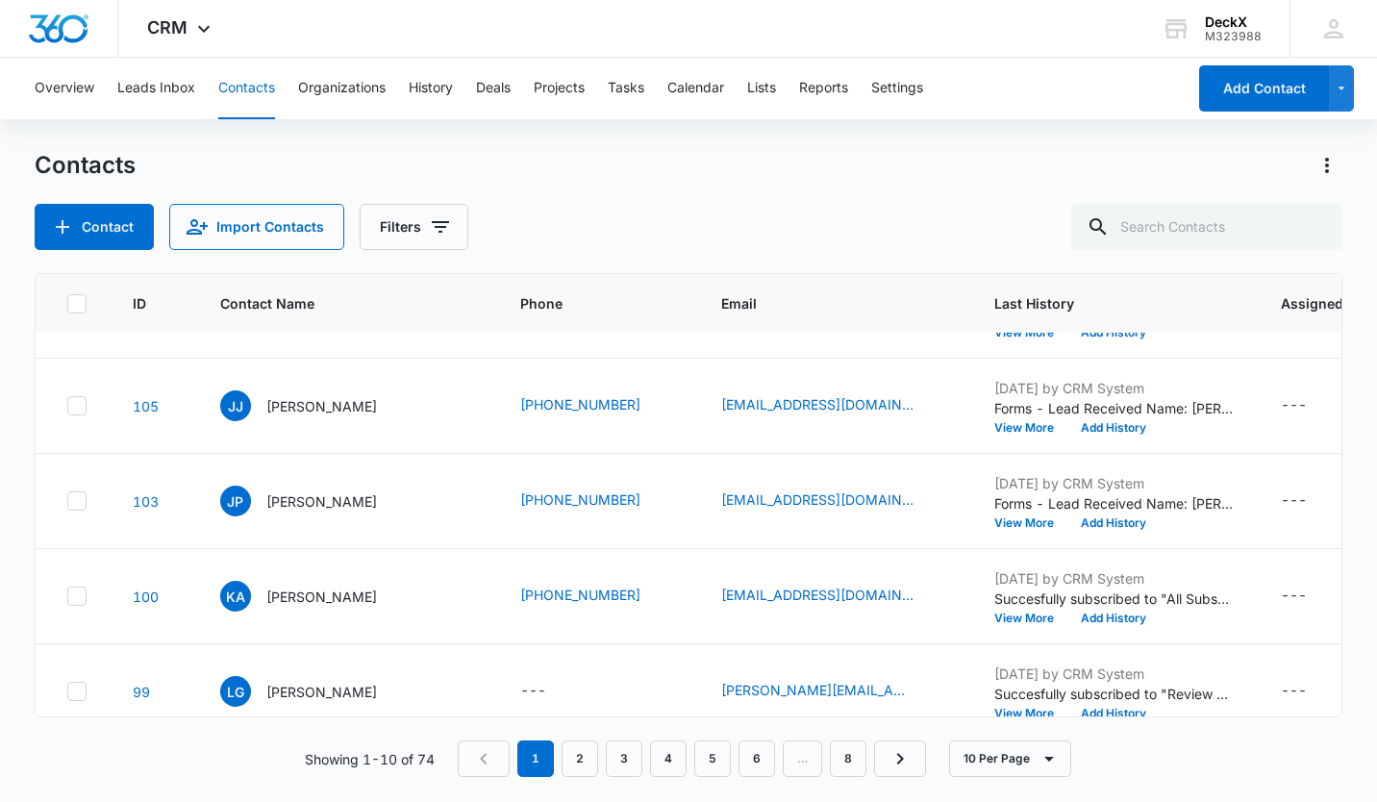
click at [318, 321] on p "[PERSON_NAME]" at bounding box center [321, 311] width 111 height 20
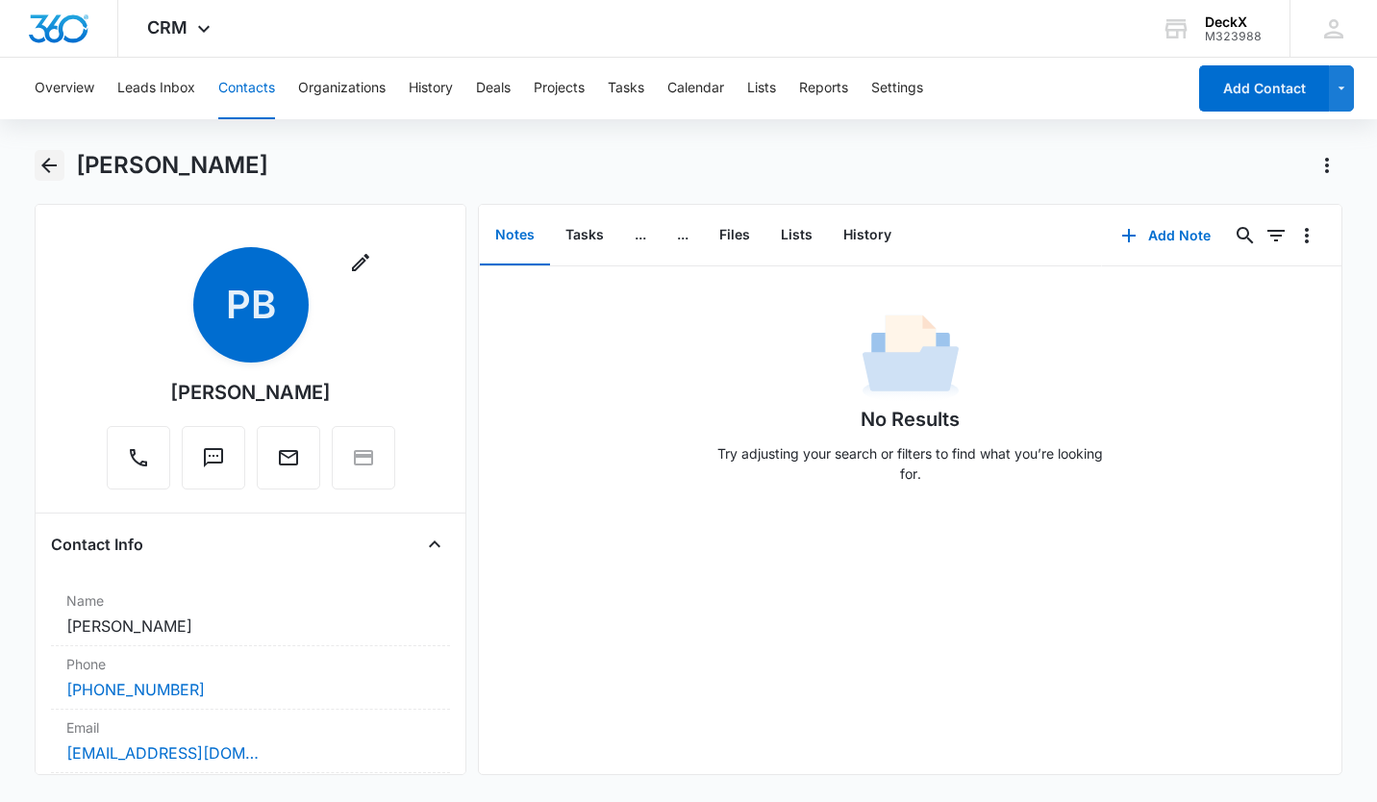
click at [50, 156] on icon "Back" at bounding box center [49, 165] width 23 height 23
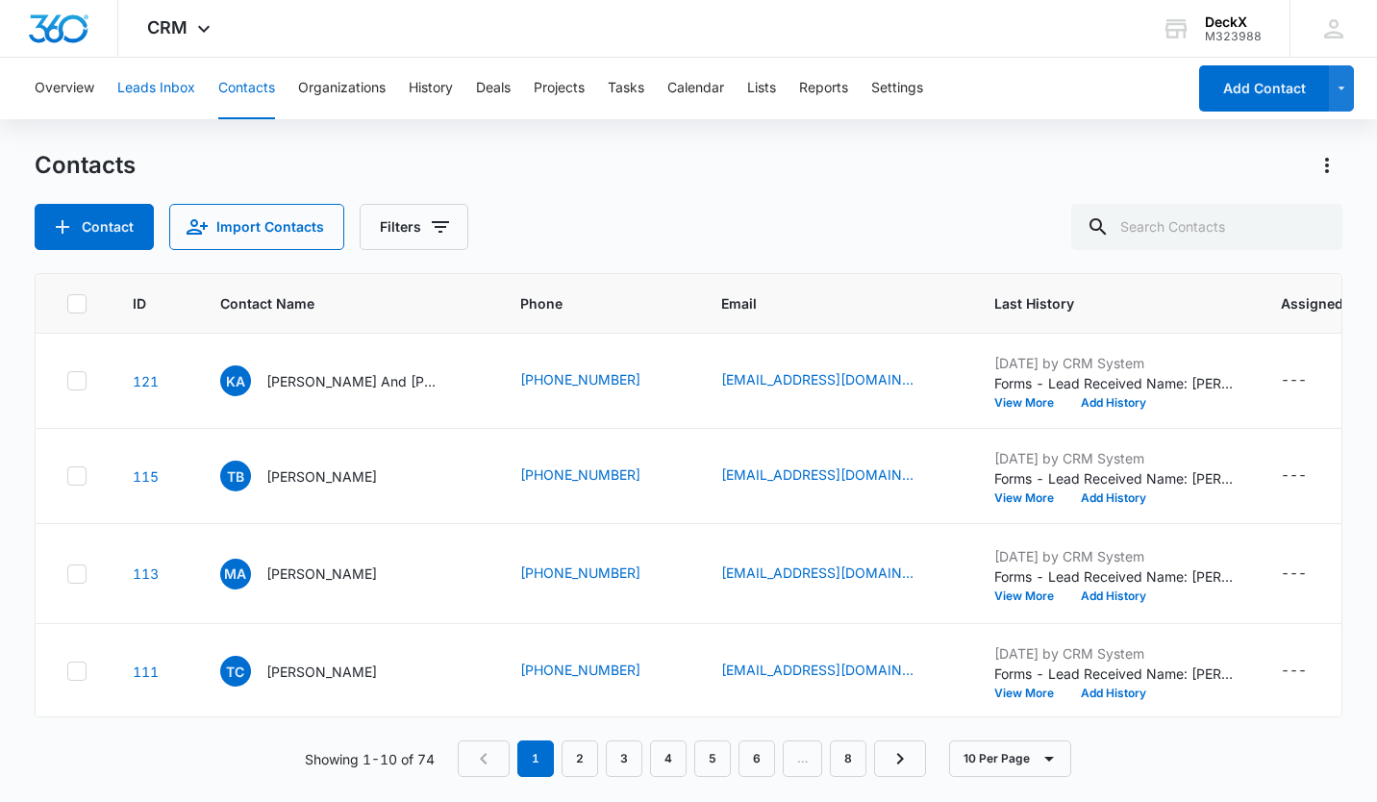
click at [160, 84] on button "Leads Inbox" at bounding box center [156, 89] width 78 height 62
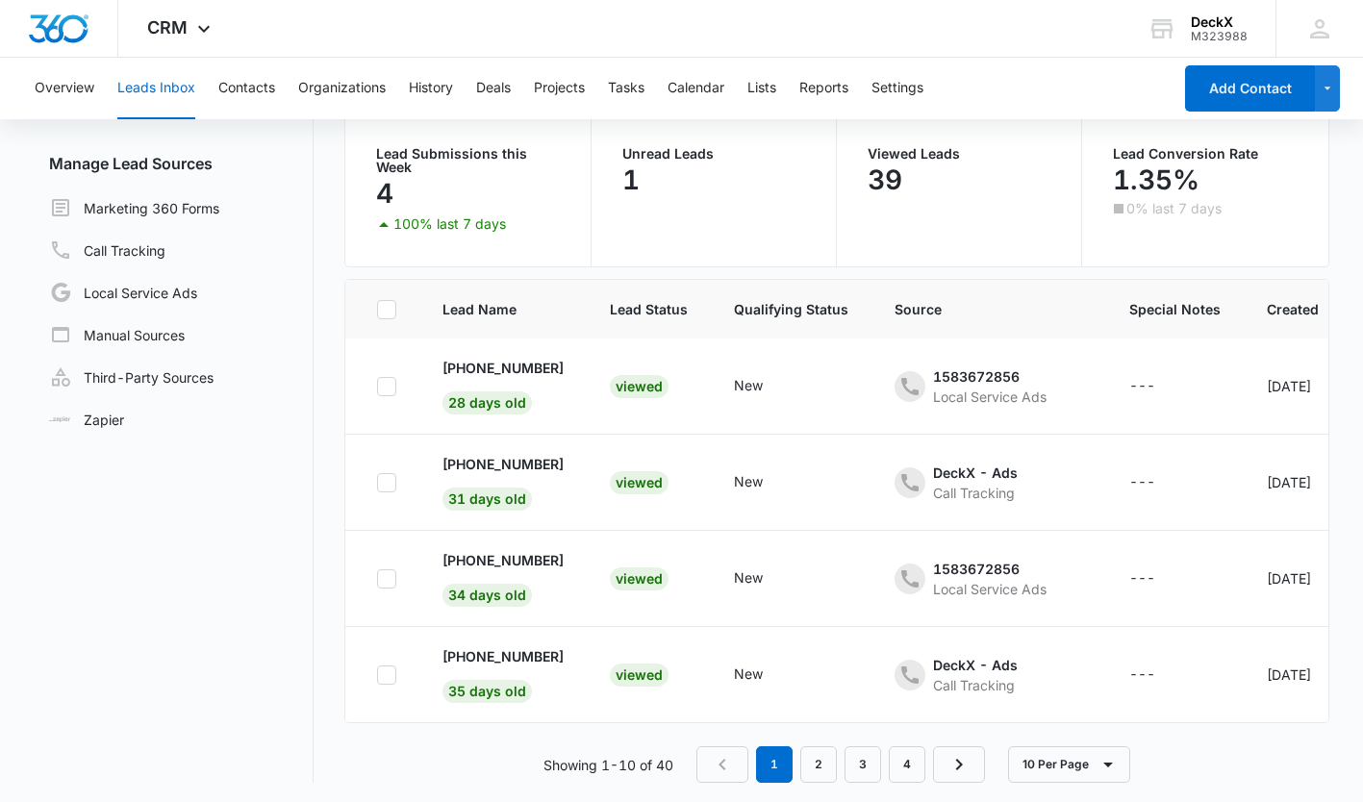
scroll to position [160, 0]
click at [538, 356] on p "[PHONE_NUMBER]" at bounding box center [502, 366] width 121 height 20
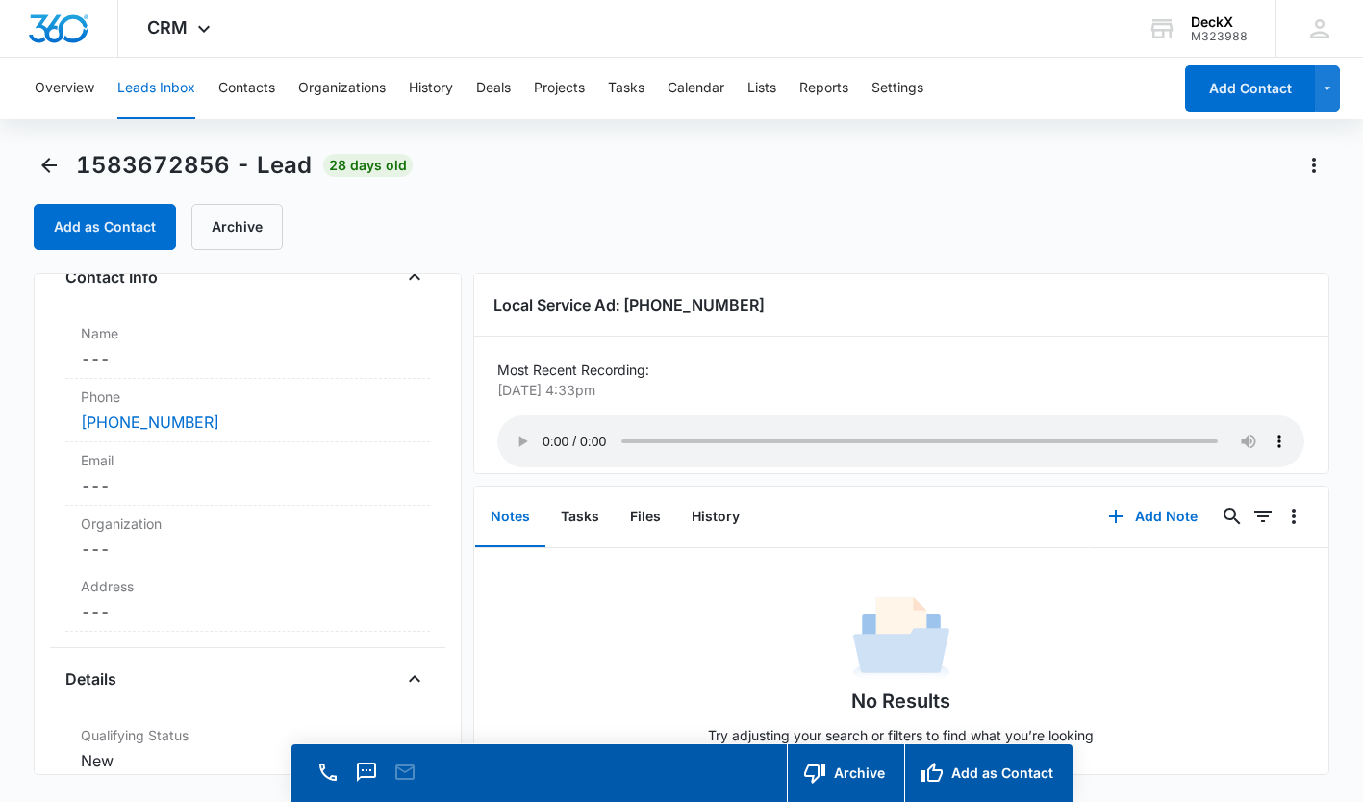
scroll to position [131, 0]
click at [114, 481] on dd "Cancel Save Changes ---" at bounding box center [248, 478] width 334 height 23
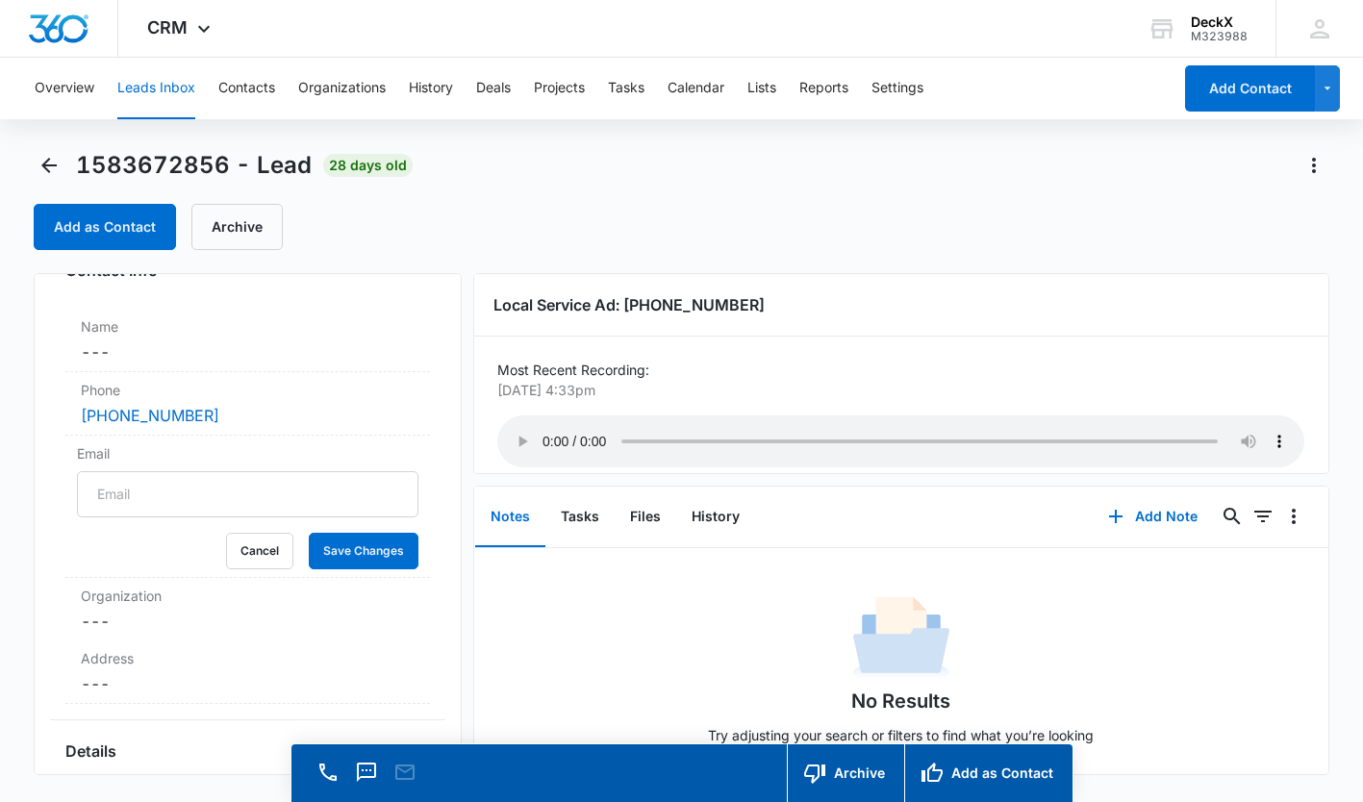
click at [457, 232] on div "Add as Contact Archive" at bounding box center [681, 227] width 1294 height 46
click at [465, 277] on div "[PHONE_NUMBER] Contact Info Name Cancel Save Changes --- Phone Cancel Save Chan…" at bounding box center [681, 524] width 1294 height 502
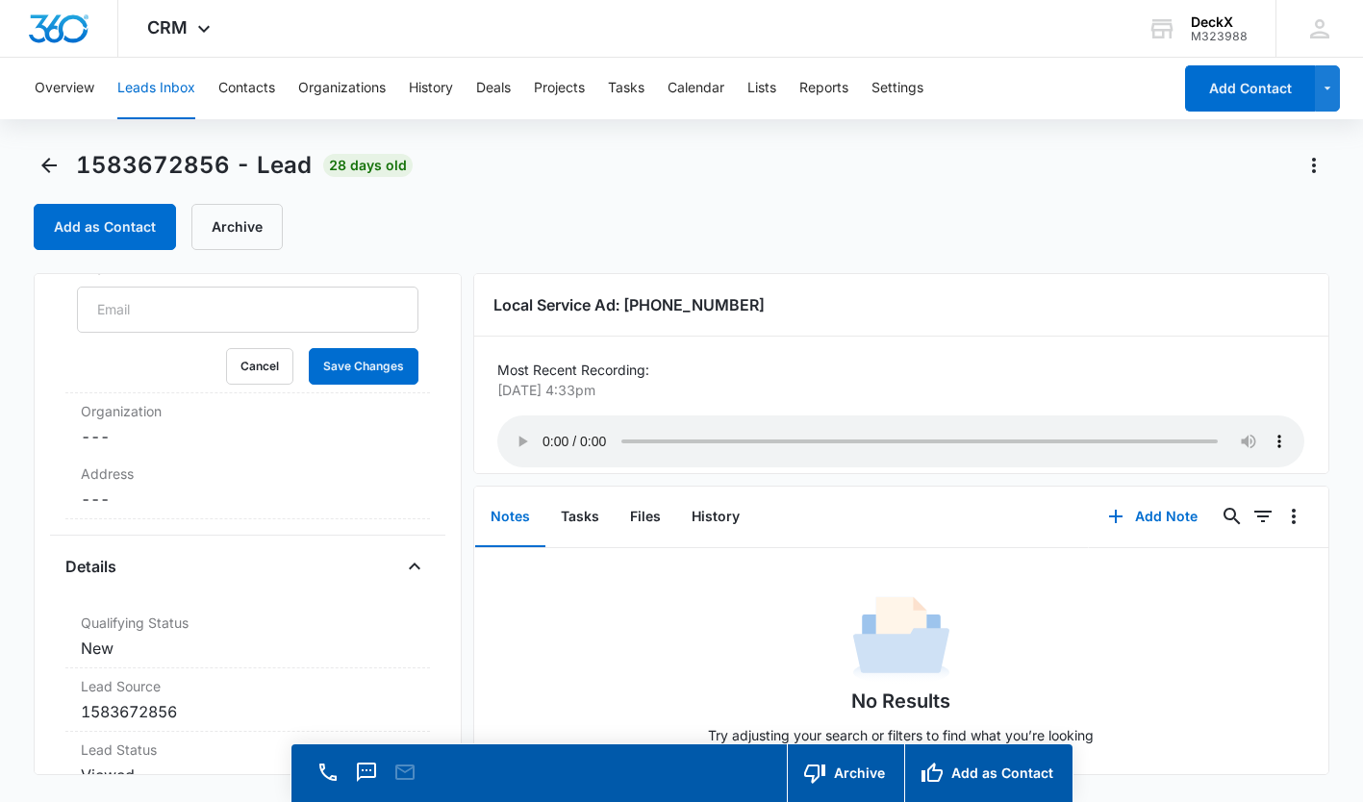
scroll to position [0, 0]
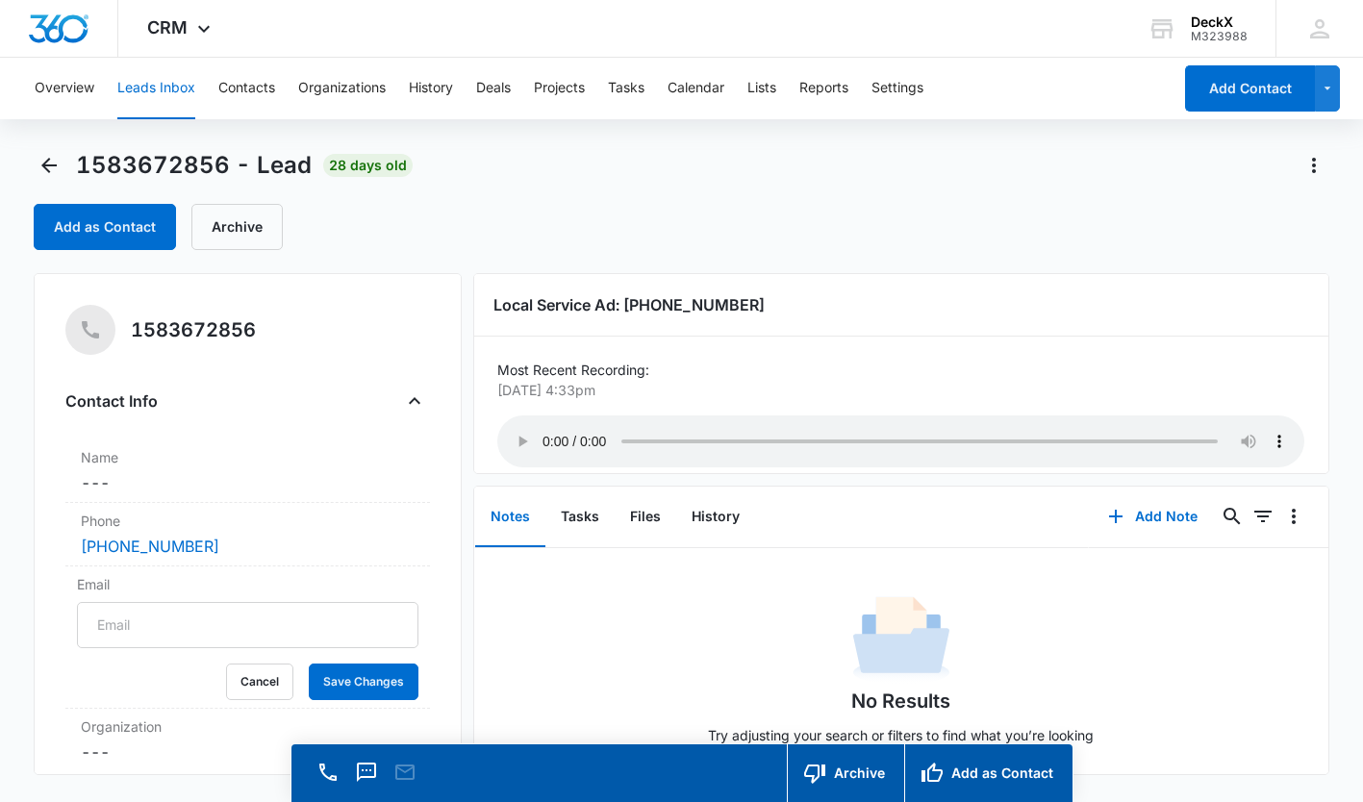
click at [682, 177] on div "1583672856 - Lead 28 days old" at bounding box center [681, 165] width 1294 height 31
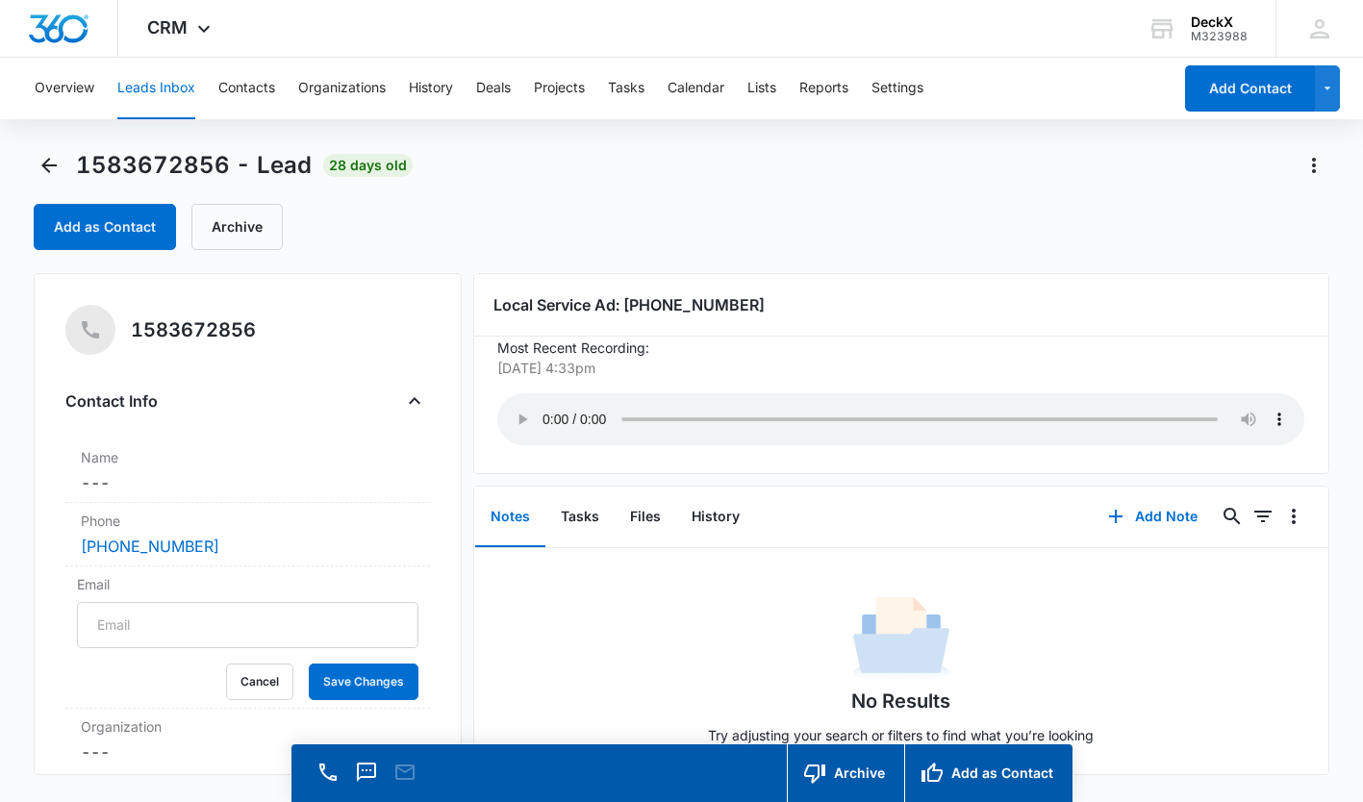
click at [188, 29] on div "CRM Apps Reputation Websites Forms CRM Email Social Payments POS Content Ads In…" at bounding box center [181, 28] width 126 height 57
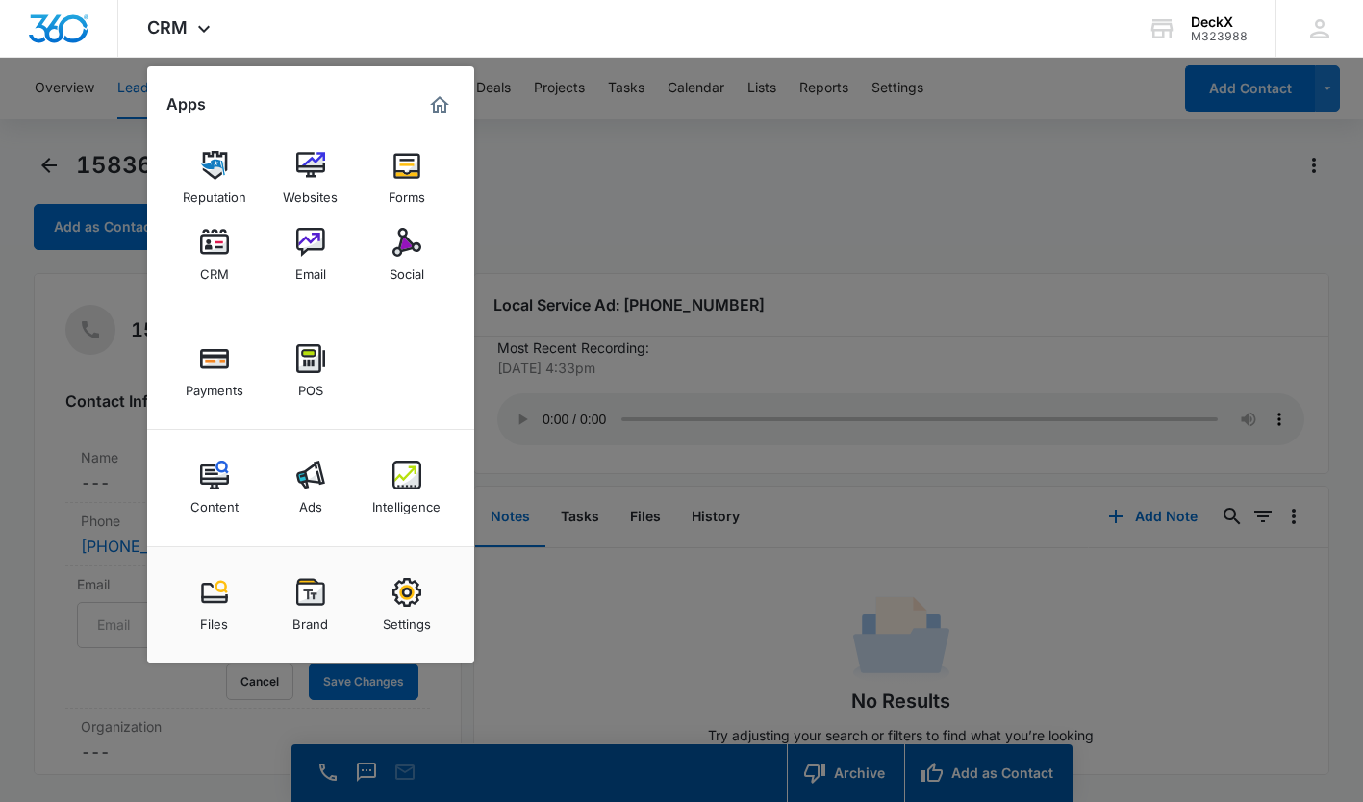
drag, startPoint x: 306, startPoint y: 475, endPoint x: 510, endPoint y: 386, distance: 222.6
click at [306, 475] on img at bounding box center [310, 475] width 29 height 29
